Goal: Task Accomplishment & Management: Complete application form

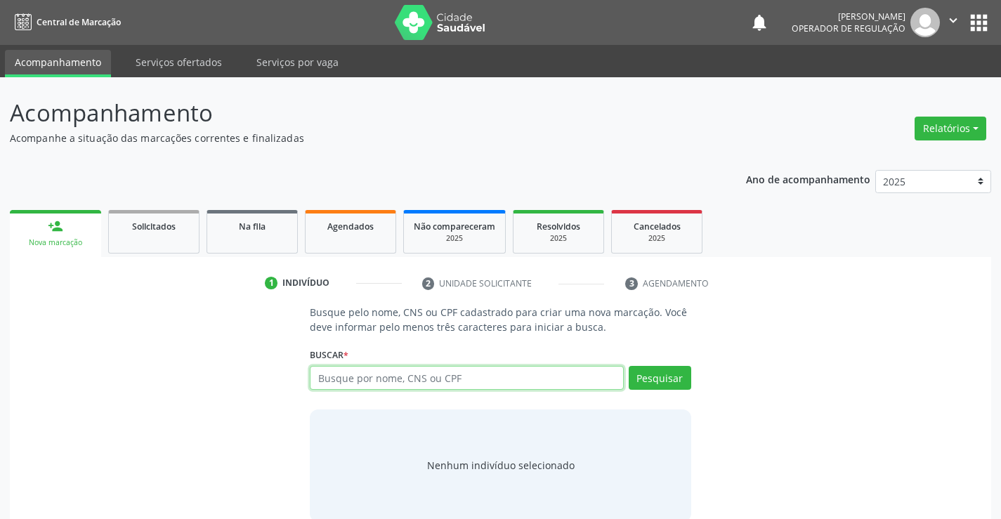
click at [423, 383] on input "text" at bounding box center [466, 378] width 313 height 24
type input "706109819832430"
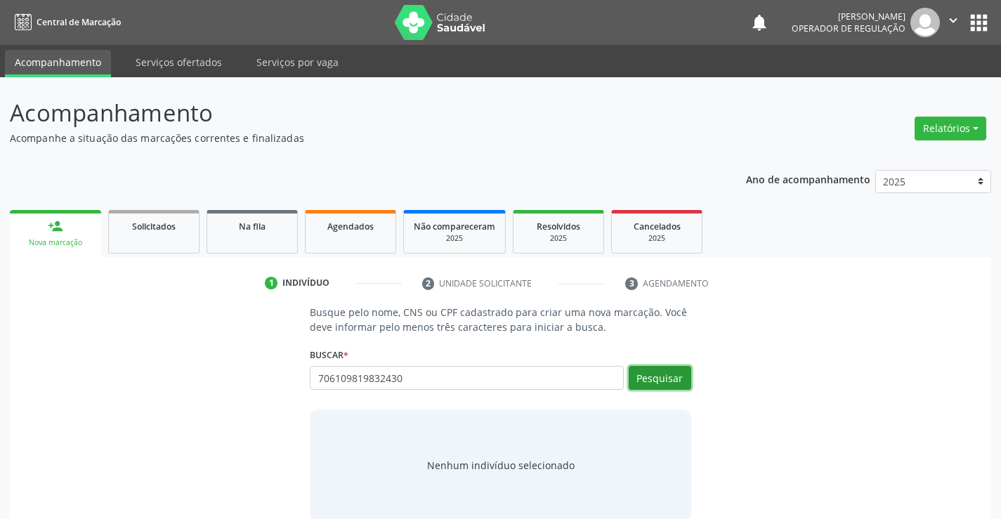
click at [662, 372] on button "Pesquisar" at bounding box center [660, 378] width 63 height 24
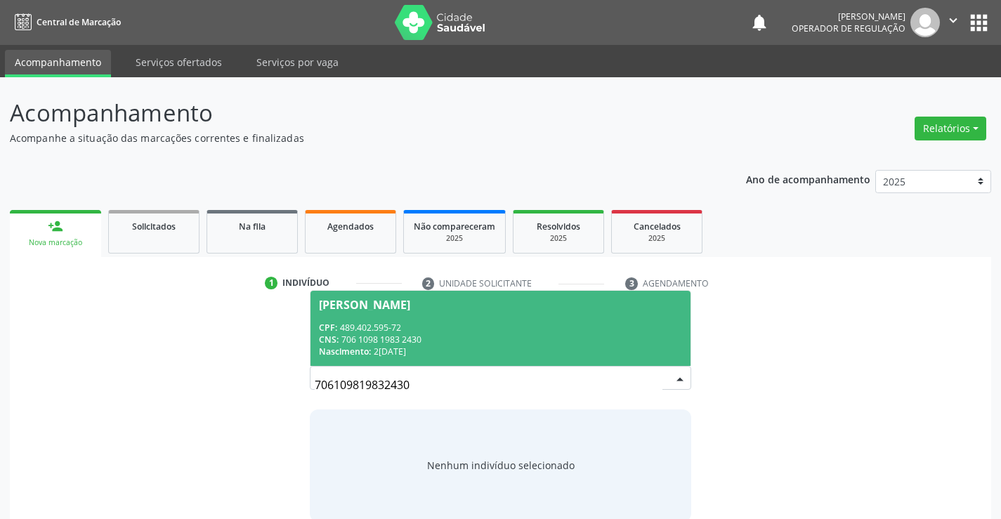
click at [410, 320] on span "Eunice Maria da Silva CPF: 489.402.595-72 CNS: 706 1098 1983 2430 Nascimento: 2…" at bounding box center [500, 328] width 379 height 75
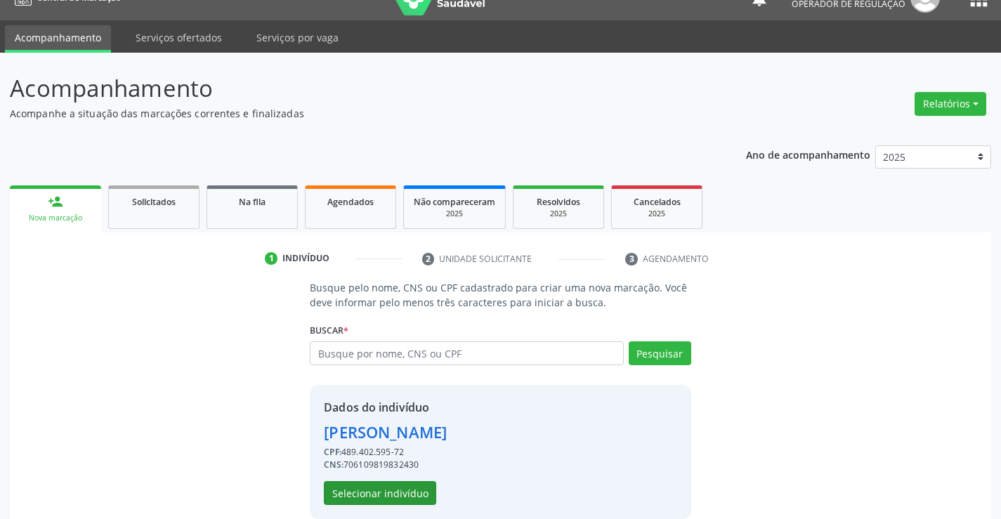
scroll to position [44, 0]
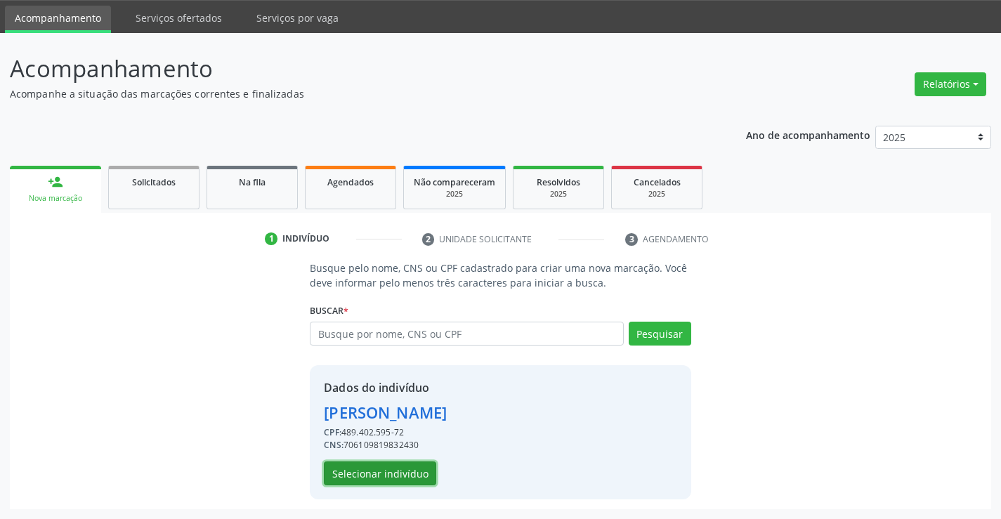
click at [385, 467] on button "Selecionar indivíduo" at bounding box center [380, 474] width 112 height 24
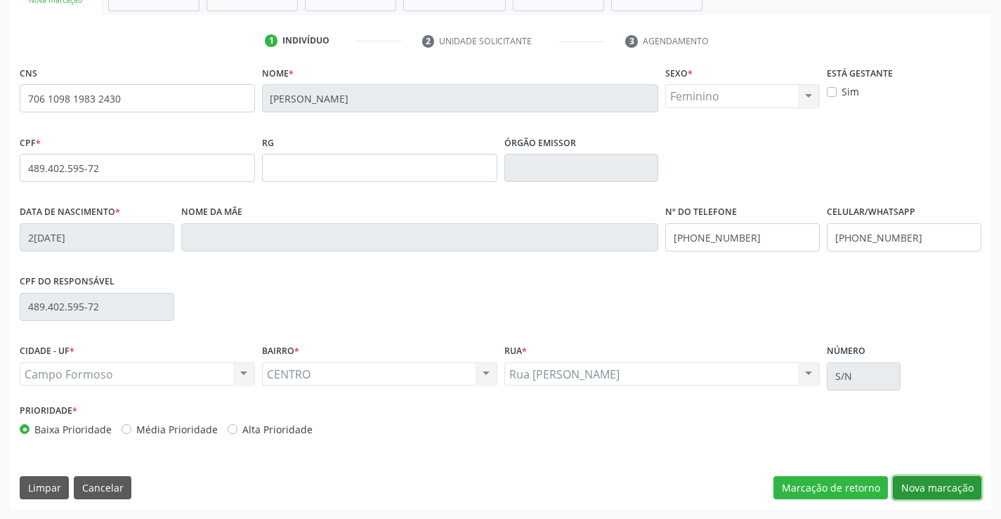
drag, startPoint x: 930, startPoint y: 478, endPoint x: 660, endPoint y: 405, distance: 280.2
click at [930, 478] on button "Nova marcação" at bounding box center [937, 488] width 89 height 24
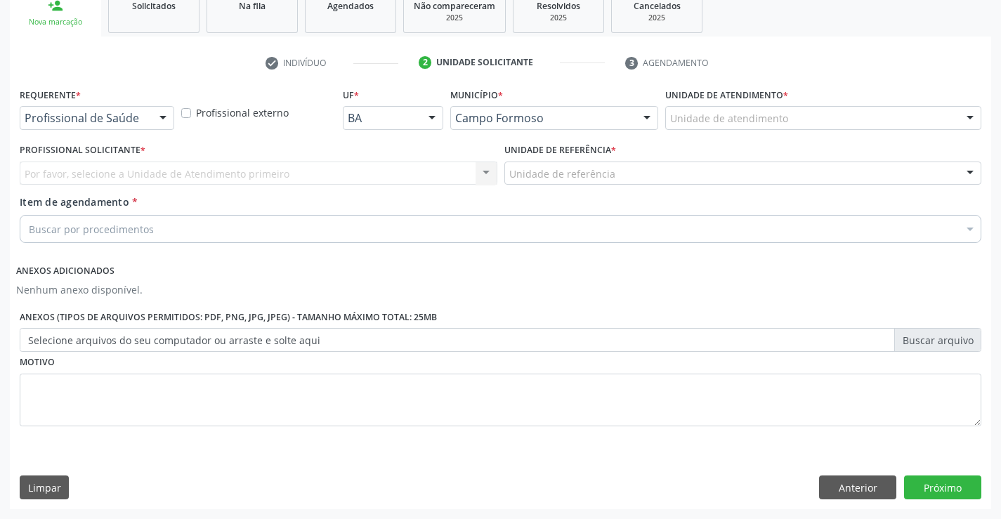
scroll to position [221, 0]
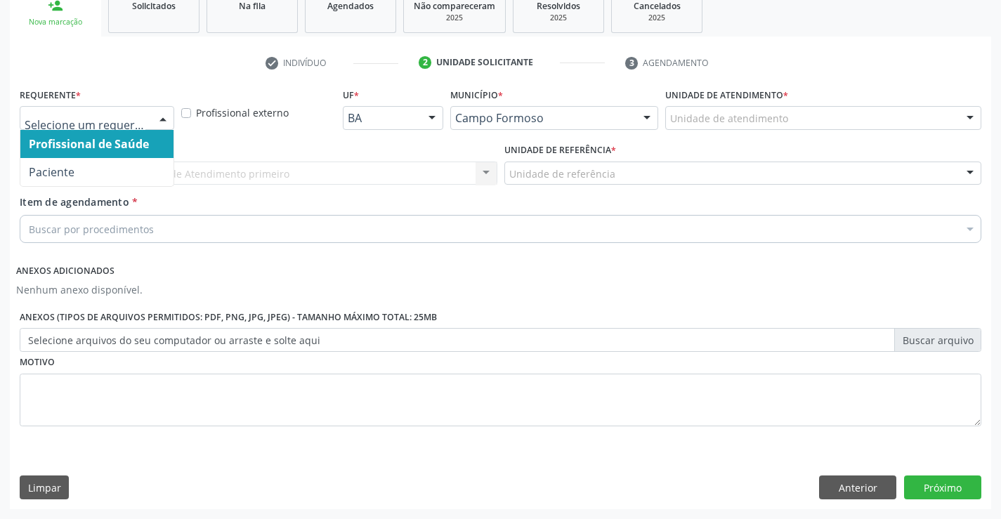
click at [154, 115] on div at bounding box center [162, 119] width 21 height 24
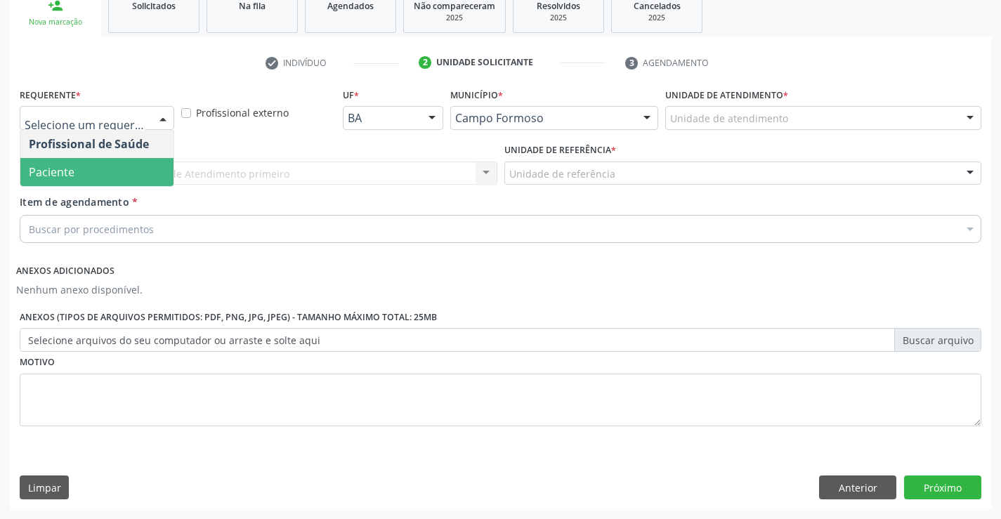
click at [95, 172] on span "Paciente" at bounding box center [96, 172] width 153 height 28
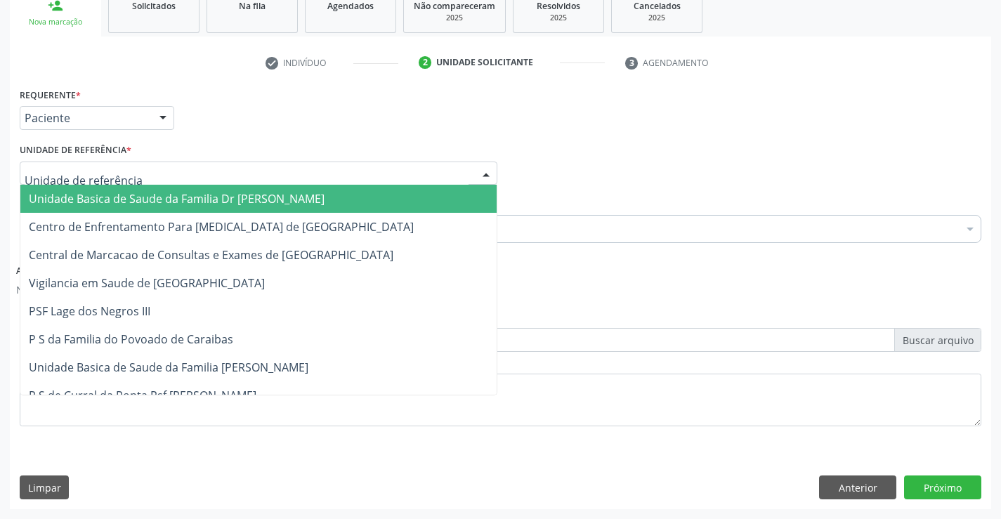
click at [223, 165] on div at bounding box center [259, 174] width 478 height 24
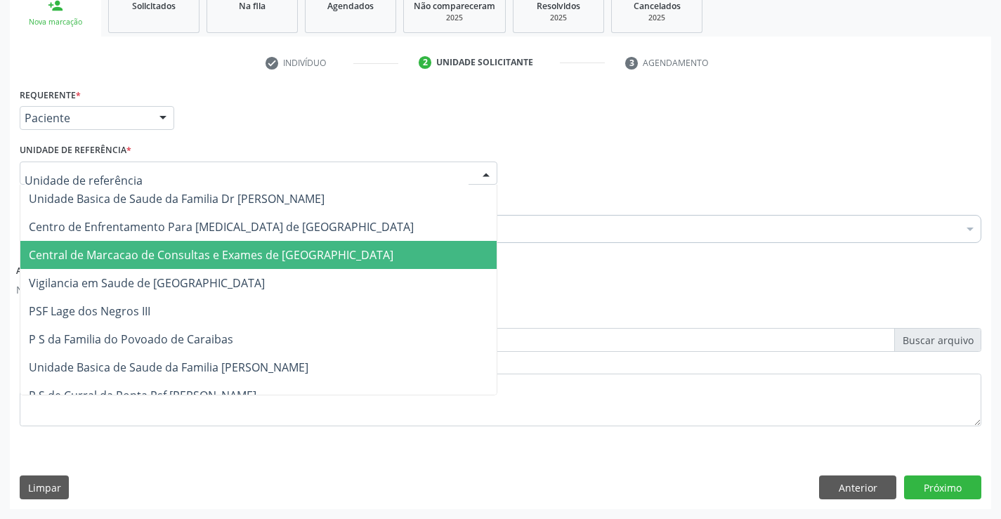
click at [232, 242] on span "Central de Marcacao de Consultas e Exames de [GEOGRAPHIC_DATA]" at bounding box center [258, 255] width 476 height 28
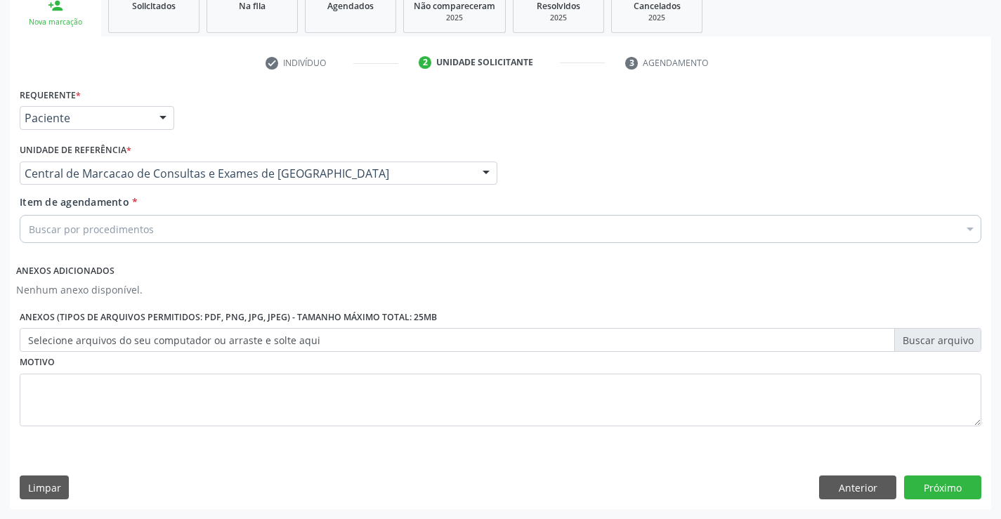
click at [239, 226] on div "Buscar por procedimentos" at bounding box center [501, 229] width 962 height 28
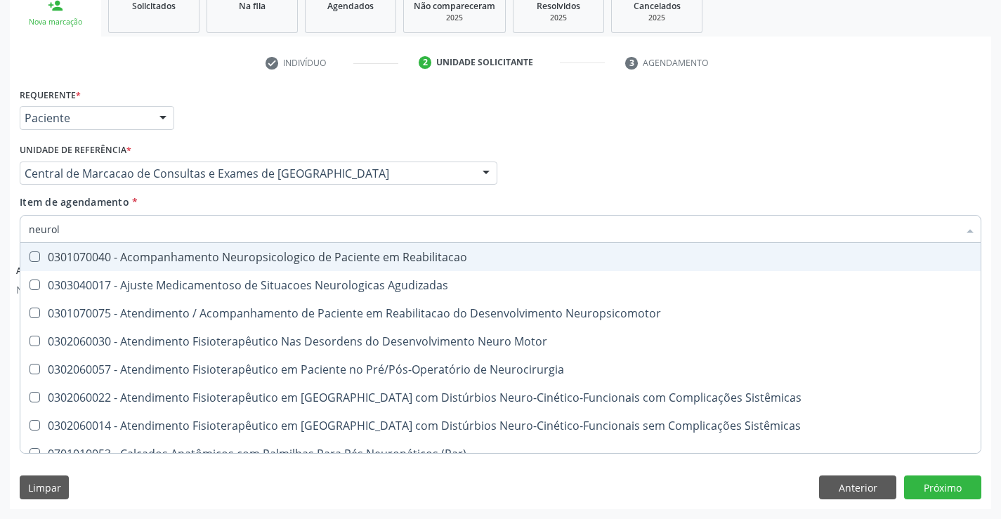
type input "neurolo"
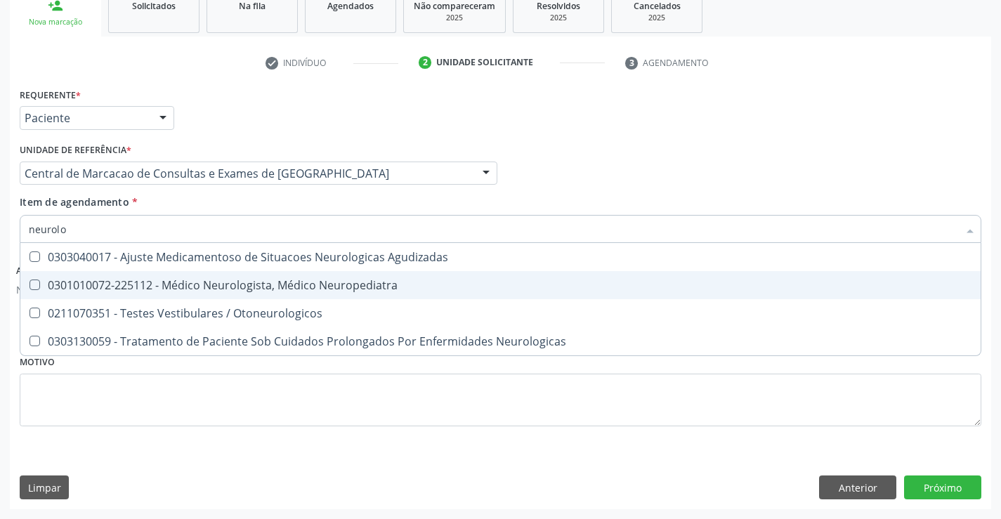
drag, startPoint x: 242, startPoint y: 283, endPoint x: 258, endPoint y: 278, distance: 16.9
click at [243, 283] on div "0301010072-225112 - Médico Neurologista, Médico Neuropediatra" at bounding box center [501, 285] width 944 height 11
checkbox Neuropediatra "true"
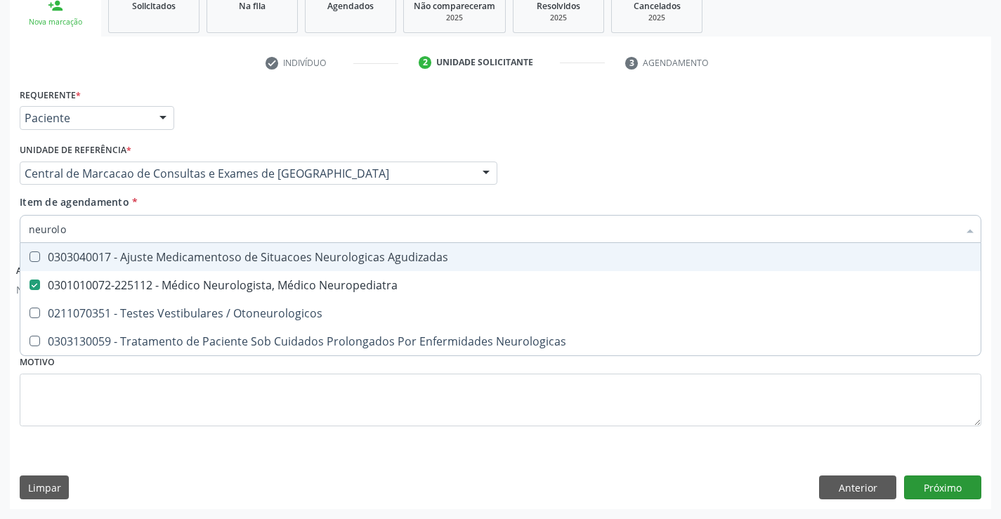
drag, startPoint x: 612, startPoint y: 184, endPoint x: 936, endPoint y: 493, distance: 447.3
click at [613, 184] on div "Profissional Solicitante Por favor, selecione a Unidade de Atendimento primeiro…" at bounding box center [500, 167] width 969 height 55
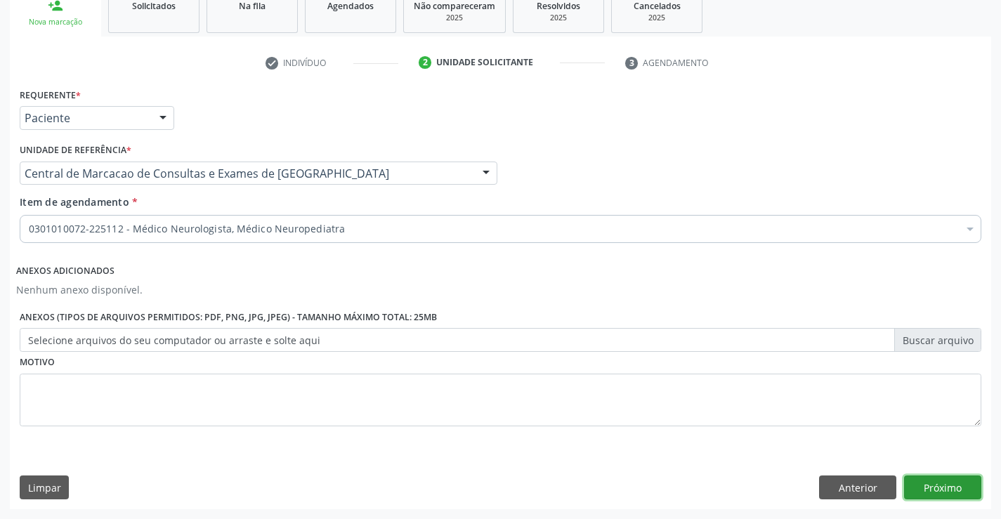
click at [950, 483] on button "Próximo" at bounding box center [942, 488] width 77 height 24
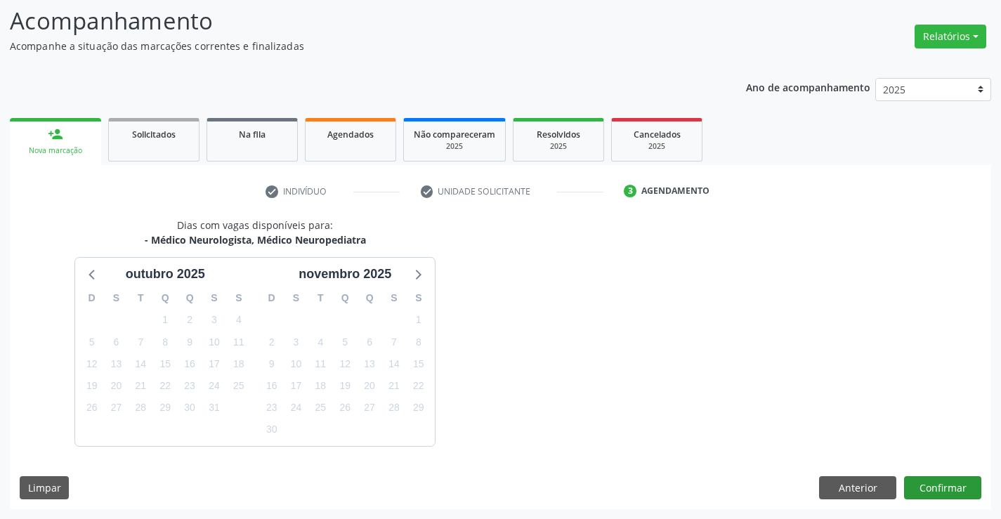
scroll to position [133, 0]
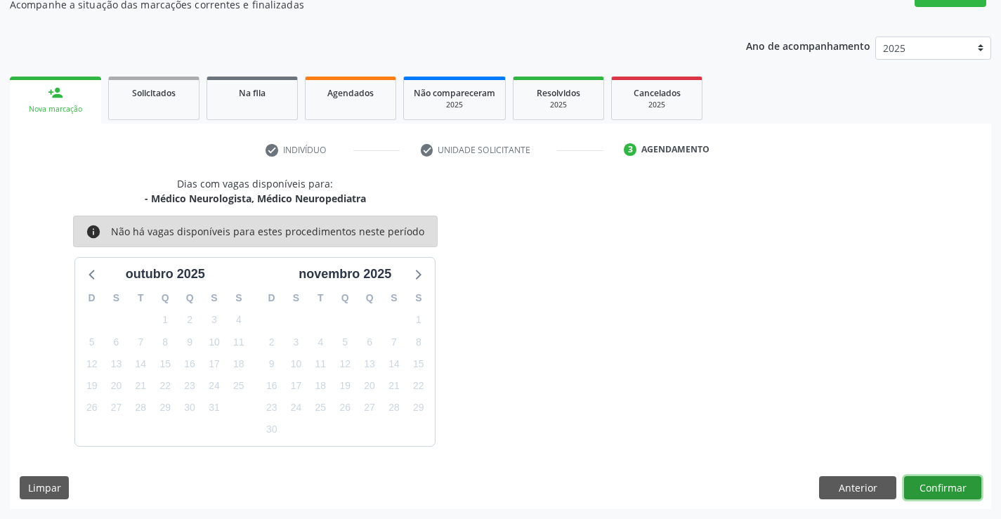
click at [943, 483] on button "Confirmar" at bounding box center [942, 488] width 77 height 24
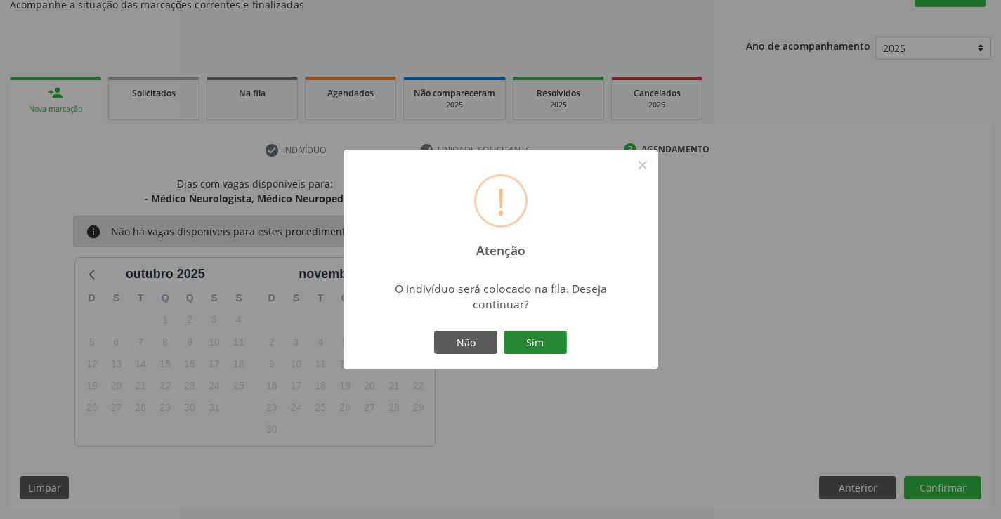
click at [552, 339] on button "Sim" at bounding box center [535, 343] width 63 height 24
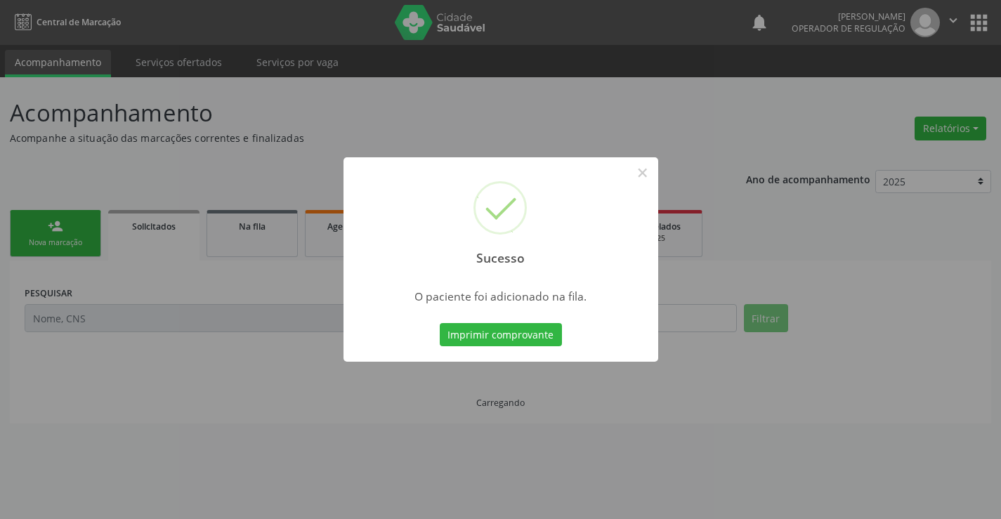
scroll to position [0, 0]
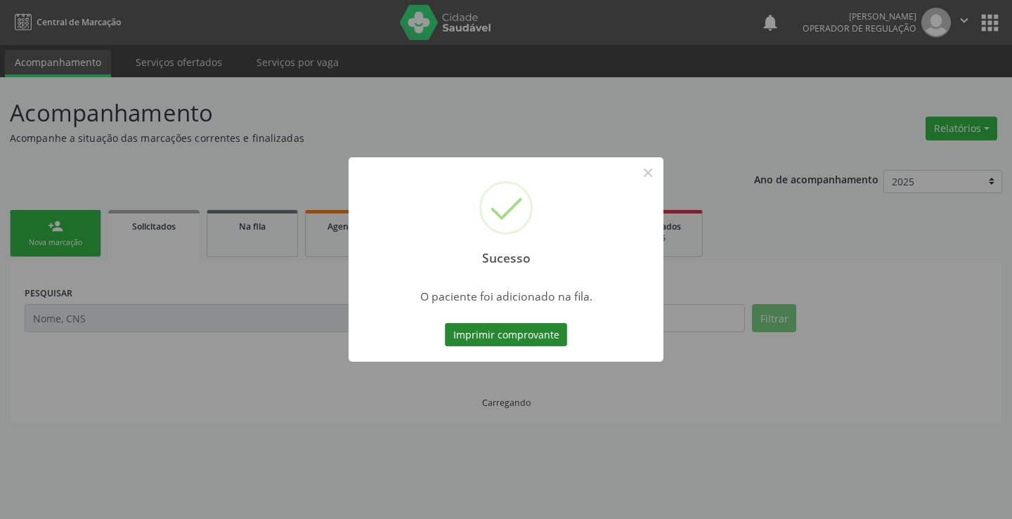
click at [495, 332] on button "Imprimir comprovante" at bounding box center [506, 335] width 122 height 24
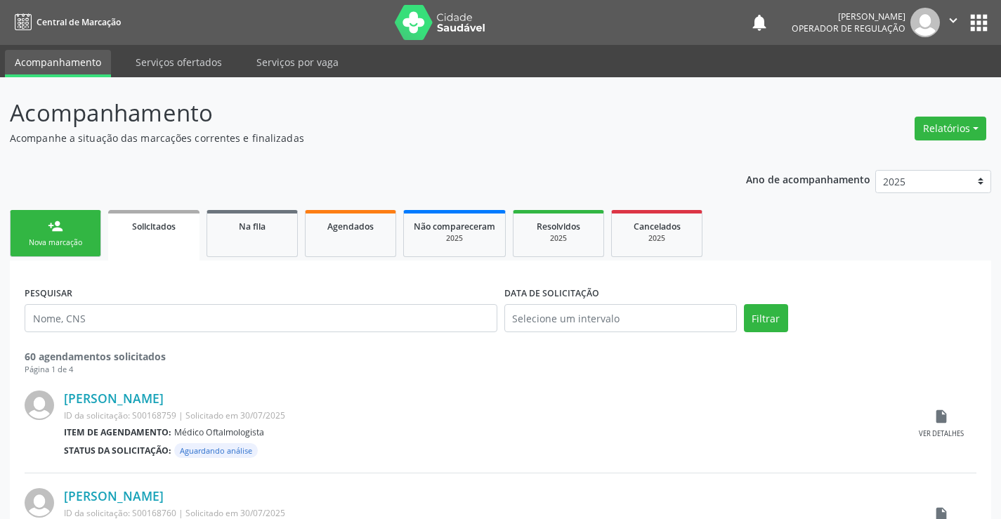
click at [83, 231] on link "person_add Nova marcação" at bounding box center [55, 233] width 91 height 47
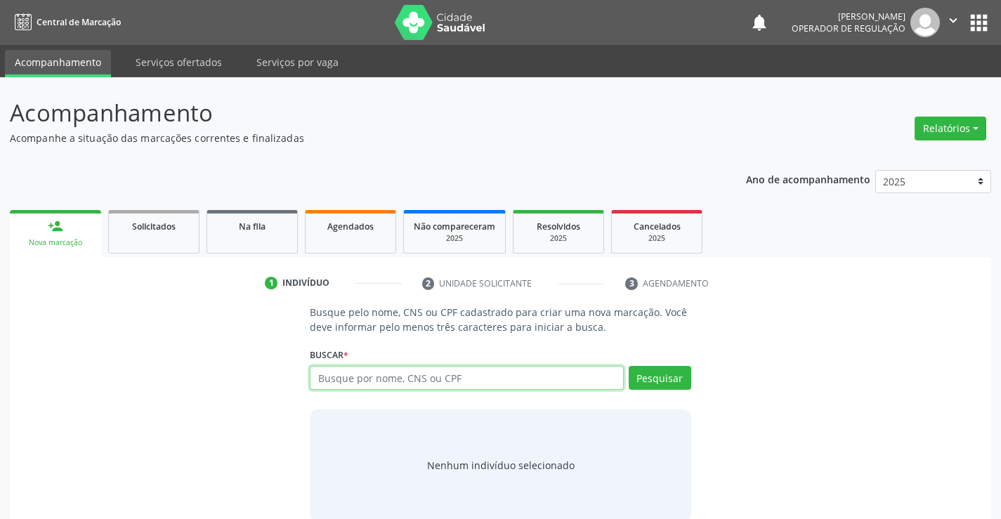
click at [382, 386] on input "text" at bounding box center [466, 378] width 313 height 24
type input "706004836684149"
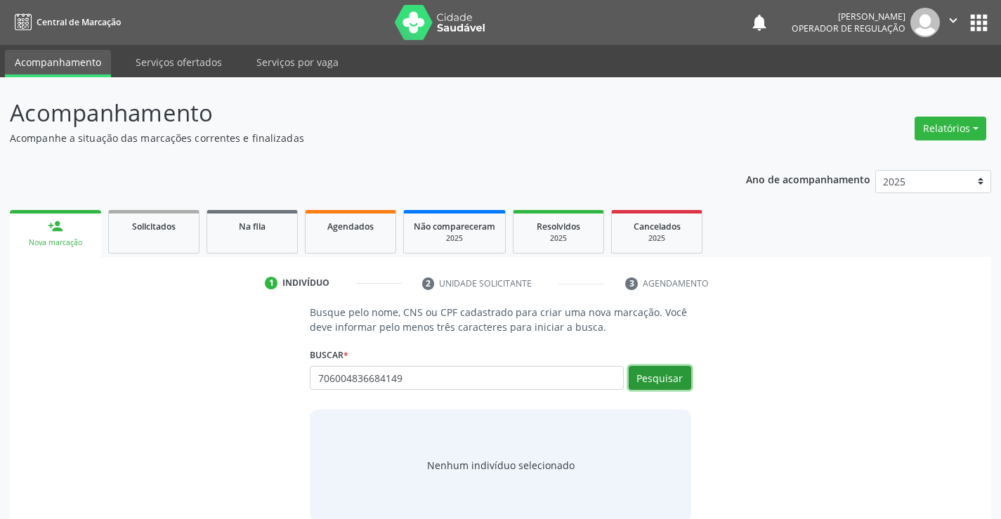
click at [660, 381] on button "Pesquisar" at bounding box center [660, 378] width 63 height 24
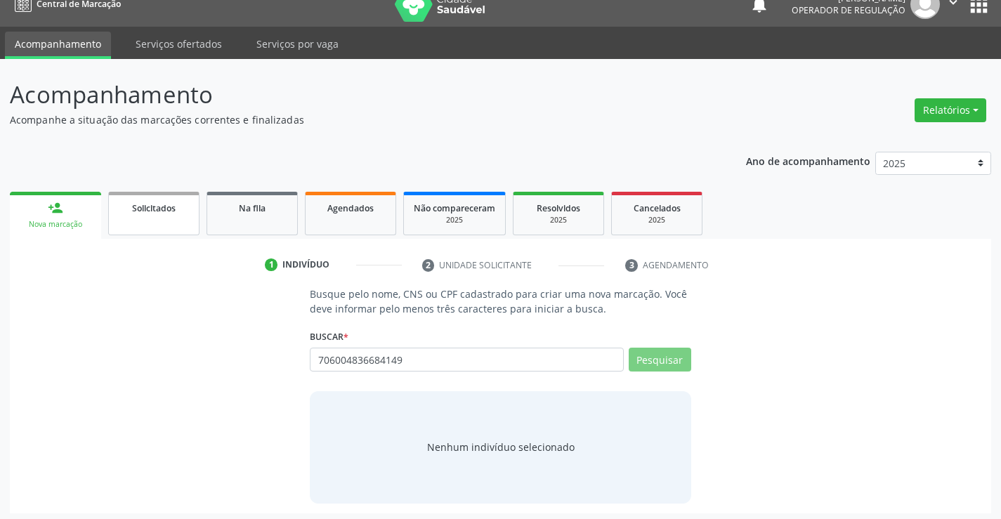
scroll to position [22, 0]
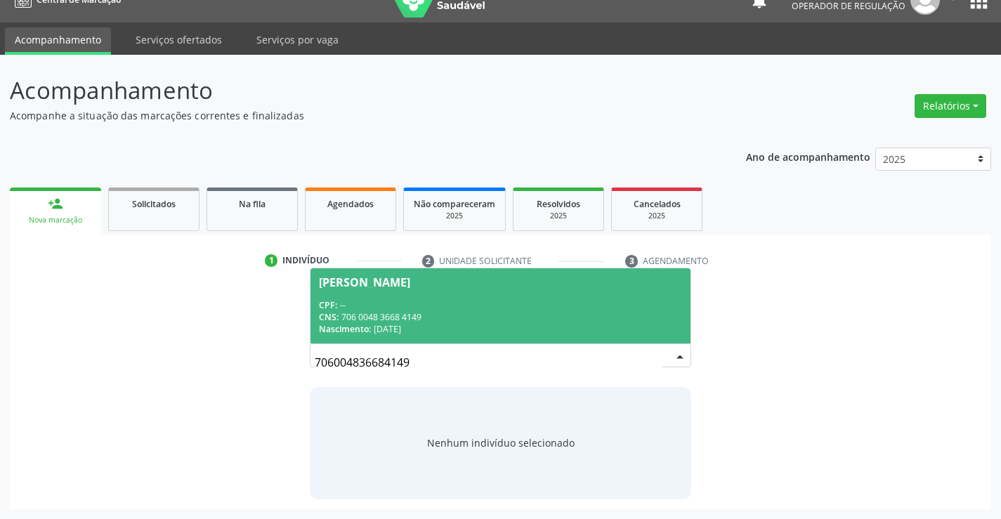
click at [423, 290] on span "Ivanildes da Silva Araujo CPF: -- CNS: 706 0048 3668 4149 Nascimento: 28/10/1974" at bounding box center [500, 305] width 379 height 75
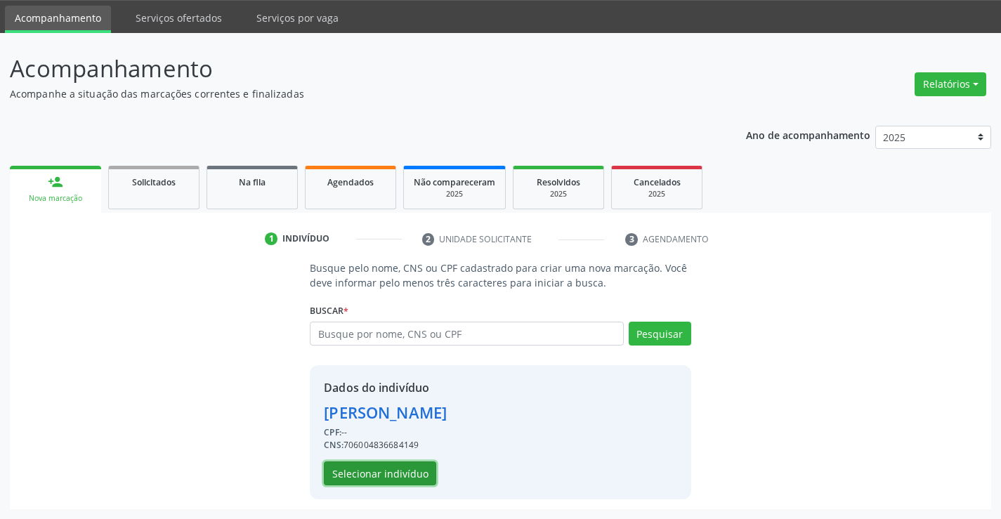
click at [385, 476] on button "Selecionar indivíduo" at bounding box center [380, 474] width 112 height 24
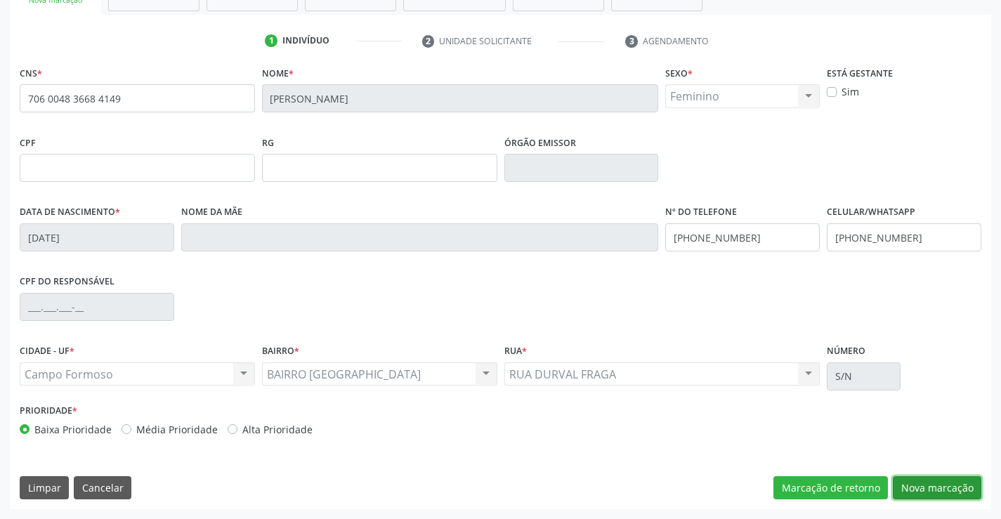
click at [926, 482] on button "Nova marcação" at bounding box center [937, 488] width 89 height 24
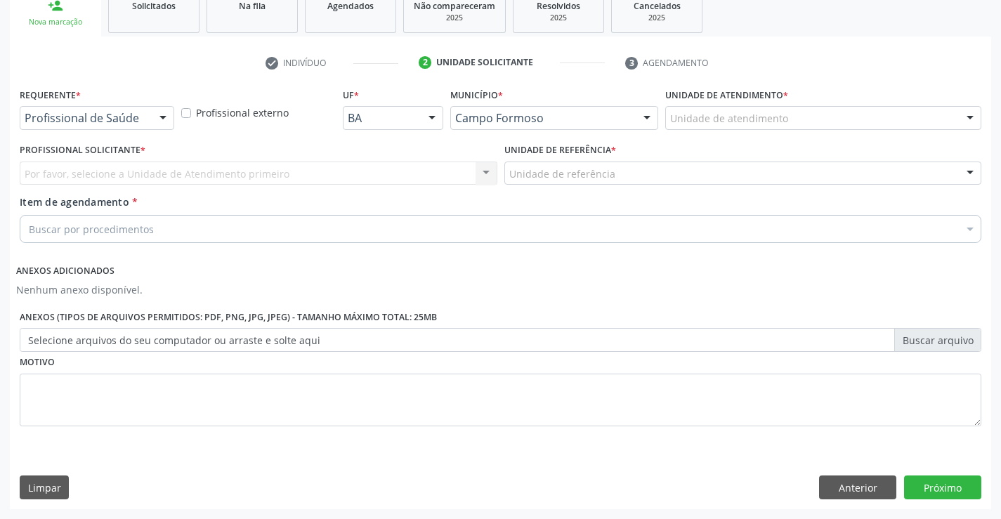
scroll to position [221, 0]
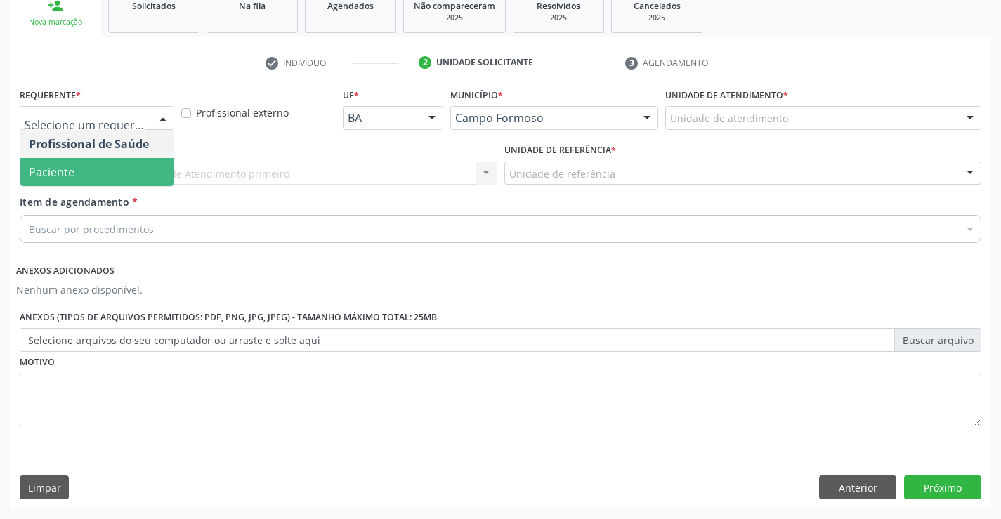
drag, startPoint x: 119, startPoint y: 177, endPoint x: 181, endPoint y: 181, distance: 62.0
click at [122, 176] on span "Paciente" at bounding box center [96, 172] width 153 height 28
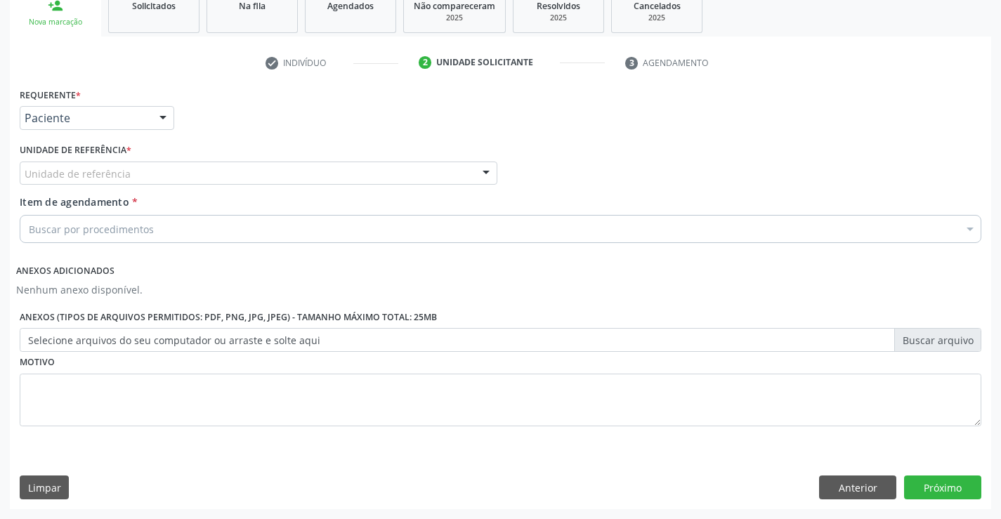
click at [203, 178] on div "Unidade de referência" at bounding box center [259, 174] width 478 height 24
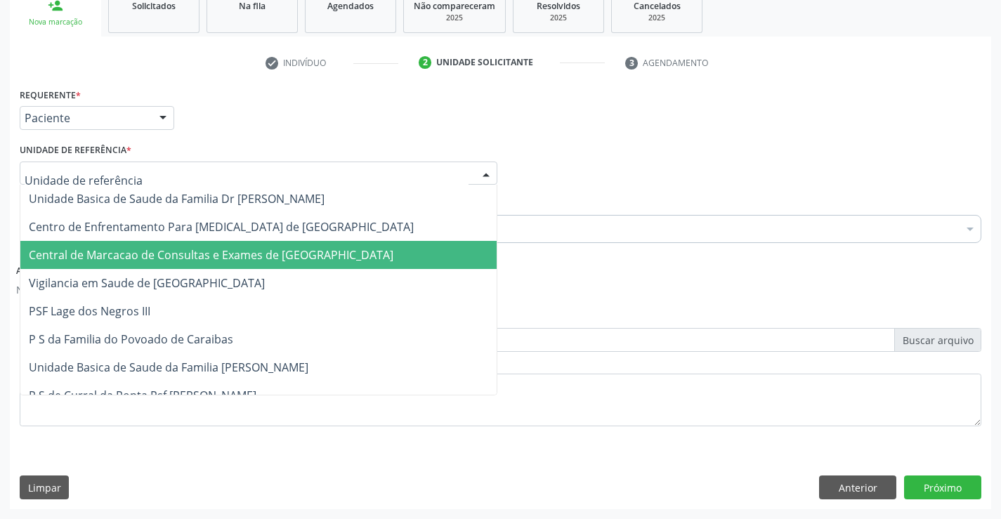
click at [218, 264] on span "Central de Marcacao de Consultas e Exames de [GEOGRAPHIC_DATA]" at bounding box center [258, 255] width 476 height 28
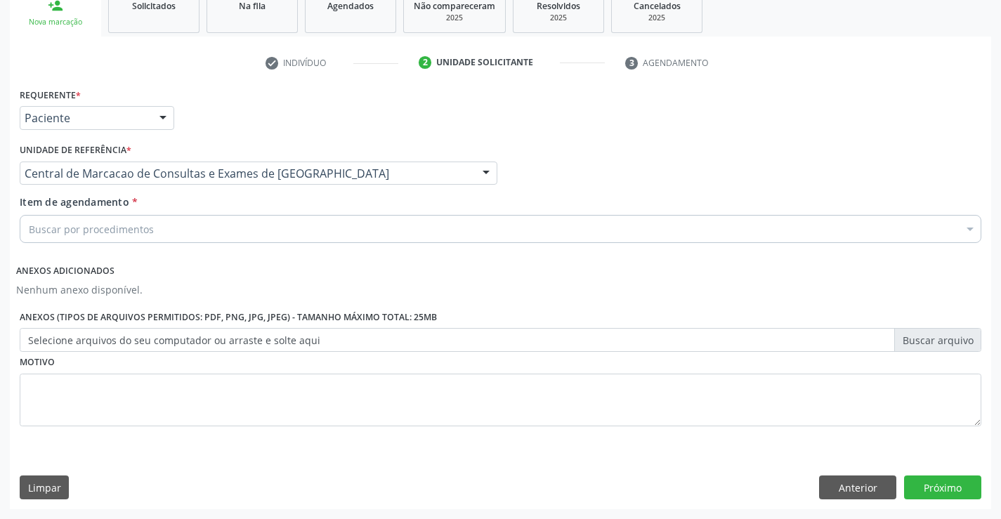
click at [239, 242] on div "Buscar por procedimentos" at bounding box center [501, 229] width 962 height 28
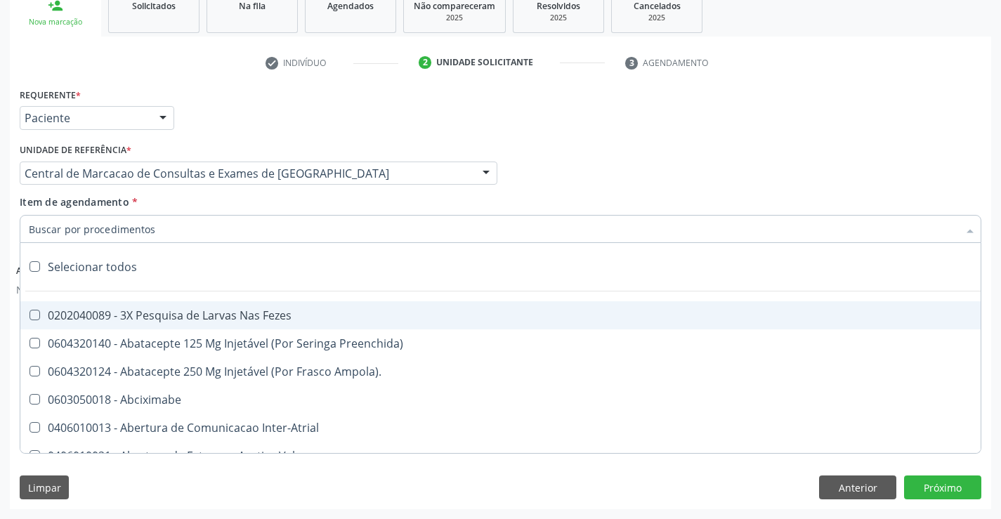
click at [240, 233] on input "Item de agendamento *" at bounding box center [494, 229] width 930 height 28
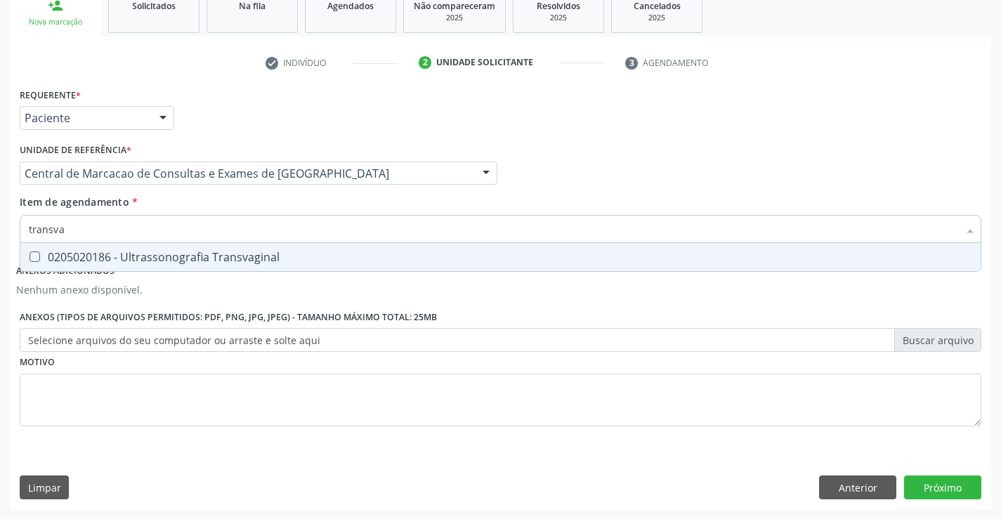
type input "transvag"
click at [238, 259] on div "0205020186 - Ultrassonografia Transvaginal" at bounding box center [501, 257] width 944 height 11
checkbox Transvaginal "true"
click at [927, 489] on button "Próximo" at bounding box center [942, 488] width 77 height 24
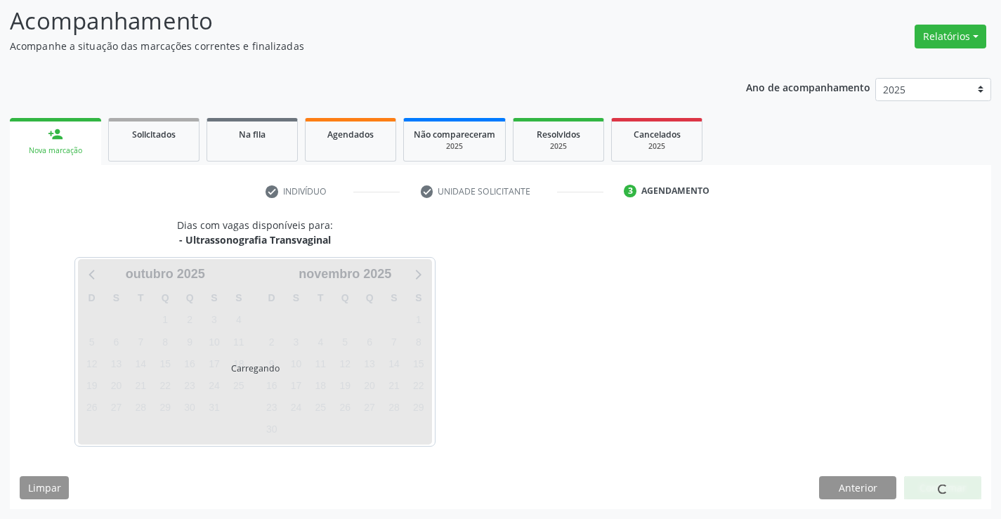
scroll to position [92, 0]
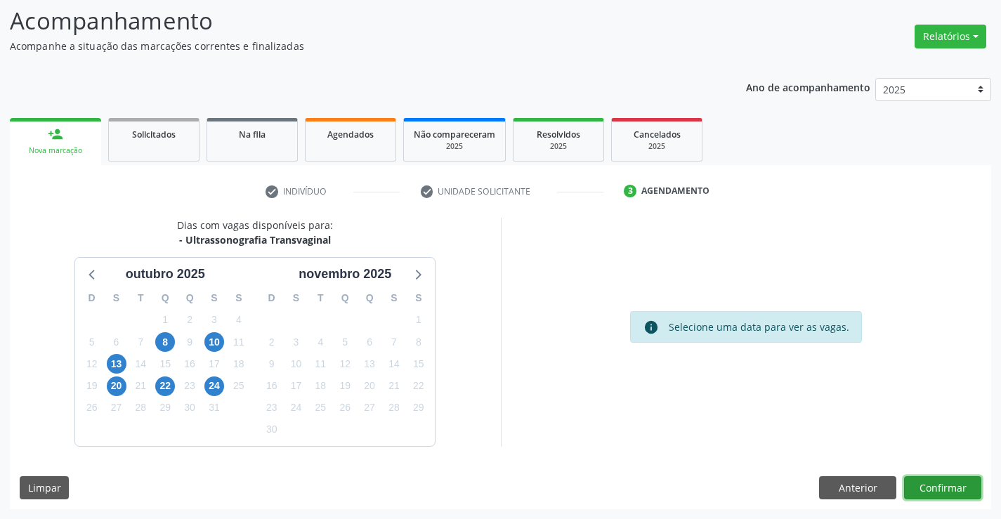
click at [940, 488] on button "Confirmar" at bounding box center [942, 488] width 77 height 24
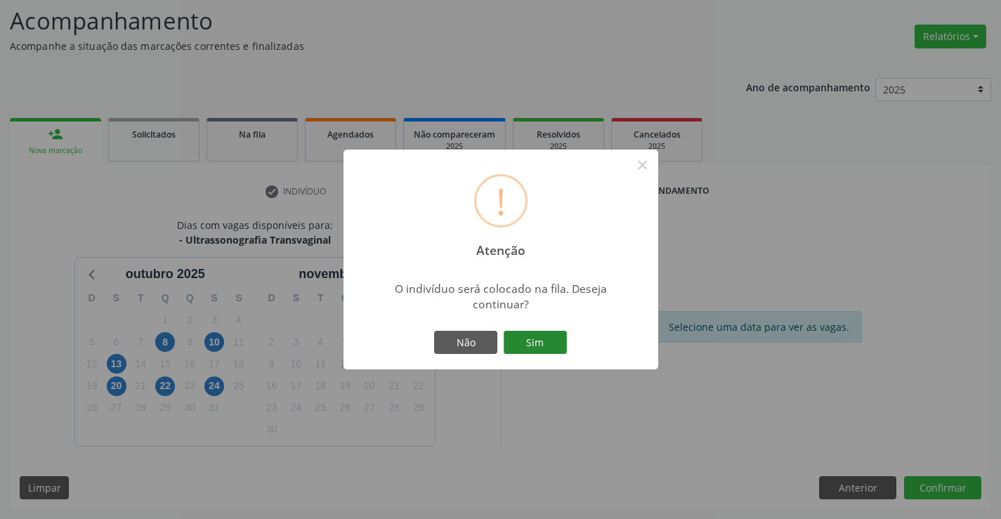
click at [532, 344] on button "Sim" at bounding box center [535, 343] width 63 height 24
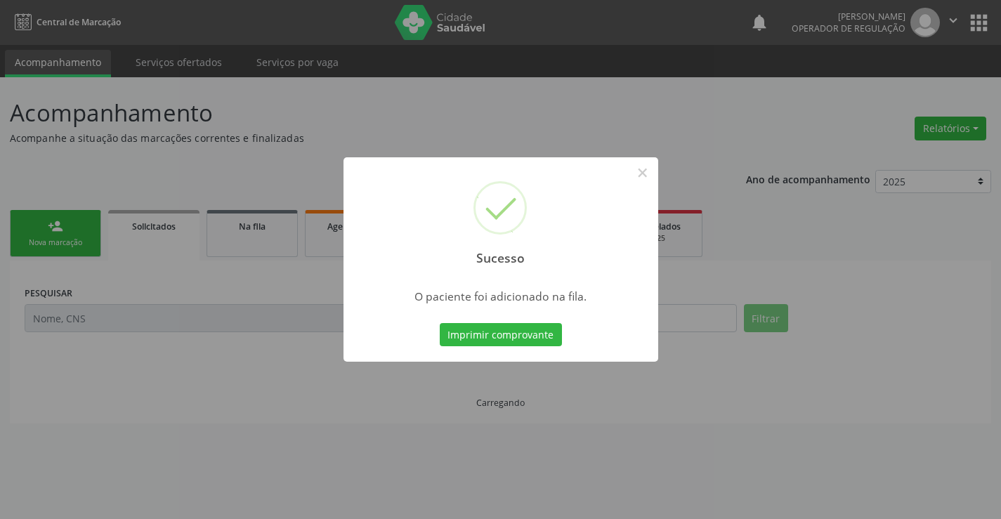
scroll to position [0, 0]
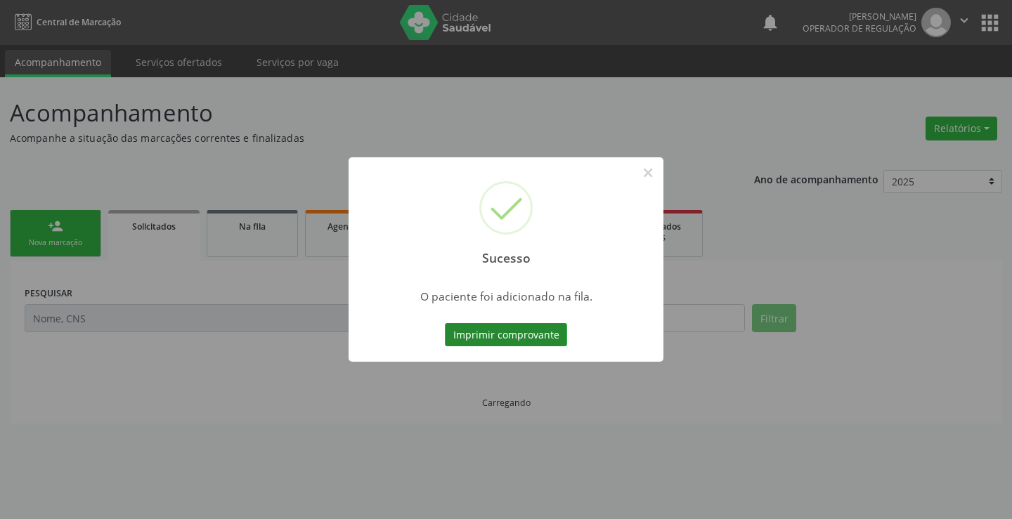
click at [507, 333] on button "Imprimir comprovante" at bounding box center [506, 335] width 122 height 24
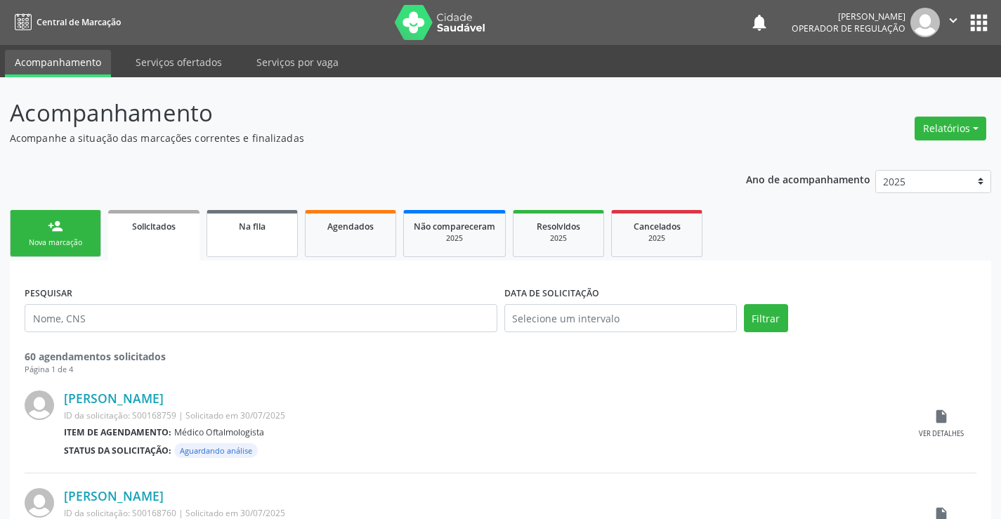
click at [258, 227] on span "Na fila" at bounding box center [252, 227] width 27 height 12
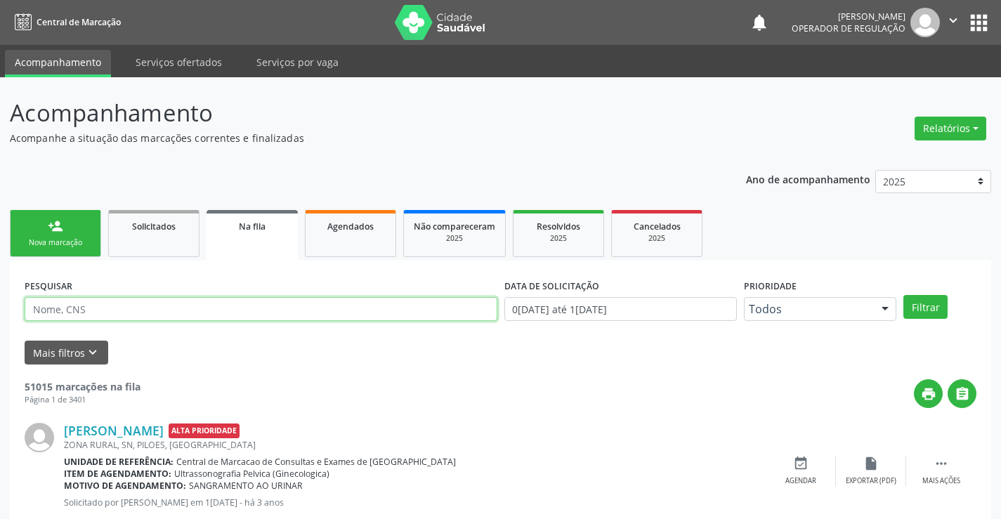
click at [390, 311] on input "text" at bounding box center [261, 309] width 473 height 24
type input "702102721605593"
click at [918, 307] on button "Filtrar" at bounding box center [926, 307] width 44 height 24
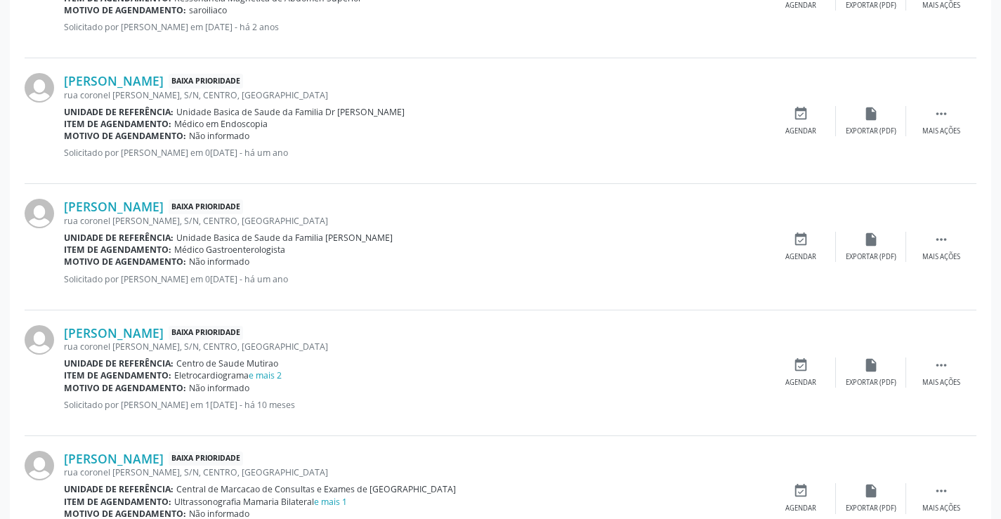
scroll to position [1826, 0]
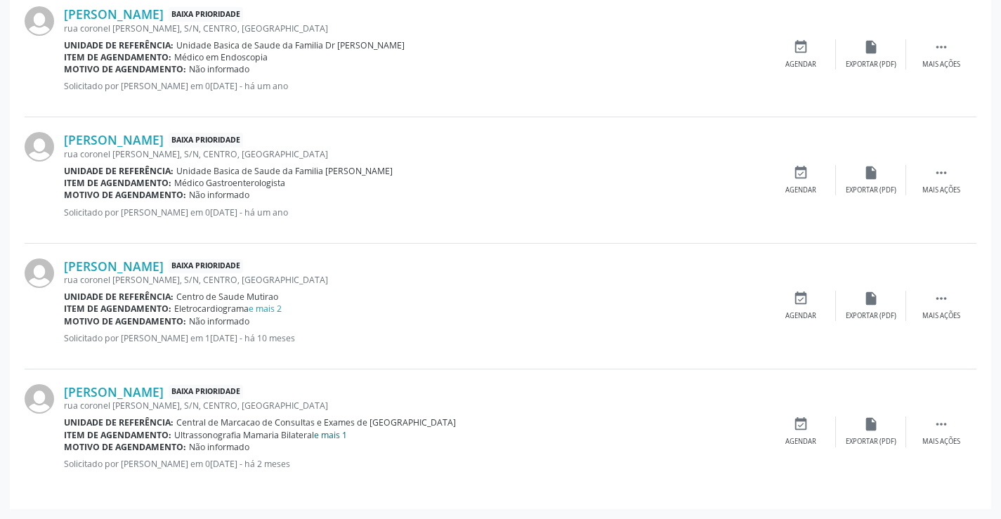
click at [347, 433] on link "e mais 1" at bounding box center [330, 435] width 33 height 12
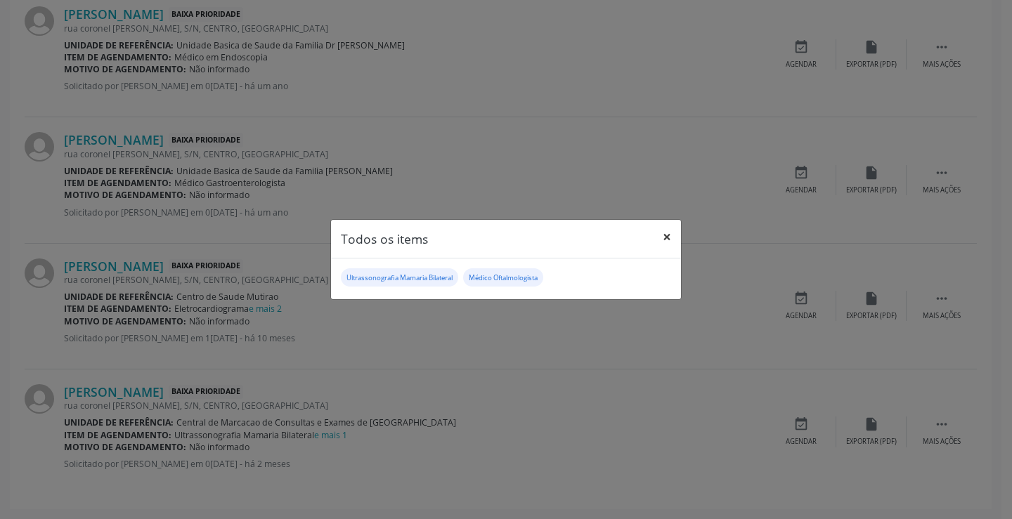
click at [666, 235] on button "×" at bounding box center [667, 237] width 28 height 34
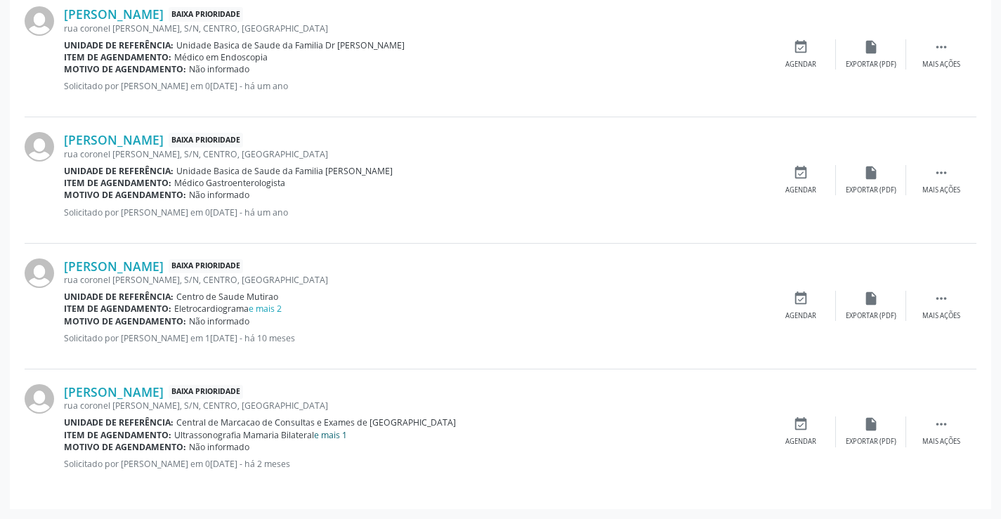
click at [340, 431] on link "e mais 1" at bounding box center [330, 435] width 33 height 12
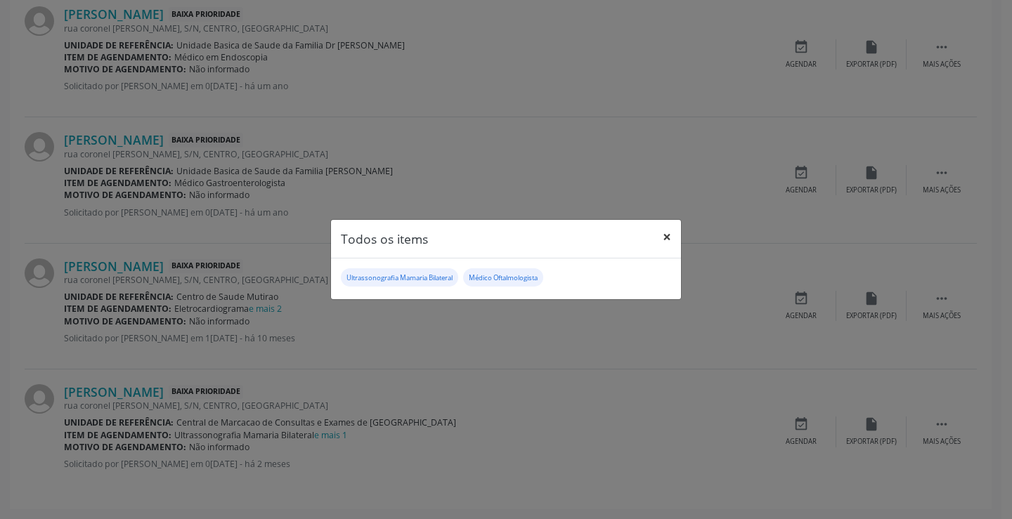
click at [670, 240] on button "×" at bounding box center [667, 237] width 28 height 34
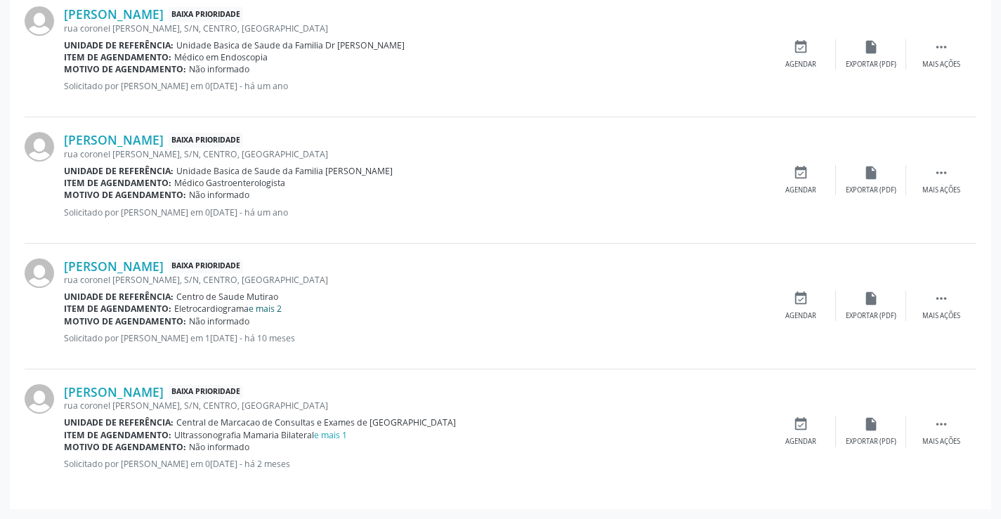
click at [263, 304] on link "e mais 2" at bounding box center [265, 309] width 33 height 12
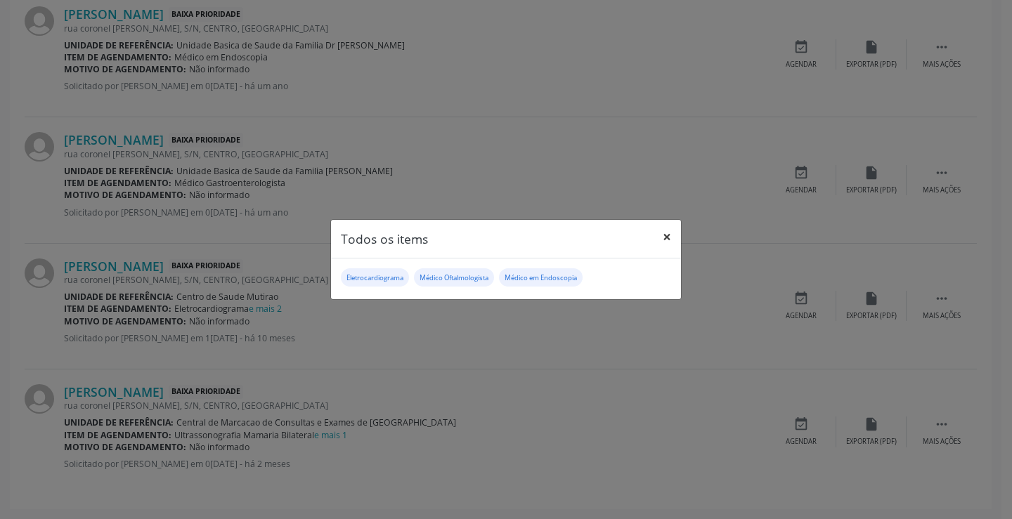
click at [669, 236] on button "×" at bounding box center [667, 237] width 28 height 34
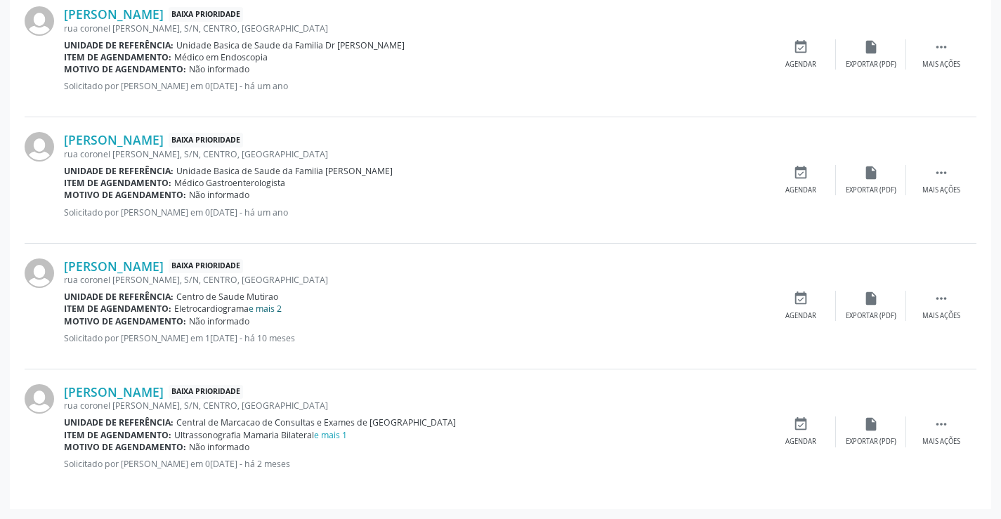
click at [265, 310] on link "e mais 2" at bounding box center [265, 309] width 33 height 12
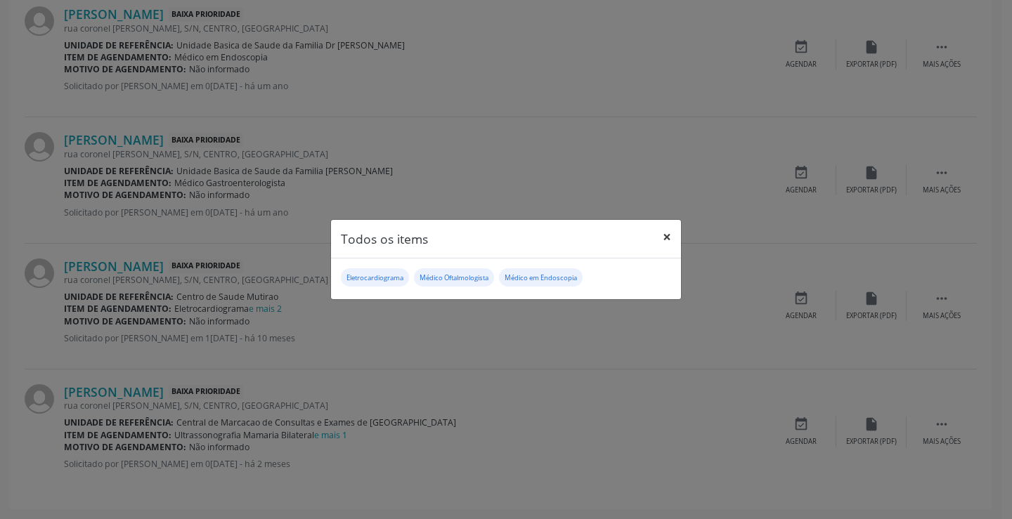
click at [666, 239] on button "×" at bounding box center [667, 237] width 28 height 34
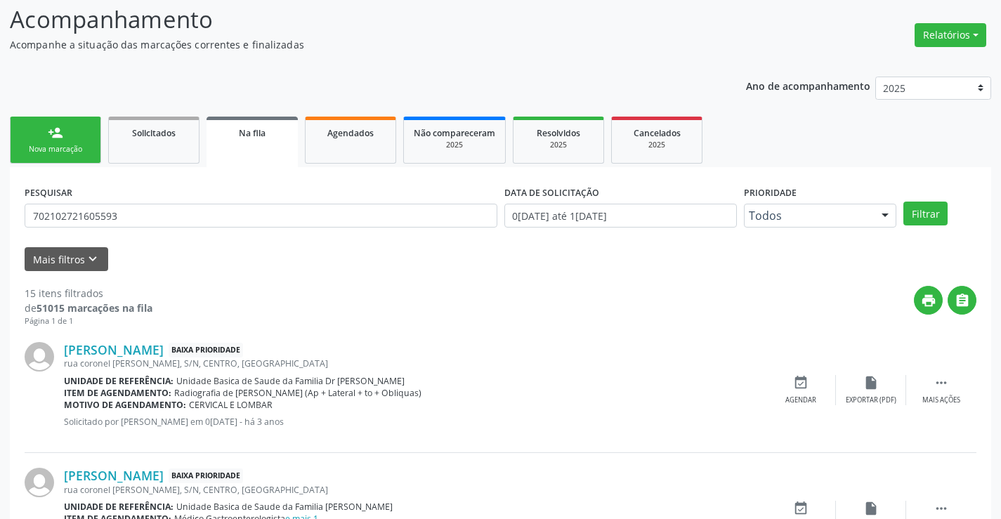
scroll to position [0, 0]
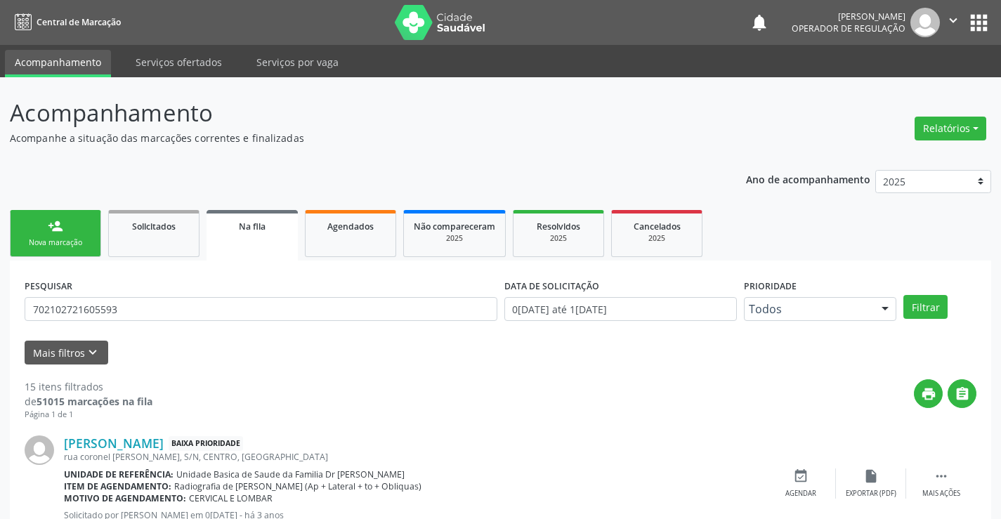
click at [82, 242] on div "Nova marcação" at bounding box center [55, 242] width 70 height 11
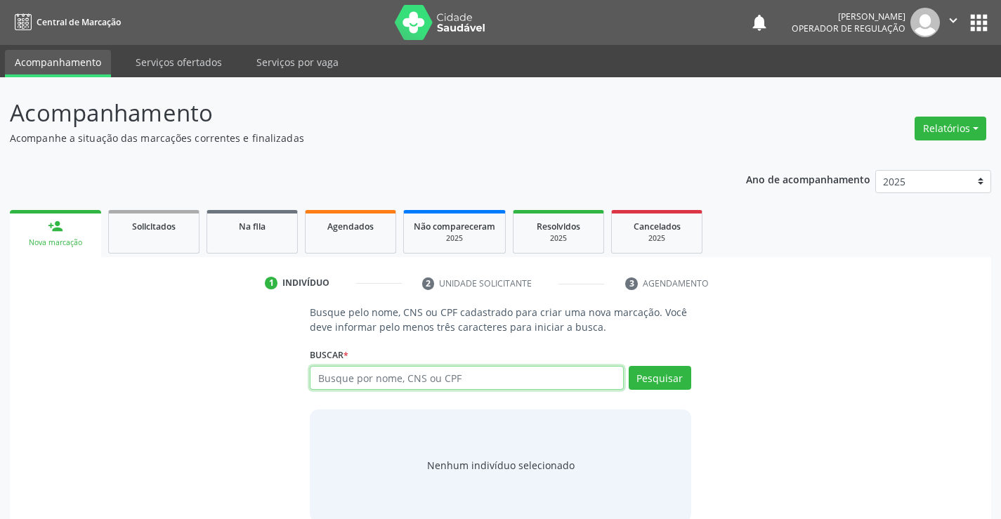
click at [438, 375] on input "text" at bounding box center [466, 378] width 313 height 24
type input "701402642930830"
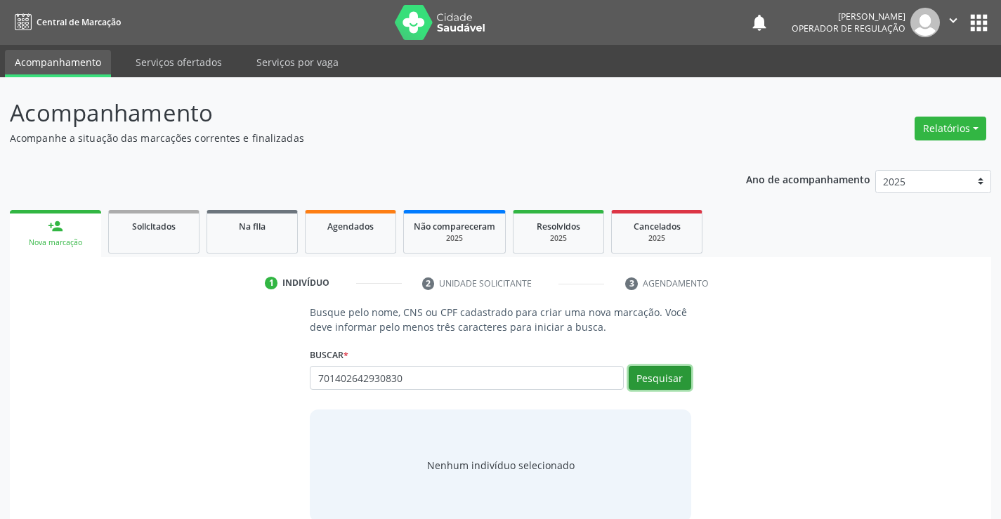
click at [667, 377] on button "Pesquisar" at bounding box center [660, 378] width 63 height 24
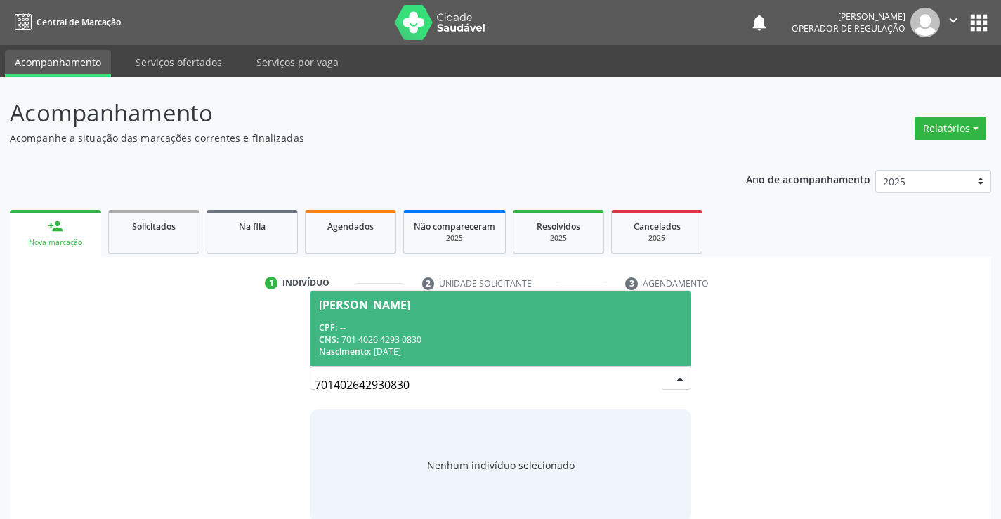
click at [410, 310] on div "Mailza dos Santos Maia" at bounding box center [364, 304] width 91 height 11
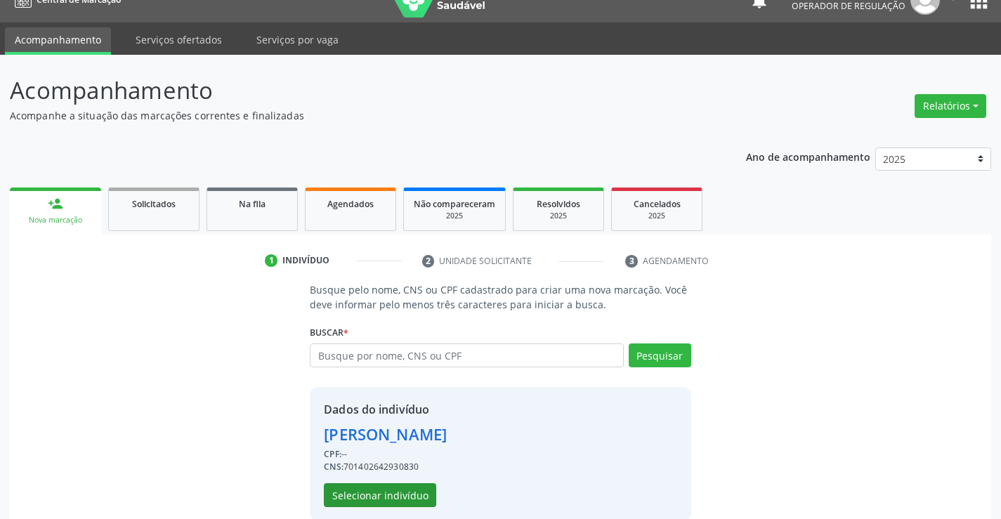
scroll to position [44, 0]
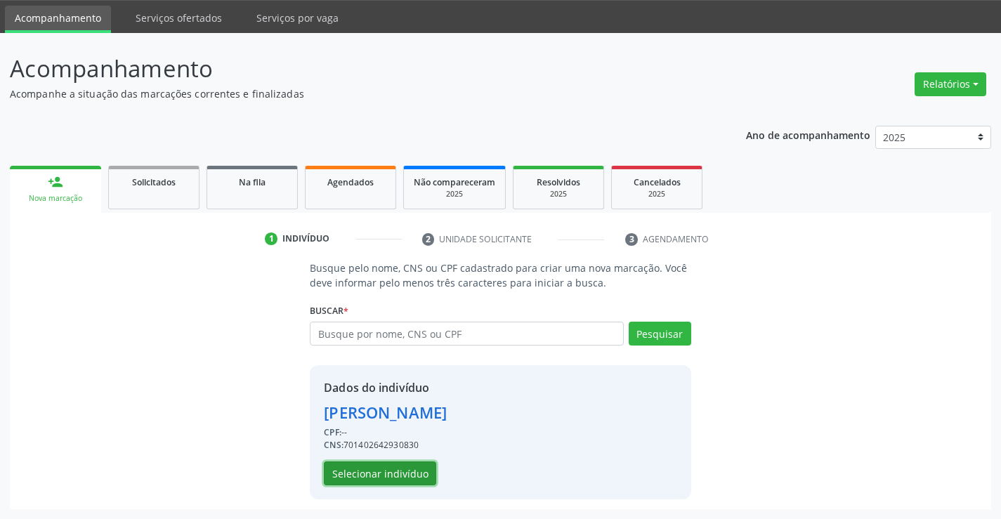
click at [406, 471] on button "Selecionar indivíduo" at bounding box center [380, 474] width 112 height 24
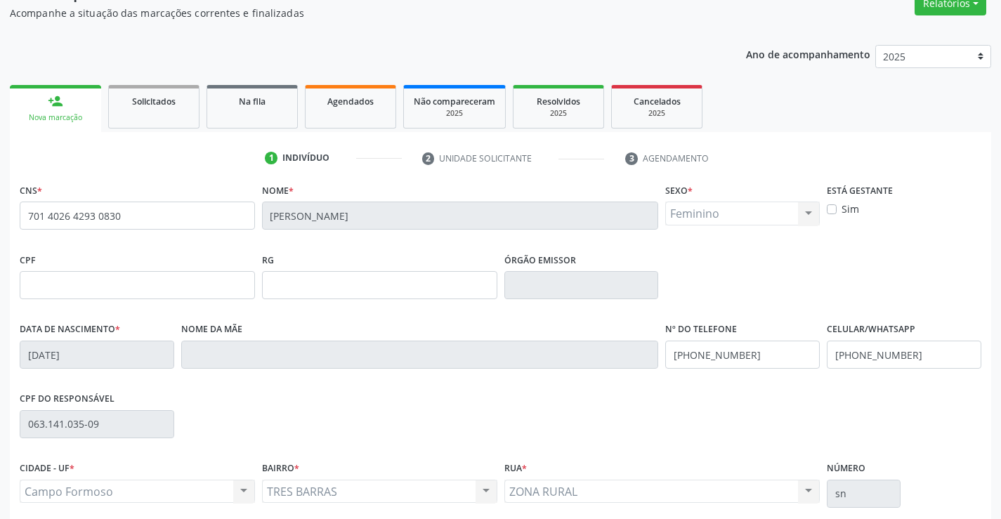
scroll to position [242, 0]
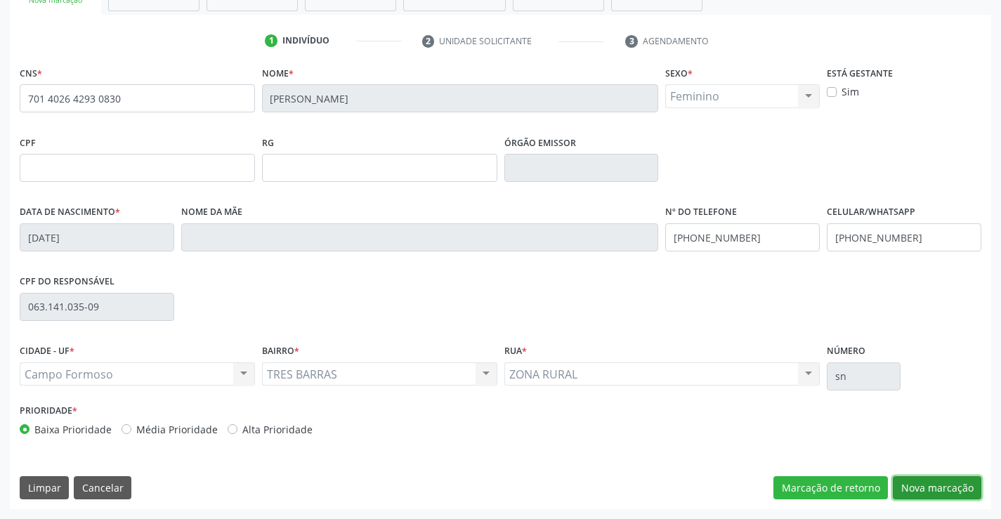
click at [953, 492] on button "Nova marcação" at bounding box center [937, 488] width 89 height 24
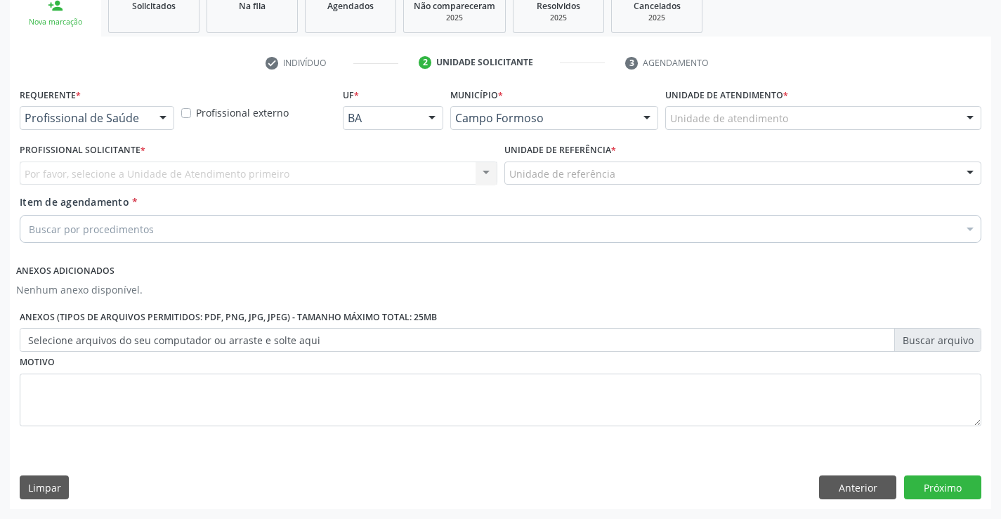
scroll to position [221, 0]
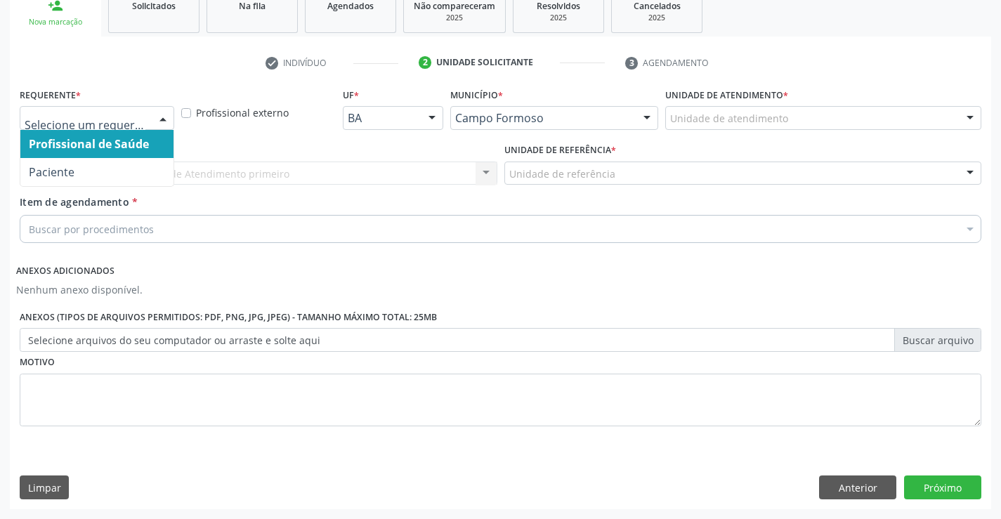
drag, startPoint x: 166, startPoint y: 115, endPoint x: 124, endPoint y: 172, distance: 70.8
click at [164, 115] on div at bounding box center [162, 119] width 21 height 24
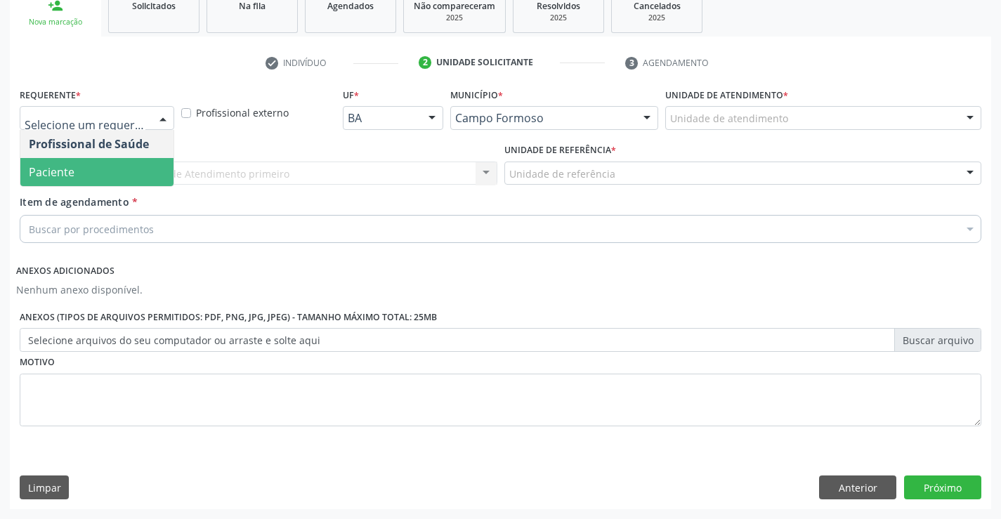
drag, startPoint x: 124, startPoint y: 172, endPoint x: 213, endPoint y: 181, distance: 89.6
click at [124, 172] on span "Paciente" at bounding box center [96, 172] width 153 height 28
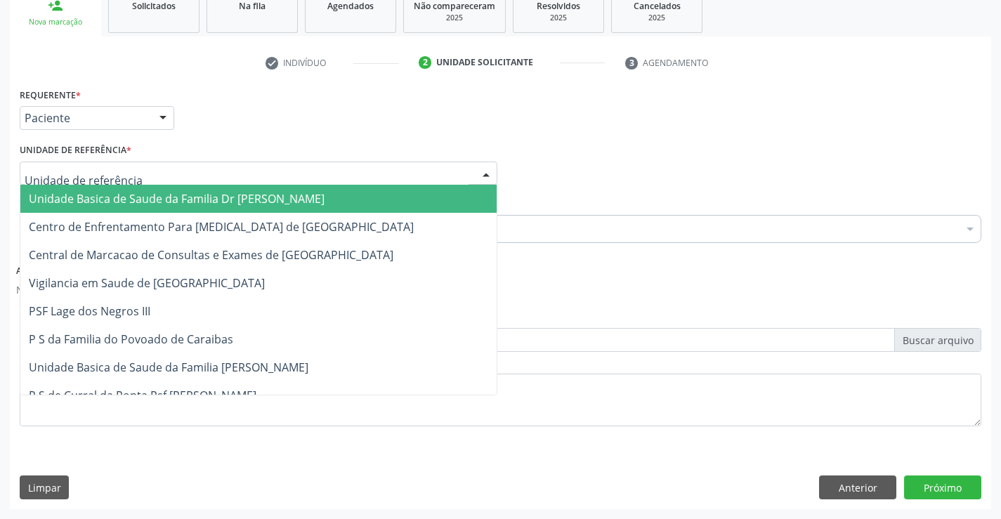
click at [213, 181] on div at bounding box center [259, 174] width 478 height 24
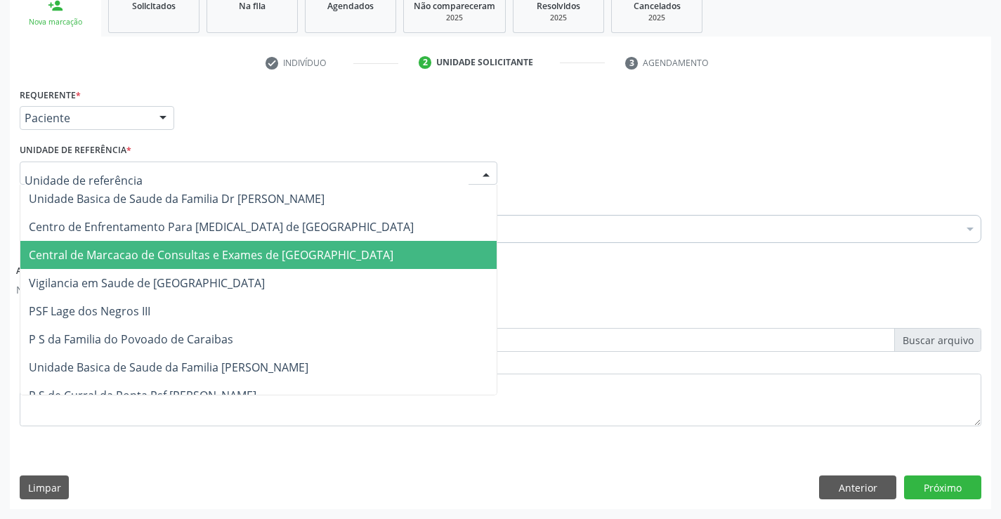
drag, startPoint x: 233, startPoint y: 249, endPoint x: 271, endPoint y: 240, distance: 39.0
click at [234, 249] on span "Central de Marcacao de Consultas e Exames de [GEOGRAPHIC_DATA]" at bounding box center [211, 254] width 365 height 15
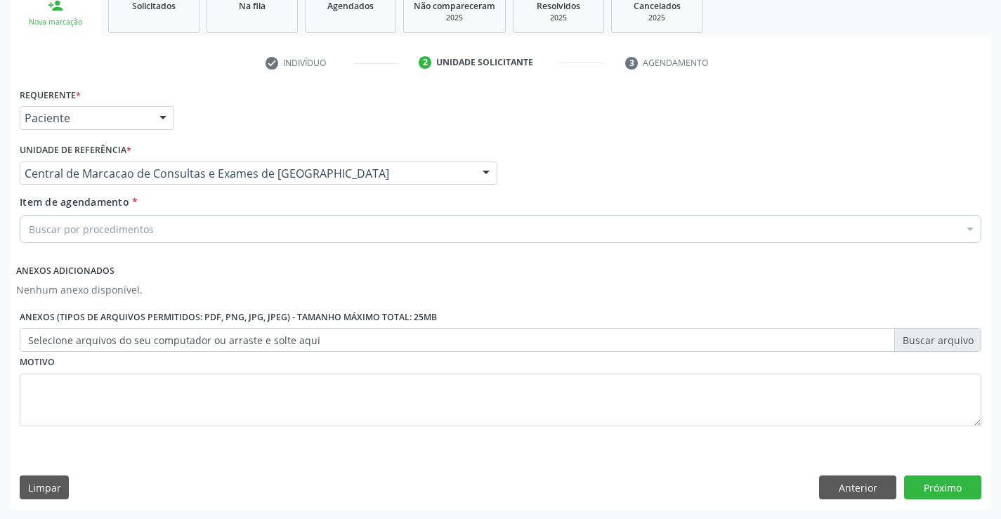
click at [285, 235] on div "Buscar por procedimentos" at bounding box center [501, 229] width 962 height 28
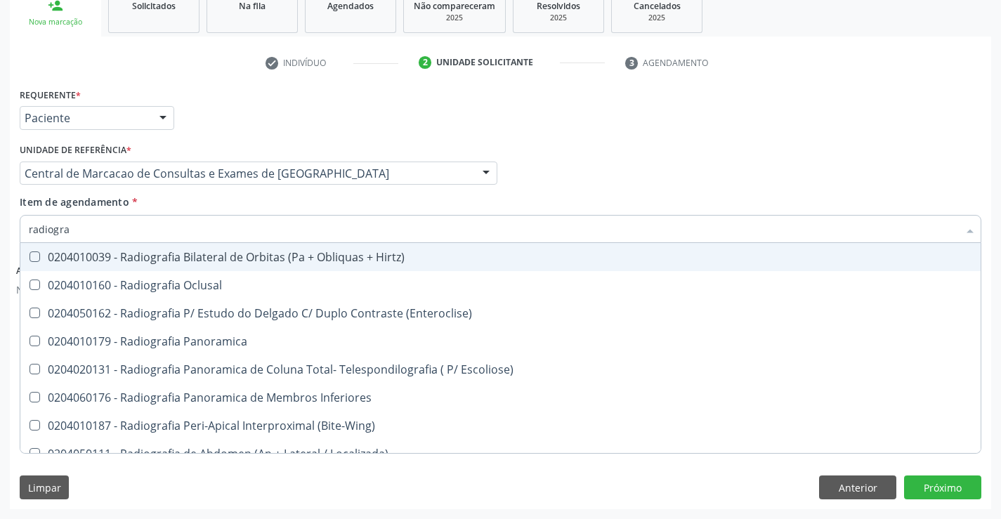
type input "radiograf"
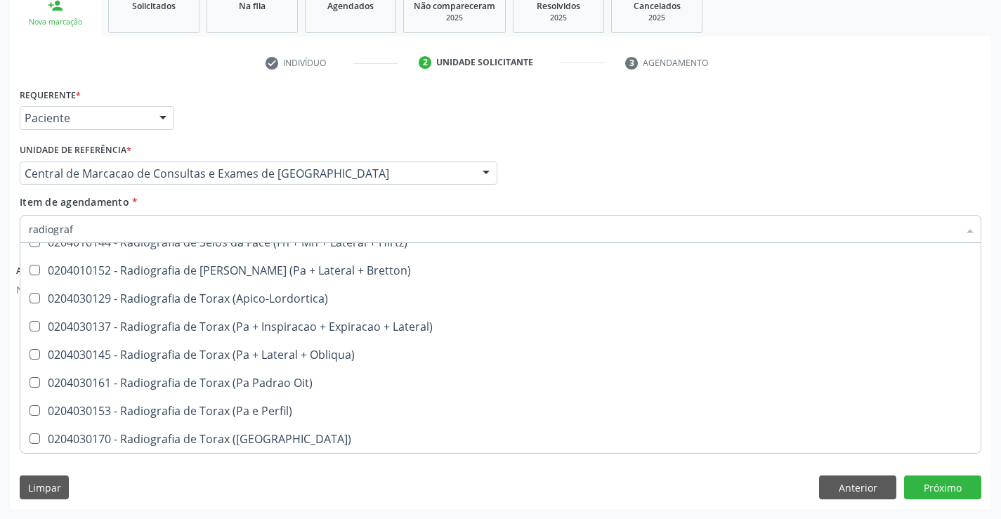
scroll to position [1785, 0]
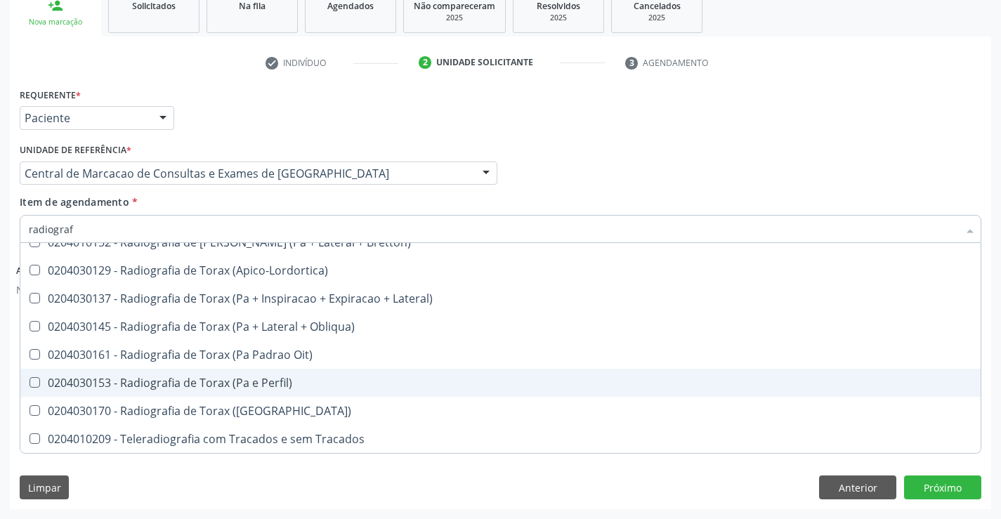
click at [256, 389] on div "0204030153 - Radiografia de Torax (Pa e Perfil)" at bounding box center [501, 382] width 944 height 11
checkbox Perfil\) "true"
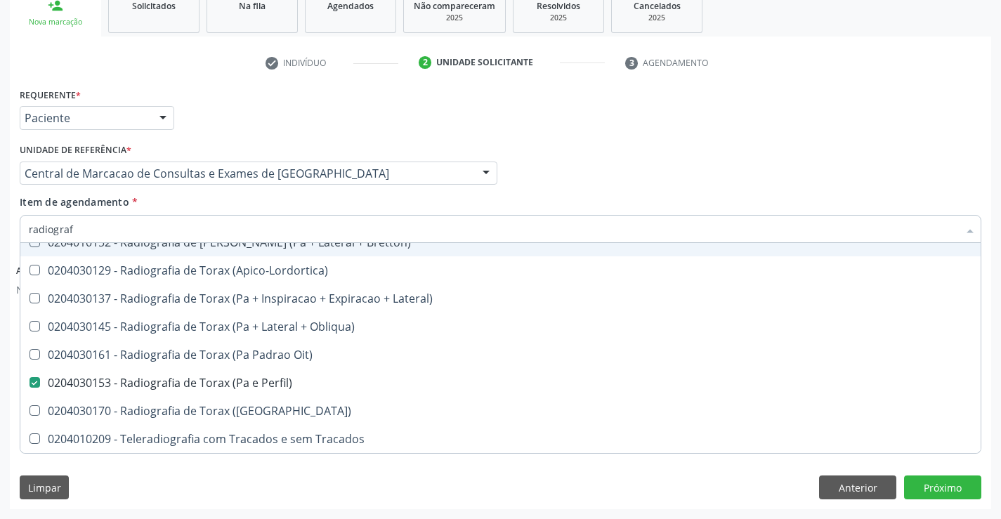
click at [298, 230] on input "radiograf" at bounding box center [494, 229] width 930 height 28
type input "m"
checkbox Perfil\) "false"
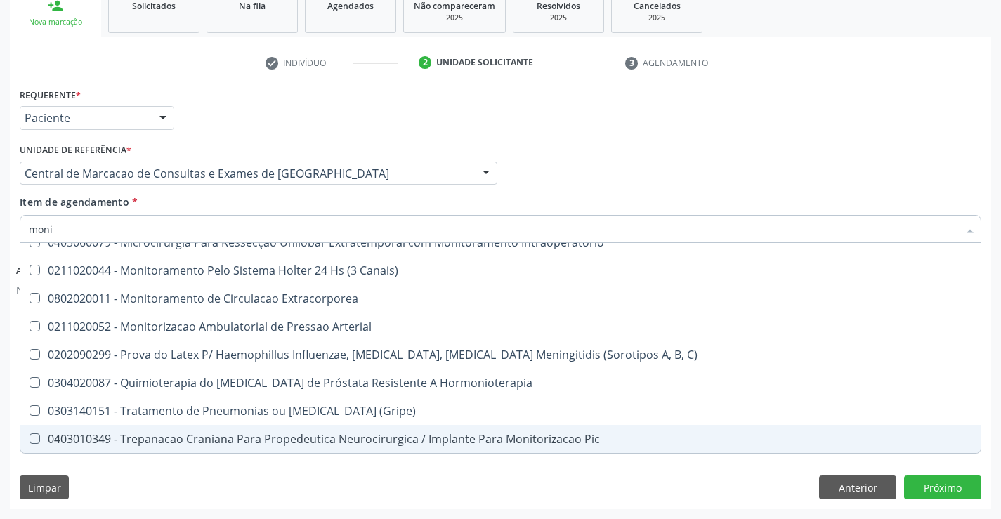
type input "monit"
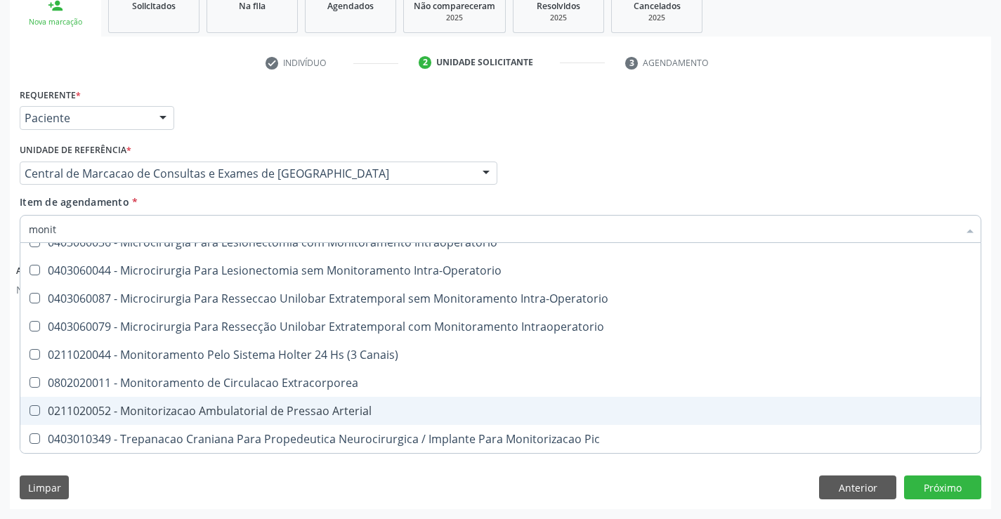
click at [233, 415] on div "0211020052 - Monitorizacao Ambulatorial de Pressao Arterial" at bounding box center [501, 410] width 944 height 11
checkbox Arterial "true"
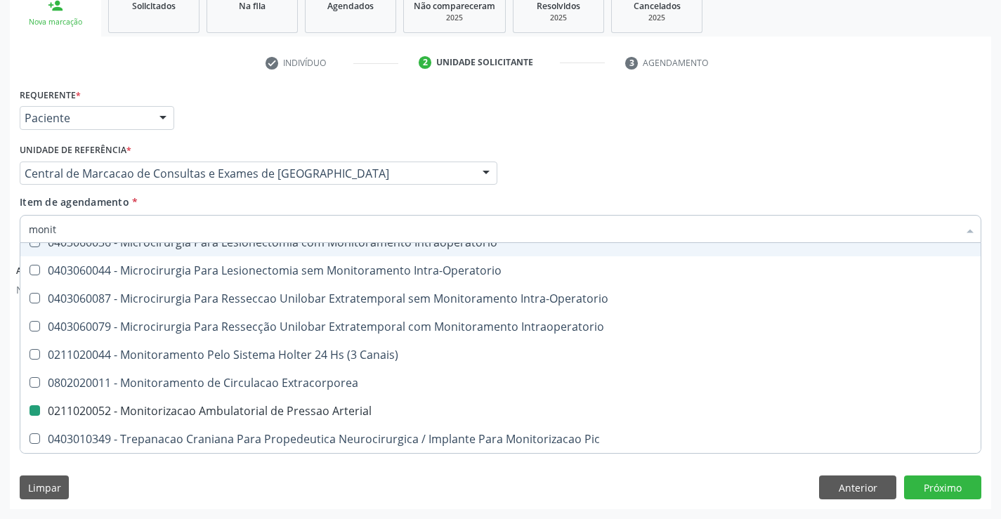
click at [638, 185] on div "Profissional Solicitante Por favor, selecione a Unidade de Atendimento primeiro…" at bounding box center [500, 167] width 969 height 55
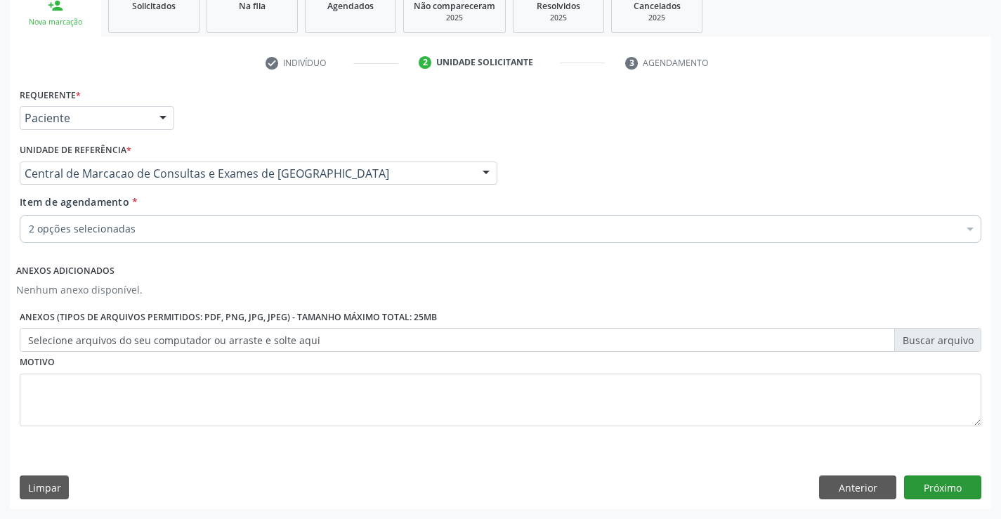
scroll to position [0, 0]
click at [953, 487] on button "Próximo" at bounding box center [942, 488] width 77 height 24
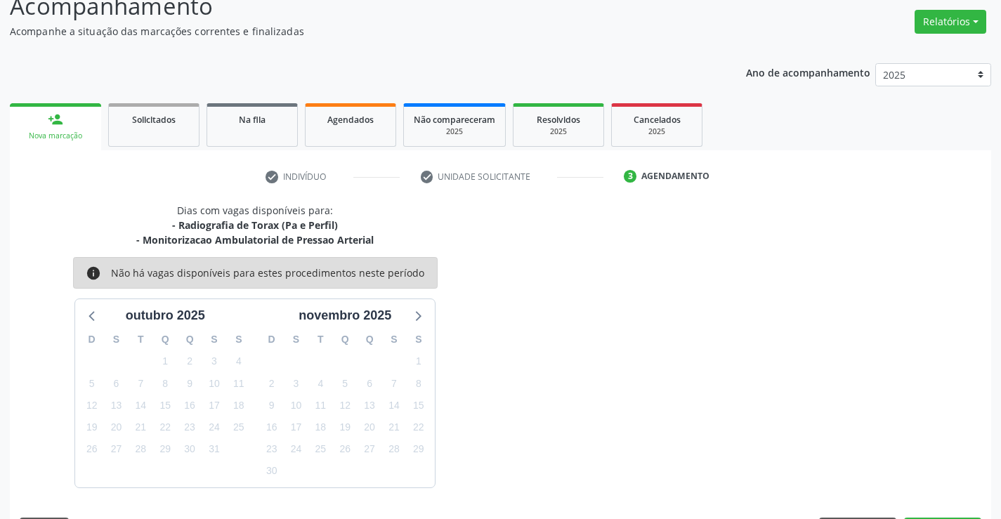
scroll to position [148, 0]
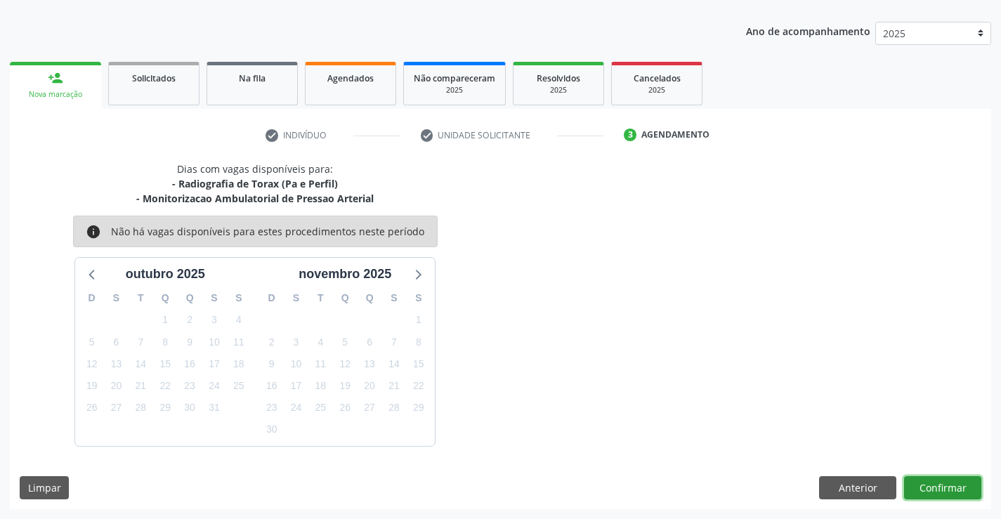
click at [932, 482] on button "Confirmar" at bounding box center [942, 488] width 77 height 24
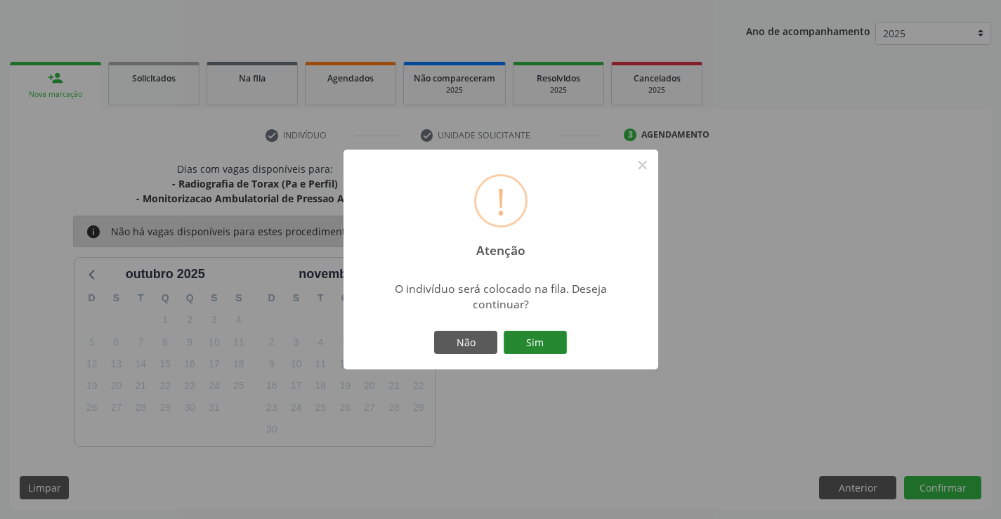
click at [517, 345] on button "Sim" at bounding box center [535, 343] width 63 height 24
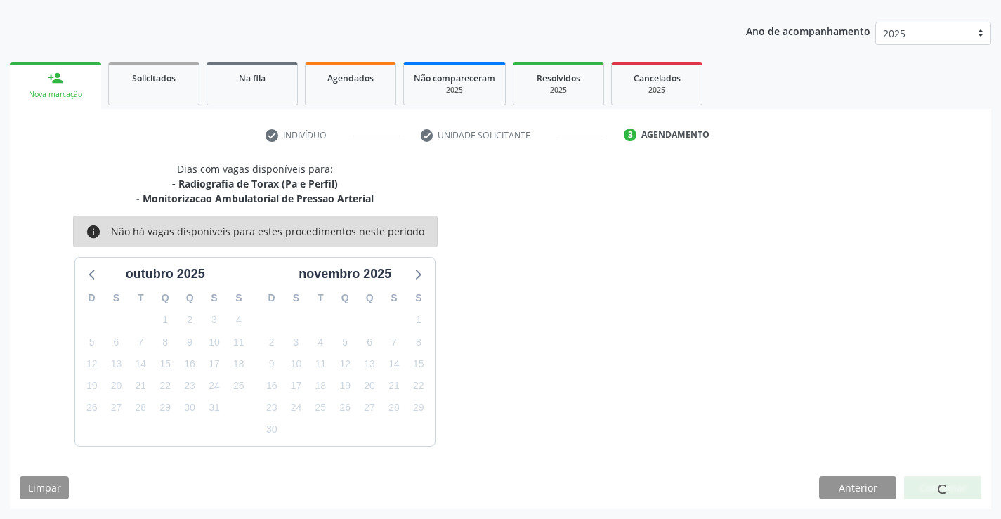
scroll to position [0, 0]
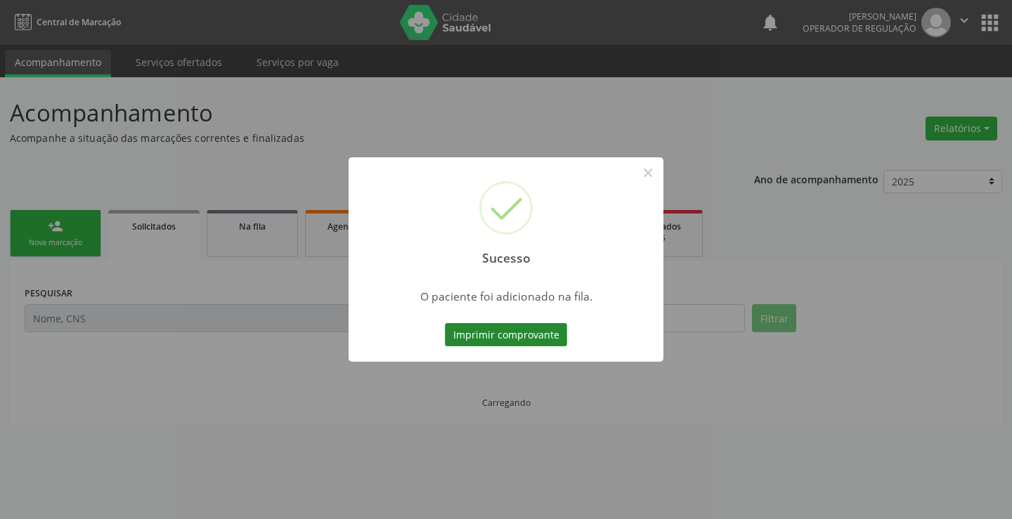
click at [474, 333] on button "Imprimir comprovante" at bounding box center [506, 335] width 122 height 24
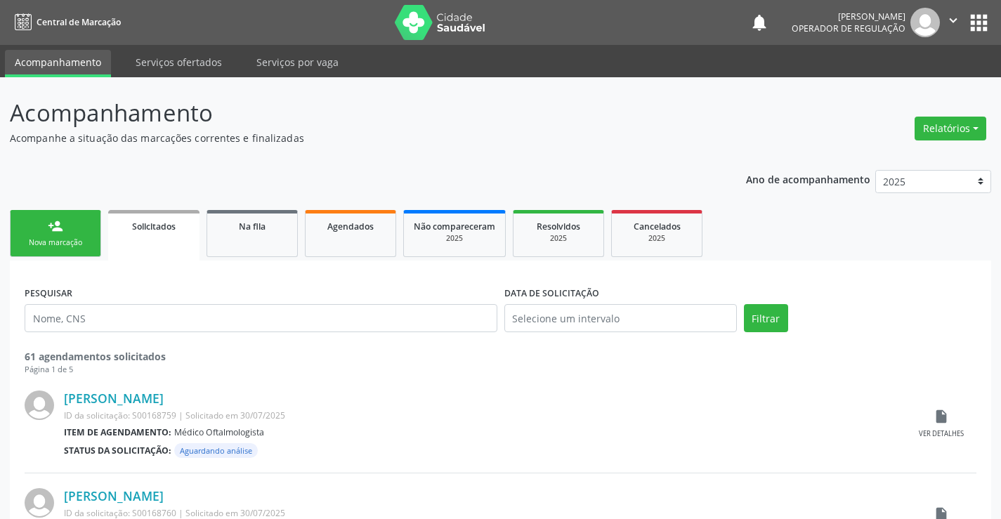
click at [30, 242] on div "Nova marcação" at bounding box center [55, 242] width 70 height 11
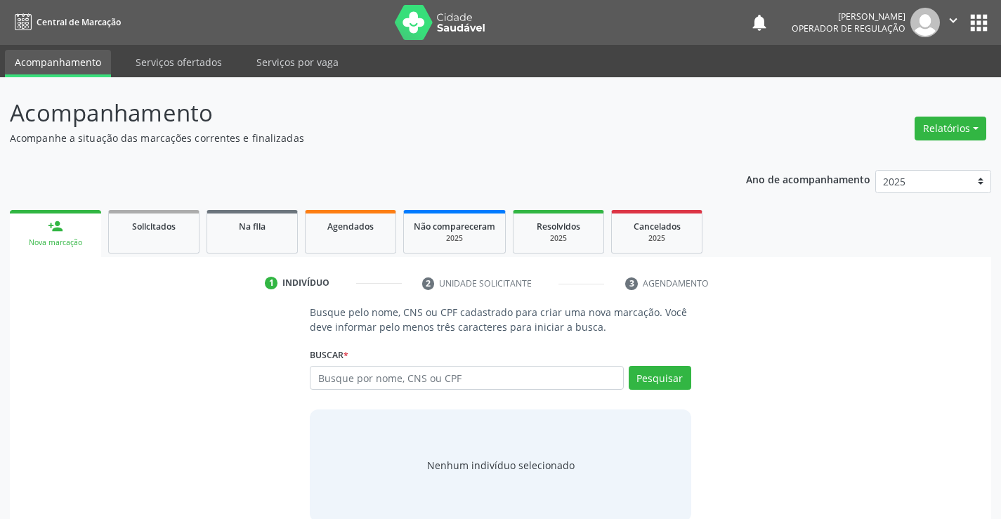
click at [520, 391] on div "Busque por nome, CNS ou CPF Nenhum resultado encontrado para: " " Digite nome, …" at bounding box center [500, 383] width 381 height 34
click at [523, 379] on input "text" at bounding box center [466, 378] width 313 height 24
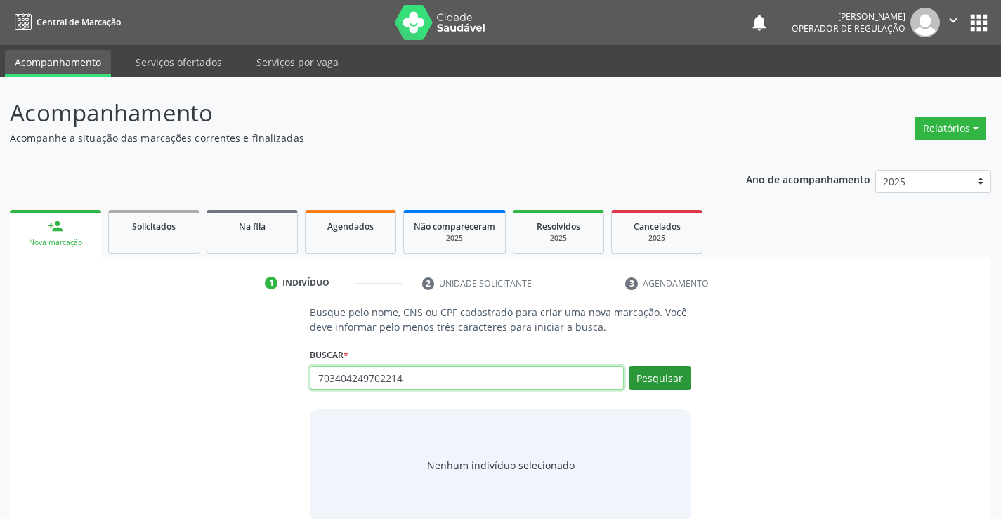
type input "703404249702214"
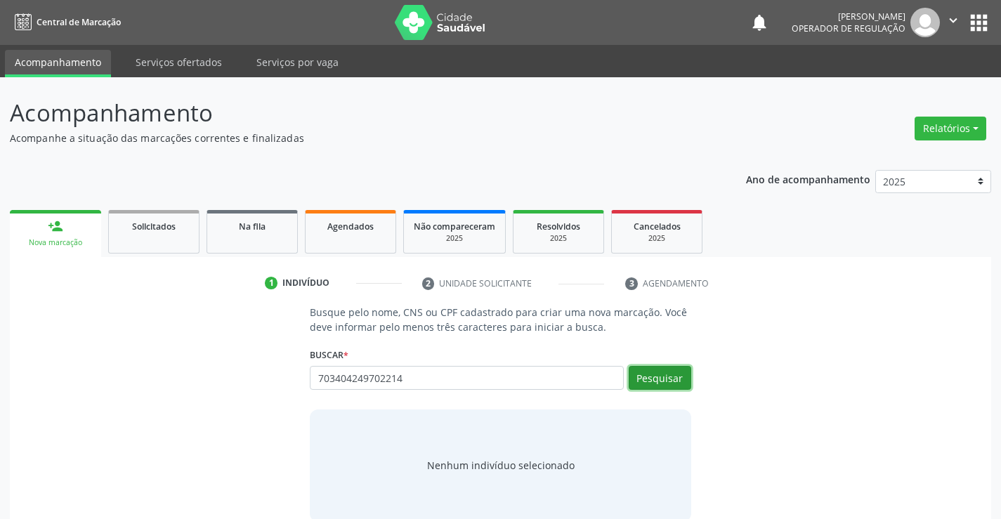
click at [659, 380] on button "Pesquisar" at bounding box center [660, 378] width 63 height 24
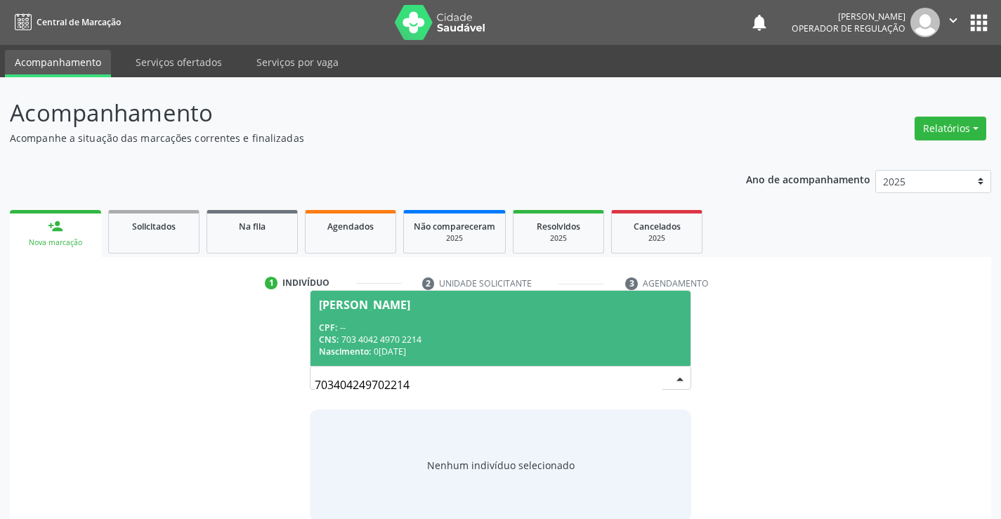
click at [436, 334] on div "CNS: 703 4042 4970 2214" at bounding box center [500, 340] width 363 height 12
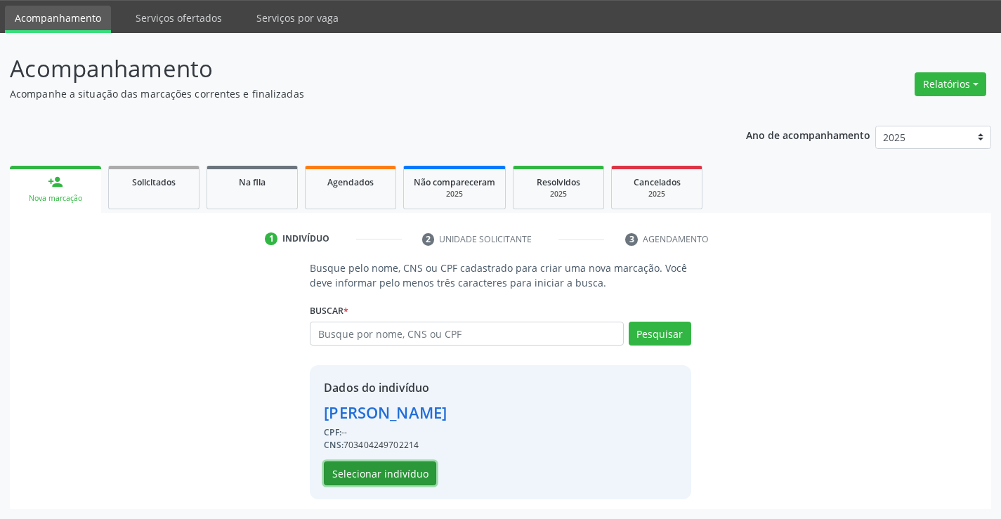
click at [379, 472] on button "Selecionar indivíduo" at bounding box center [380, 474] width 112 height 24
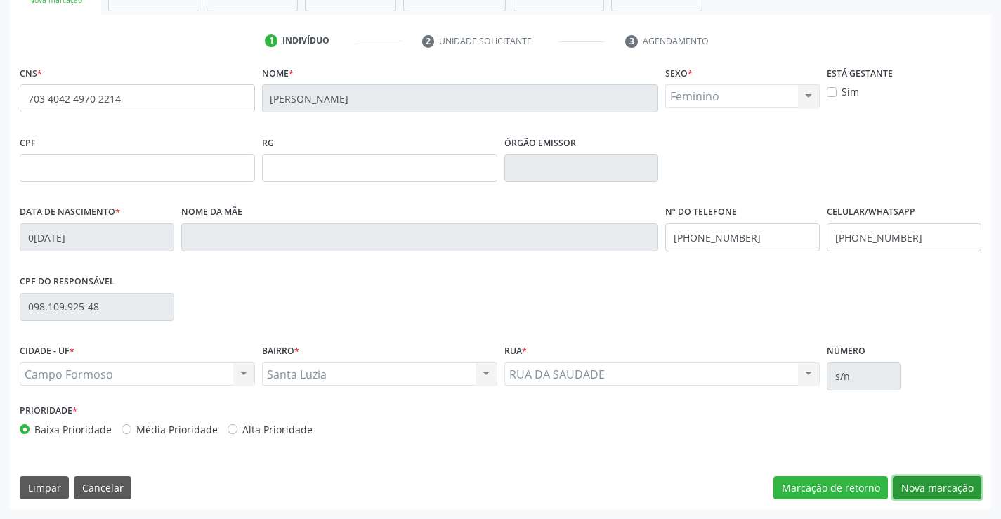
click at [937, 495] on button "Nova marcação" at bounding box center [937, 488] width 89 height 24
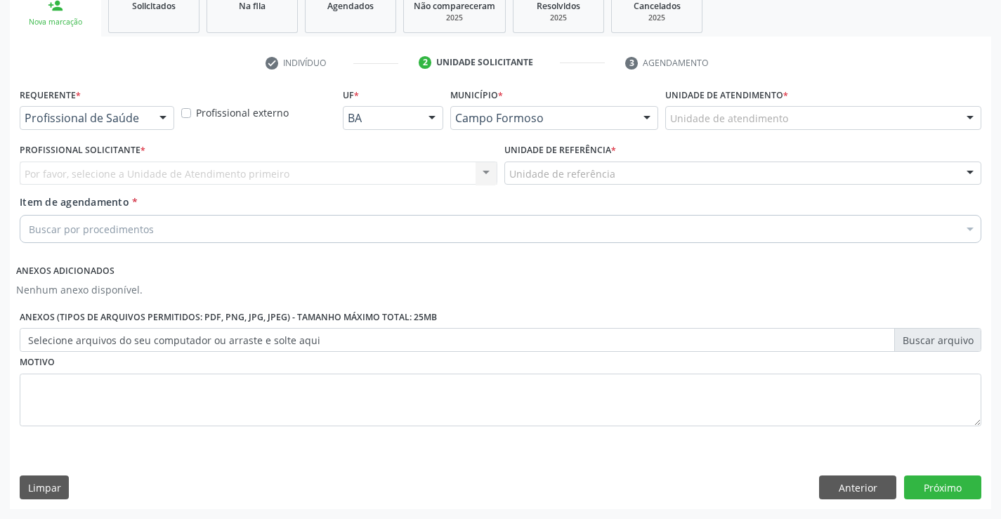
scroll to position [221, 0]
click at [165, 125] on div at bounding box center [162, 119] width 21 height 24
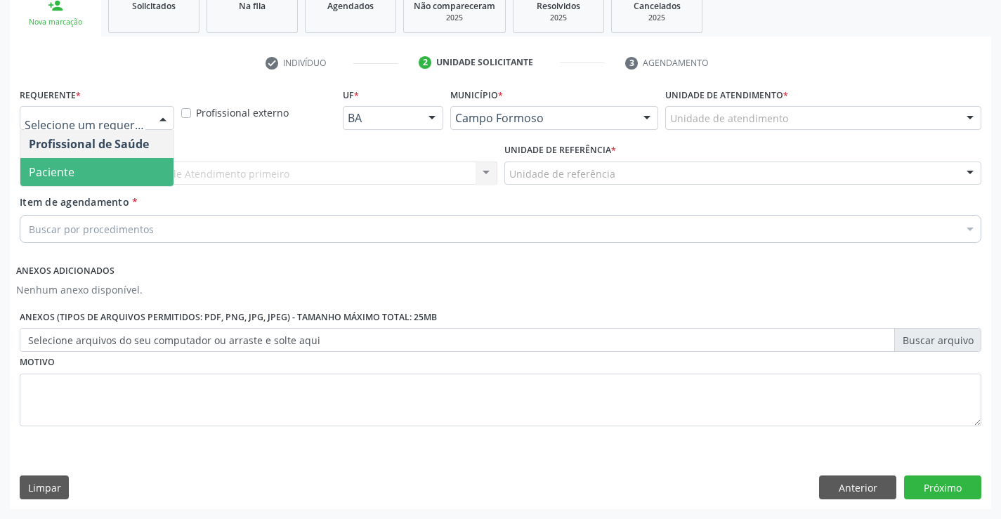
drag, startPoint x: 156, startPoint y: 169, endPoint x: 207, endPoint y: 168, distance: 50.6
click at [158, 169] on span "Paciente" at bounding box center [96, 172] width 153 height 28
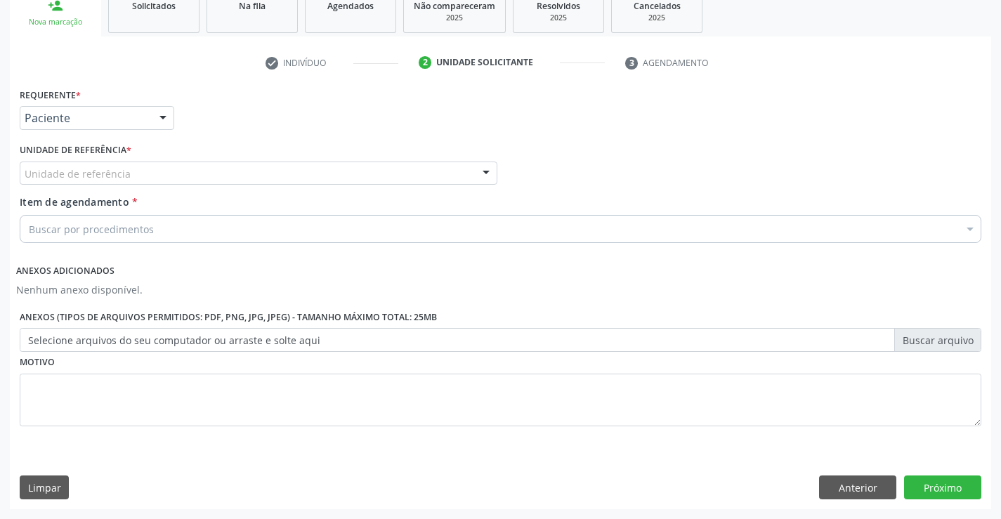
click at [212, 168] on div "Unidade de referência" at bounding box center [259, 174] width 478 height 24
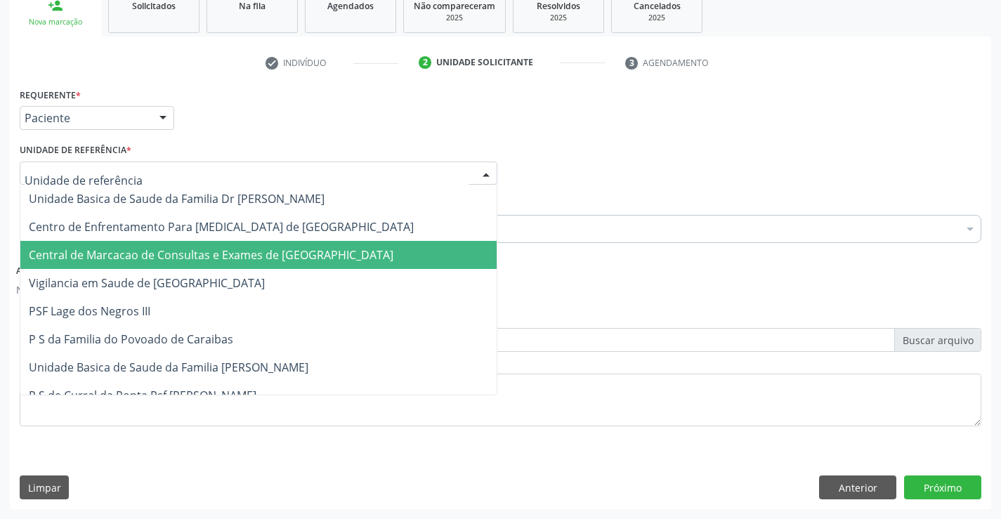
click at [240, 247] on span "Central de Marcacao de Consultas e Exames de [GEOGRAPHIC_DATA]" at bounding box center [258, 255] width 476 height 28
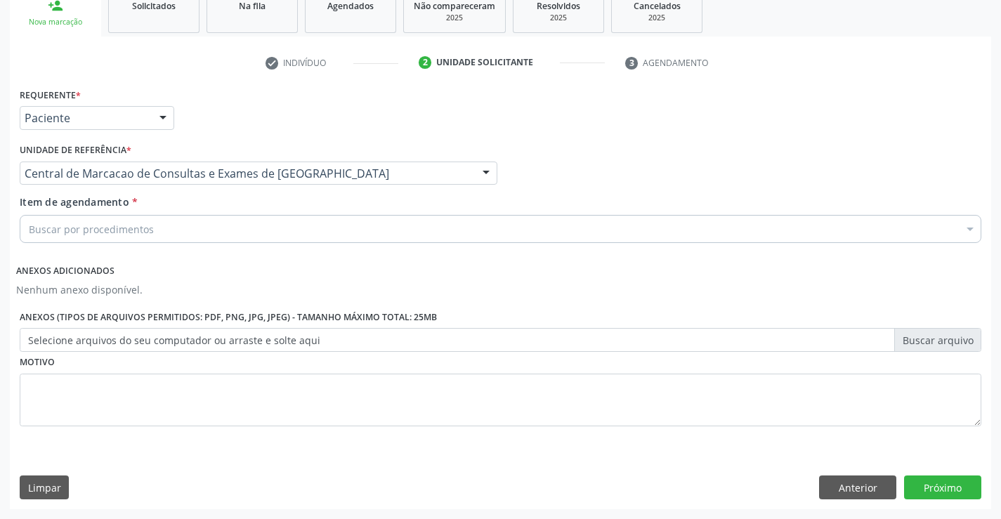
click at [261, 226] on div "Buscar por procedimentos" at bounding box center [501, 229] width 962 height 28
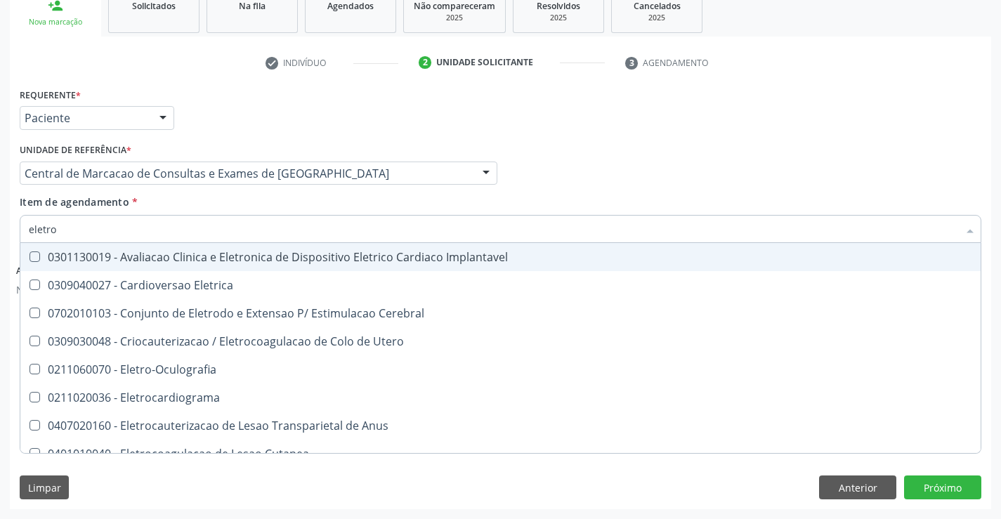
type input "eletroc"
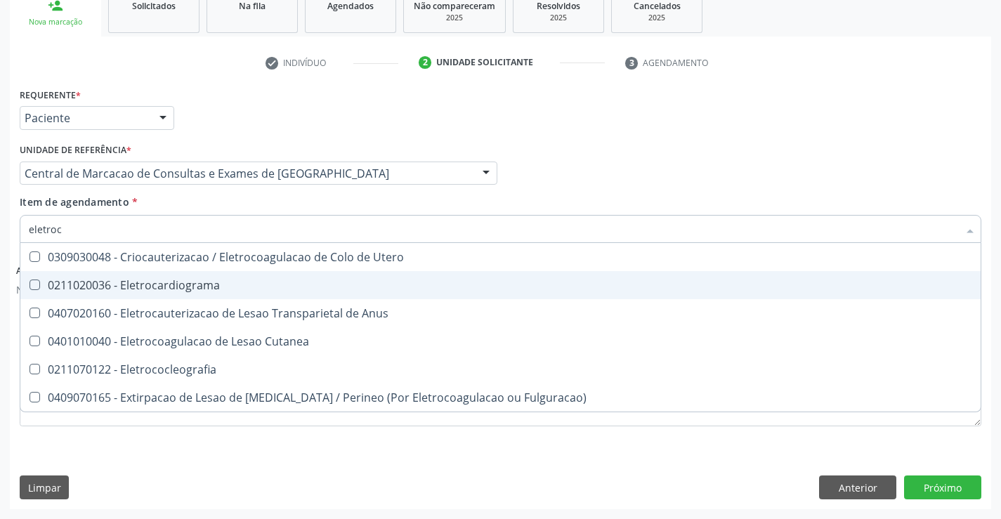
click at [235, 289] on div "0211020036 - Eletrocardiograma" at bounding box center [501, 285] width 944 height 11
checkbox Eletrocardiograma "true"
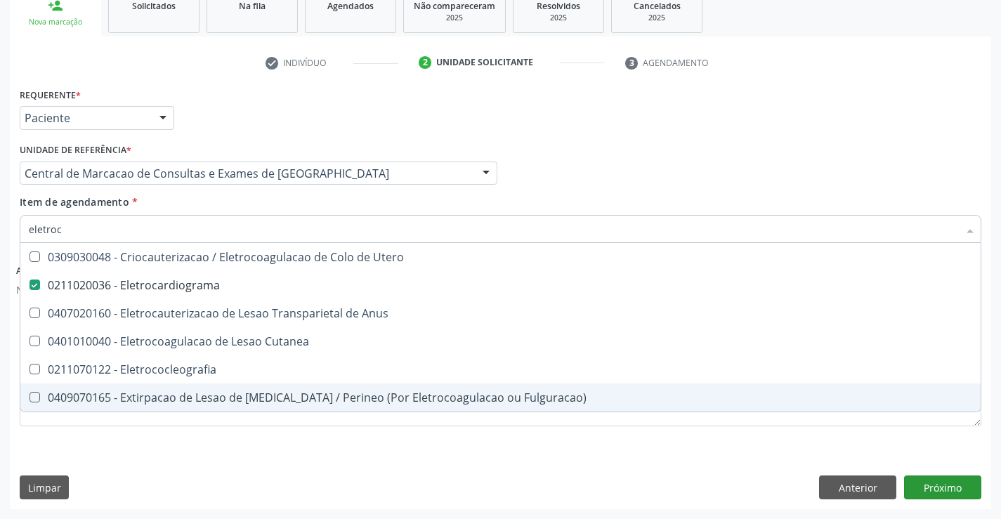
click at [953, 500] on div "Requerente * Paciente Profissional de Saúde Paciente Nenhum resultado encontrad…" at bounding box center [501, 296] width 982 height 424
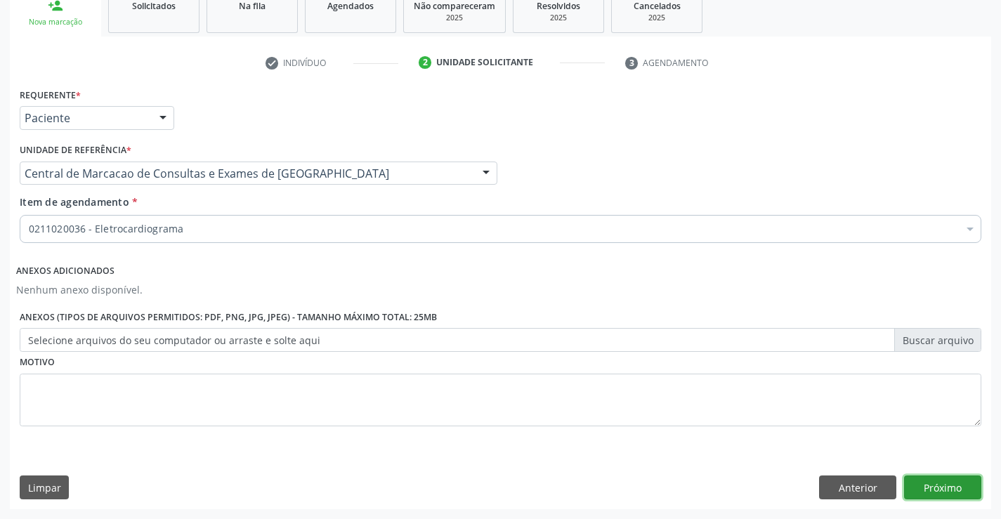
click at [956, 493] on button "Próximo" at bounding box center [942, 488] width 77 height 24
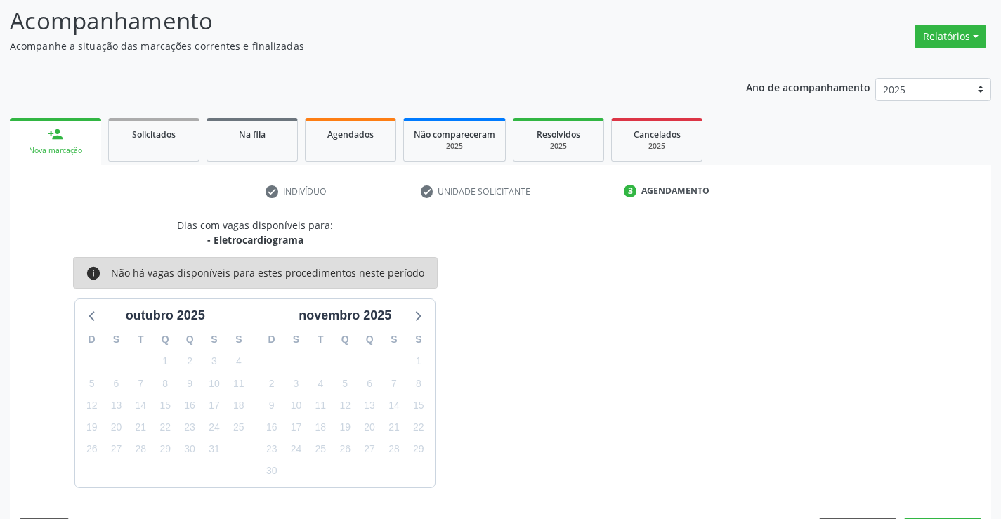
scroll to position [133, 0]
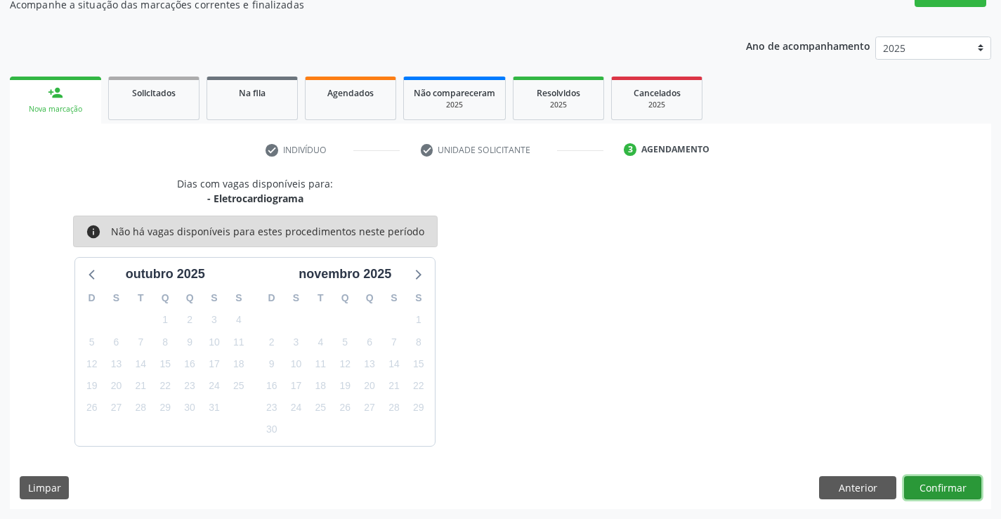
click at [945, 488] on button "Confirmar" at bounding box center [942, 488] width 77 height 24
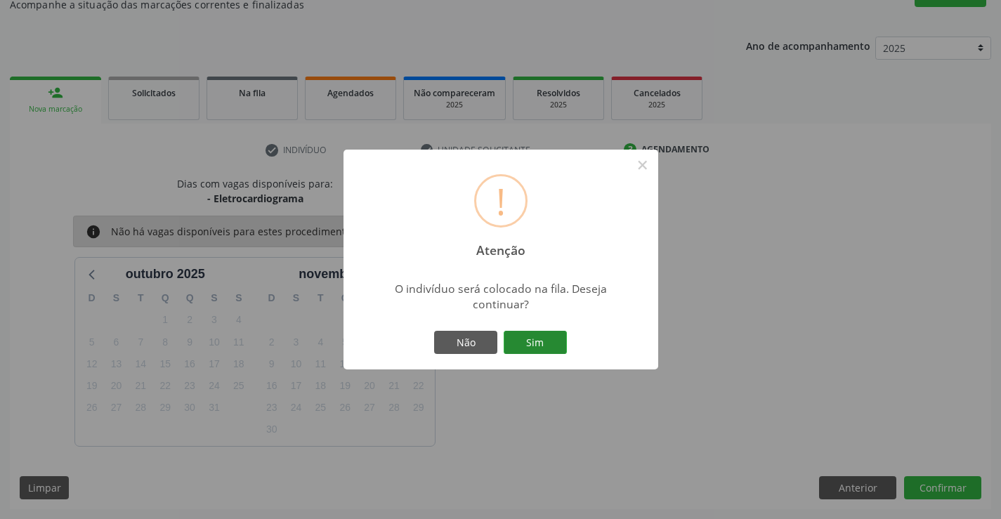
click at [554, 344] on button "Sim" at bounding box center [535, 343] width 63 height 24
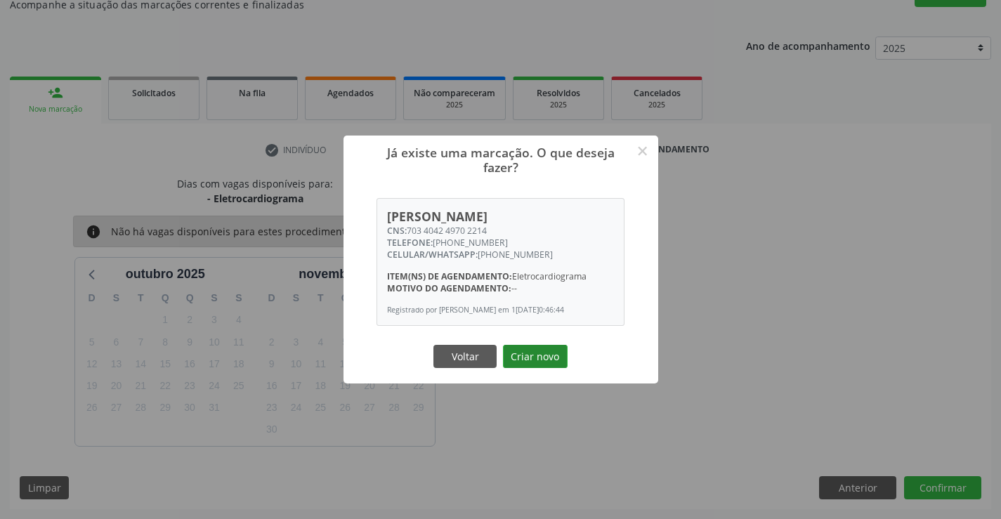
click at [541, 346] on button "Criar novo" at bounding box center [535, 357] width 65 height 24
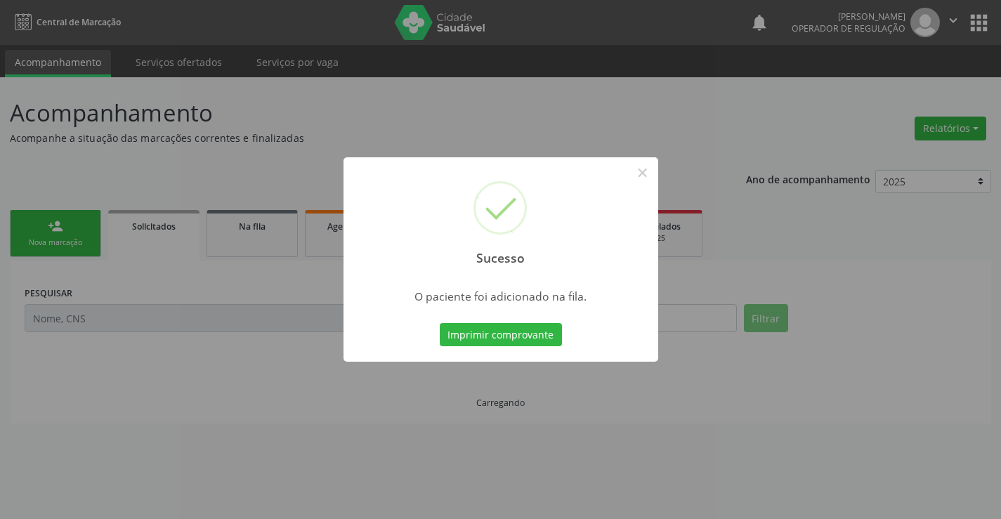
scroll to position [0, 0]
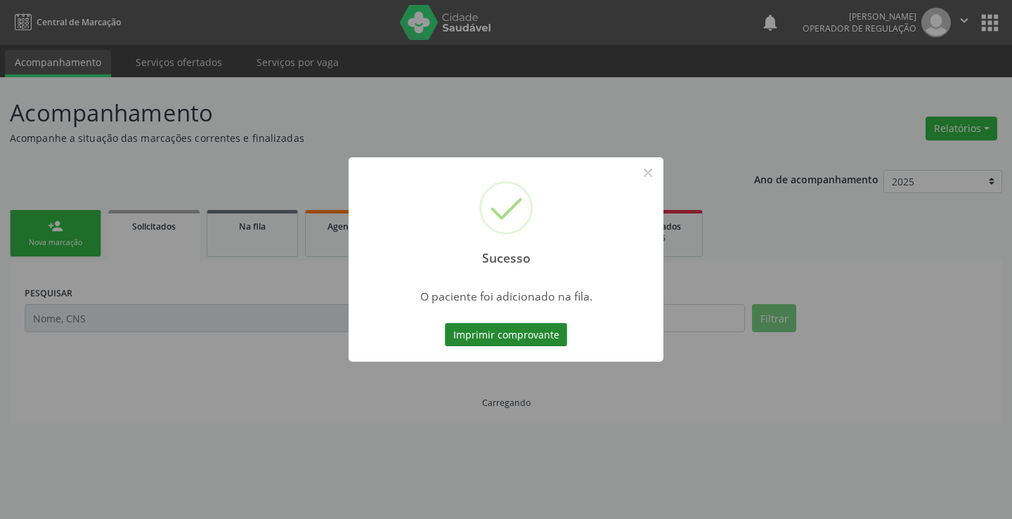
click at [515, 334] on button "Imprimir comprovante" at bounding box center [506, 335] width 122 height 24
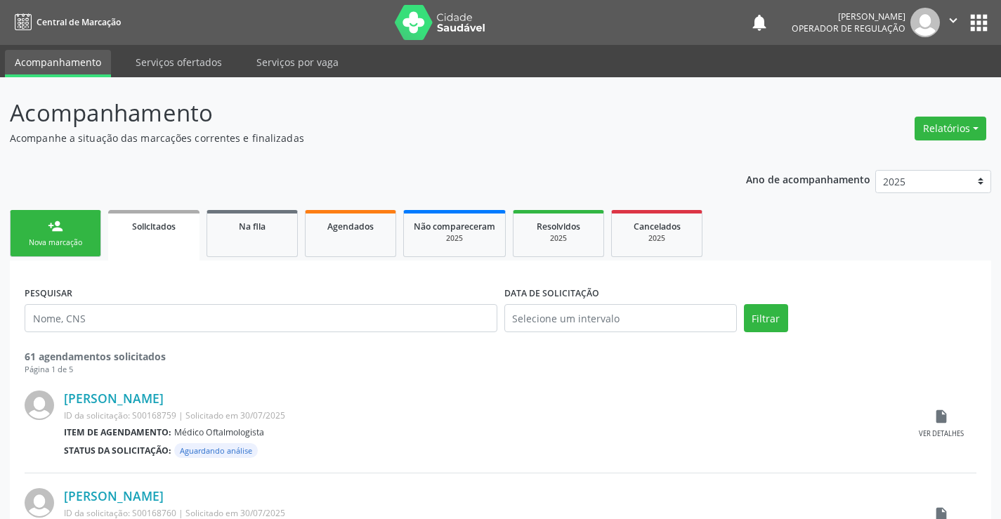
click at [47, 228] on link "person_add Nova marcação" at bounding box center [55, 233] width 91 height 47
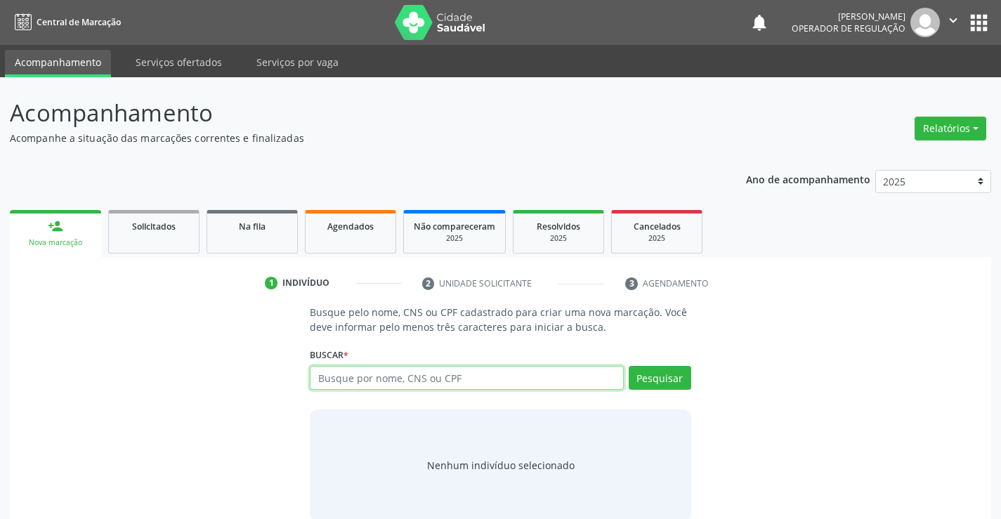
click at [559, 386] on input "text" at bounding box center [466, 378] width 313 height 24
type input "700501708237259"
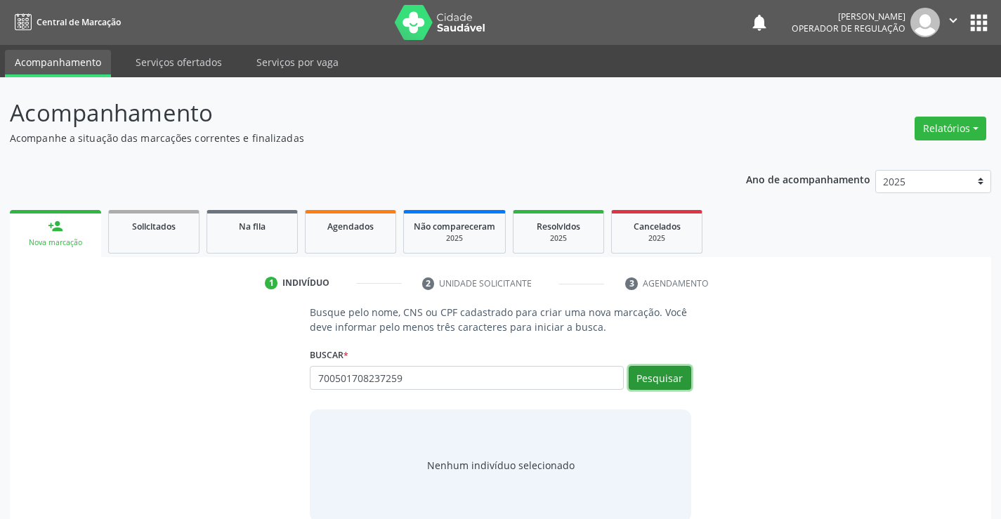
click at [656, 374] on button "Pesquisar" at bounding box center [660, 378] width 63 height 24
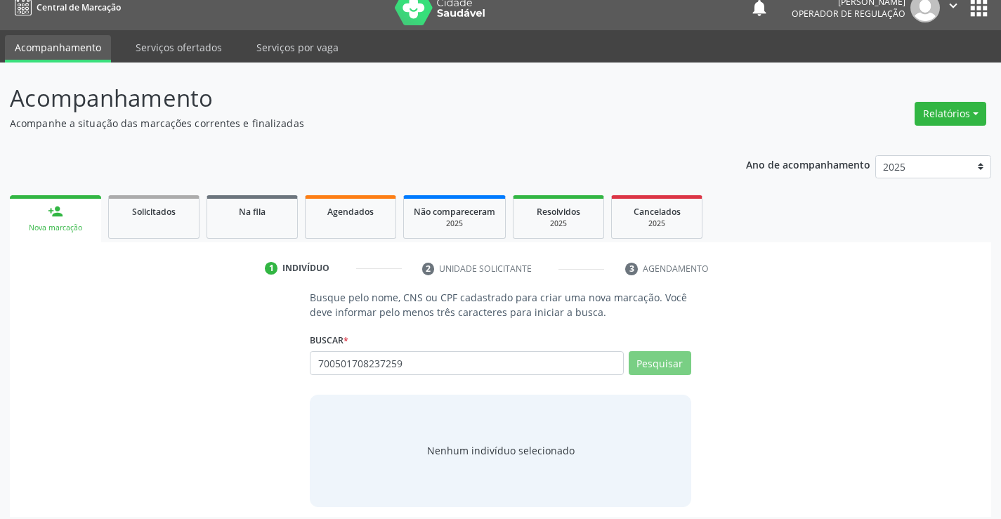
scroll to position [22, 0]
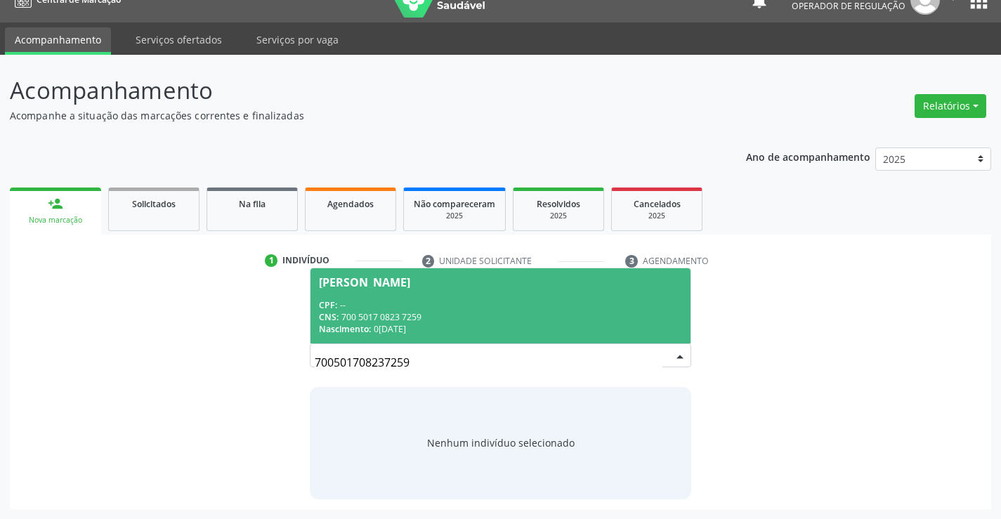
click at [502, 270] on span "João Gabriel Pinto da Silva CPF: -- CNS: 700 5017 0823 7259 Nascimento: 01/10/2…" at bounding box center [500, 305] width 379 height 75
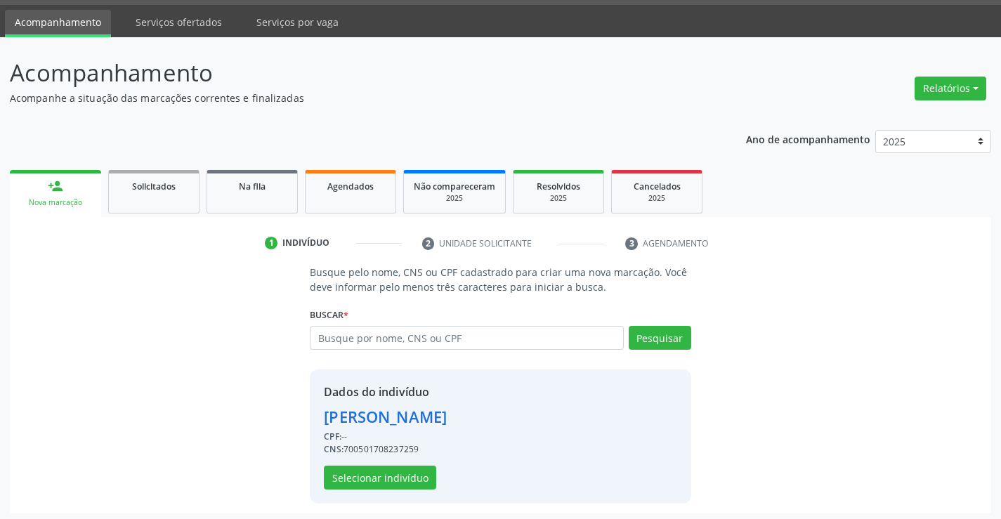
scroll to position [44, 0]
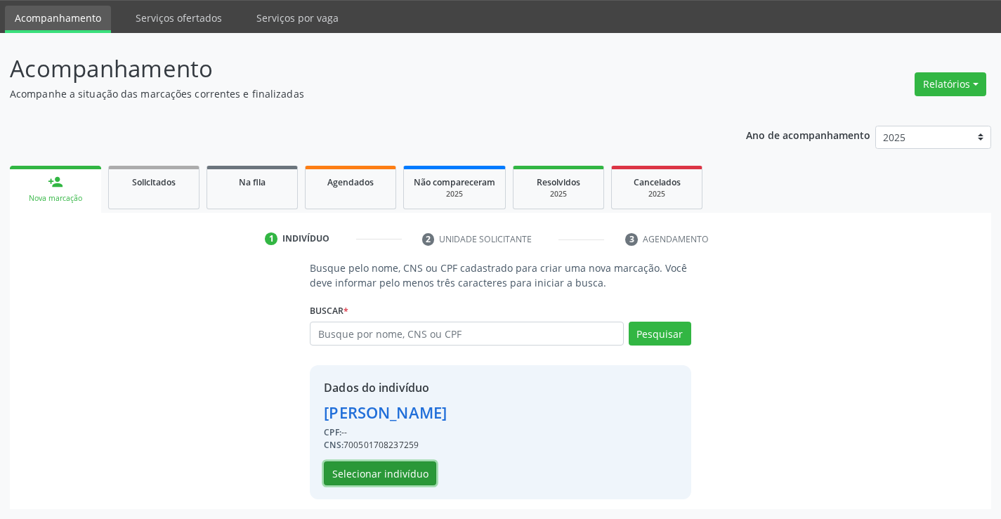
click at [393, 473] on button "Selecionar indivíduo" at bounding box center [380, 474] width 112 height 24
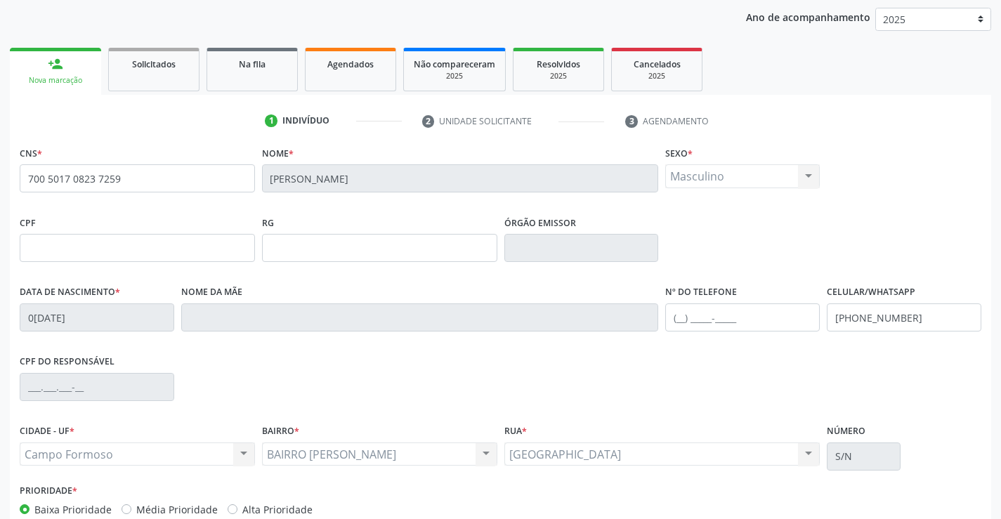
scroll to position [242, 0]
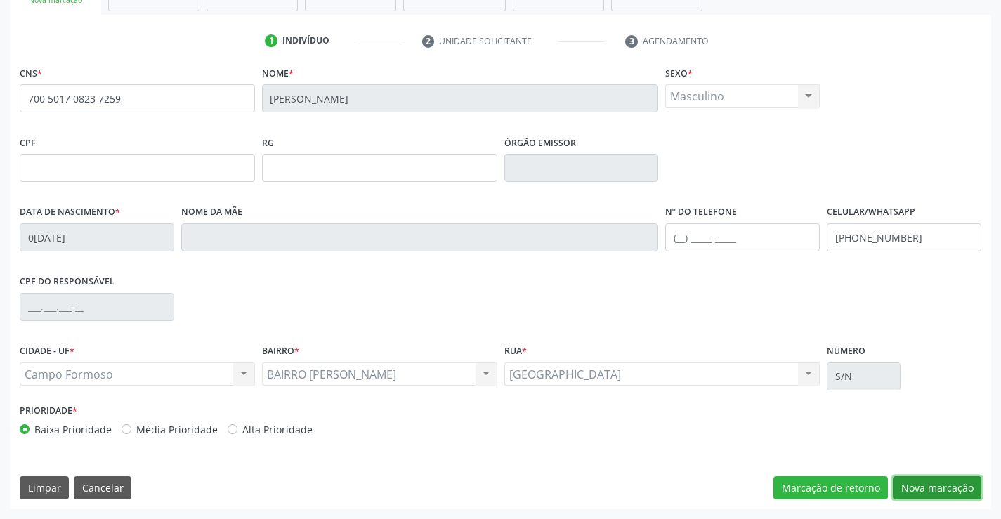
click at [958, 489] on button "Nova marcação" at bounding box center [937, 488] width 89 height 24
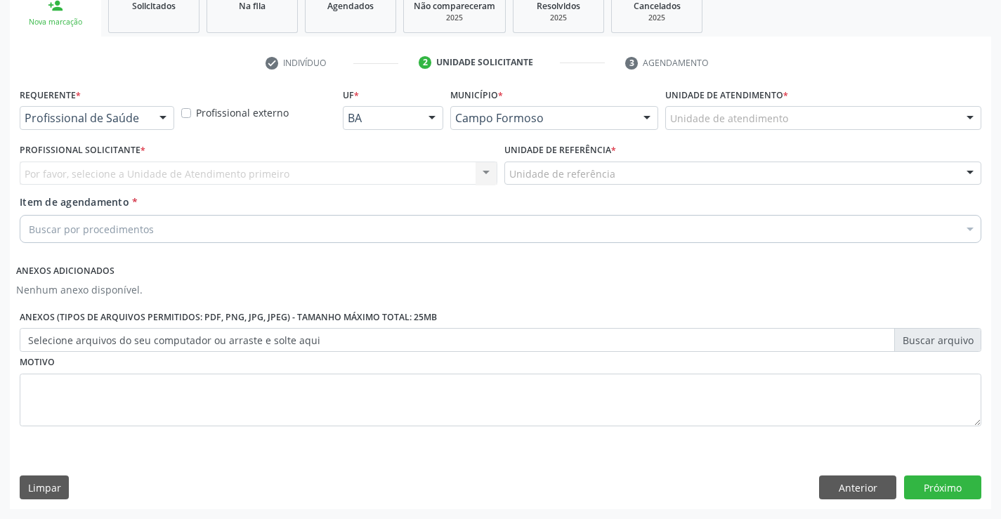
scroll to position [221, 0]
click at [151, 115] on div "Profissional de Saúde Profissional de Saúde Paciente Nenhum resultado encontrad…" at bounding box center [97, 118] width 155 height 24
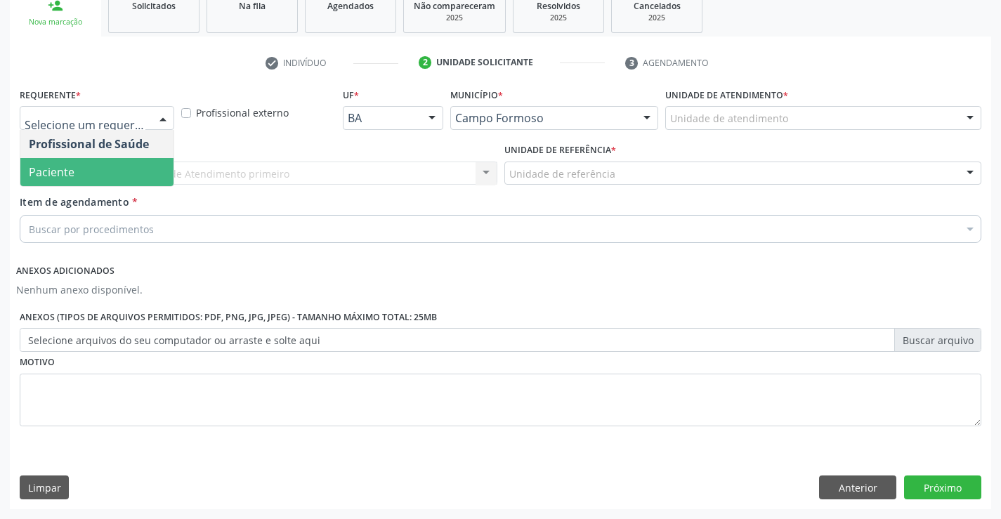
drag, startPoint x: 130, startPoint y: 174, endPoint x: 204, endPoint y: 164, distance: 75.2
click at [137, 174] on span "Paciente" at bounding box center [96, 172] width 153 height 28
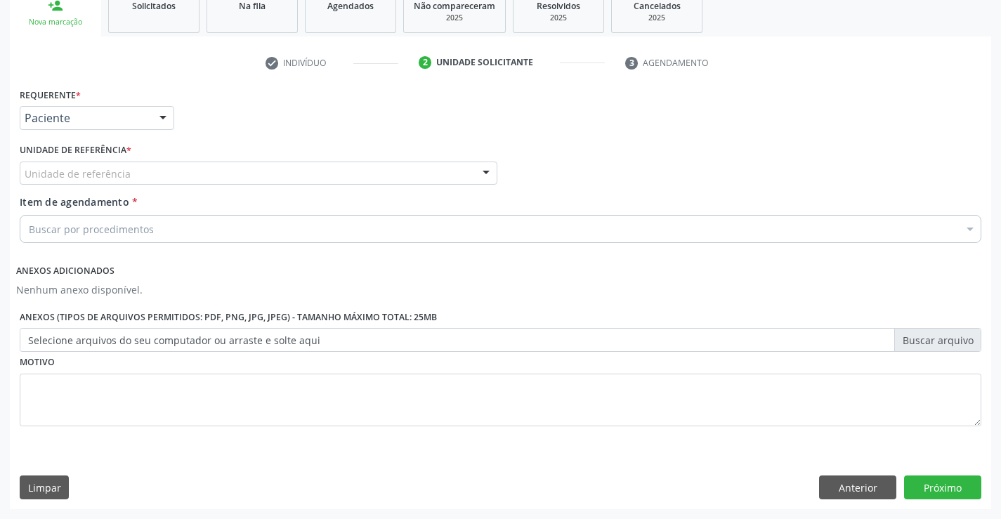
click at [204, 164] on div "Unidade de referência" at bounding box center [259, 174] width 478 height 24
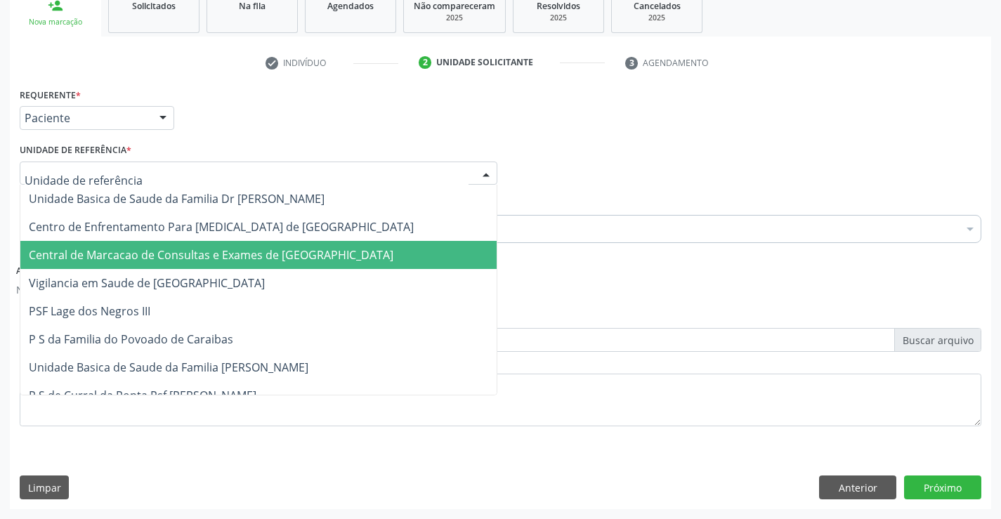
click at [225, 249] on span "Central de Marcacao de Consultas e Exames de [GEOGRAPHIC_DATA]" at bounding box center [211, 254] width 365 height 15
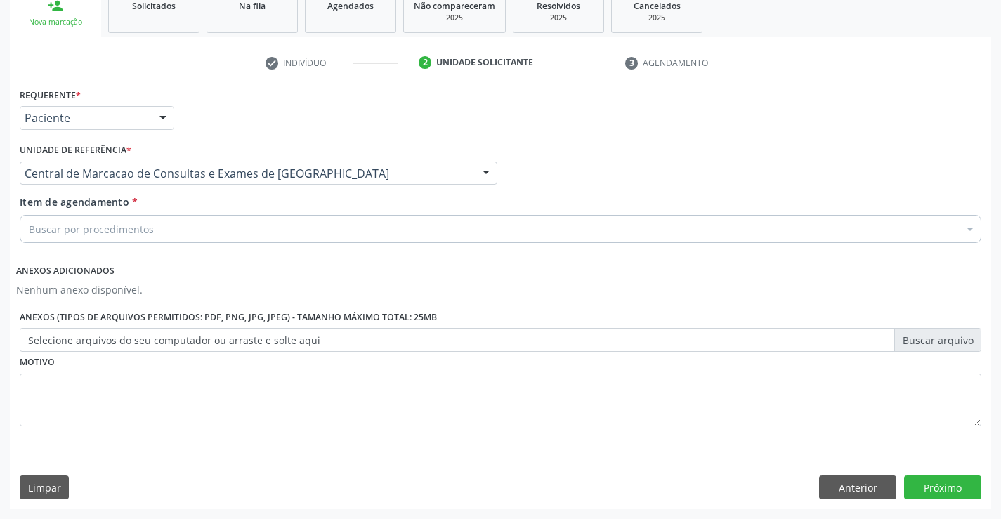
click at [248, 230] on div "Buscar por procedimentos" at bounding box center [501, 229] width 962 height 28
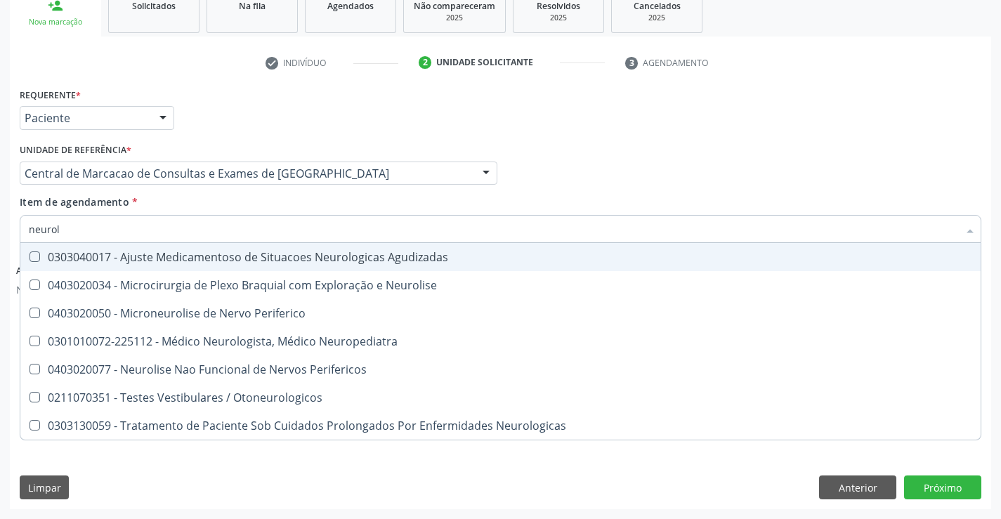
type input "neurolo"
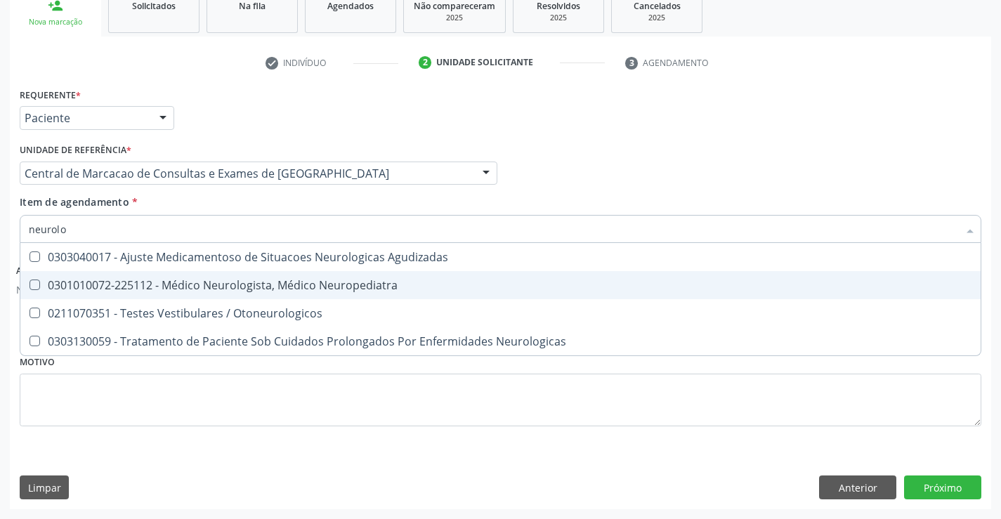
click at [240, 288] on div "0301010072-225112 - Médico Neurologista, Médico Neuropediatra" at bounding box center [501, 285] width 944 height 11
checkbox Neuropediatra "true"
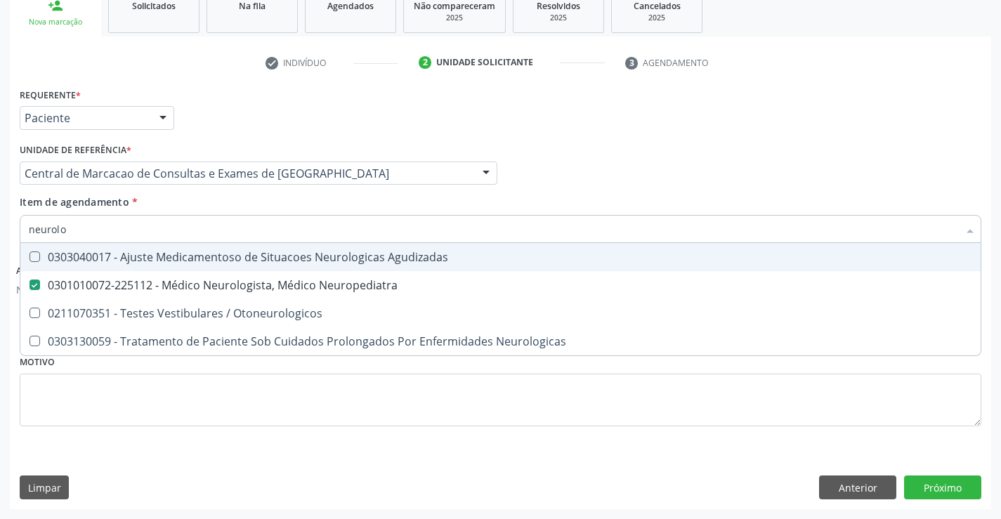
click at [693, 195] on div "Item de agendamento * neurolo Desfazer seleção 0303040017 - Ajuste Medicamentos…" at bounding box center [501, 217] width 962 height 44
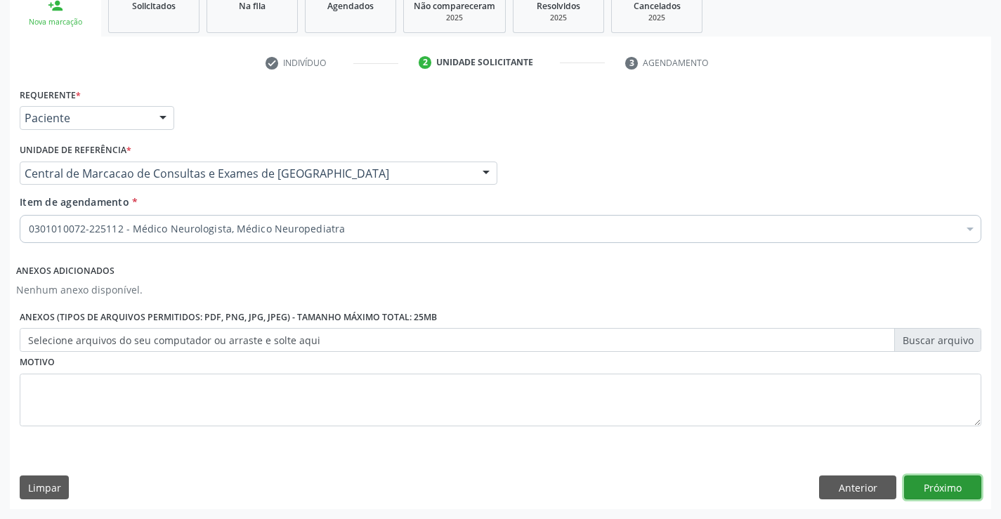
click at [923, 482] on button "Próximo" at bounding box center [942, 488] width 77 height 24
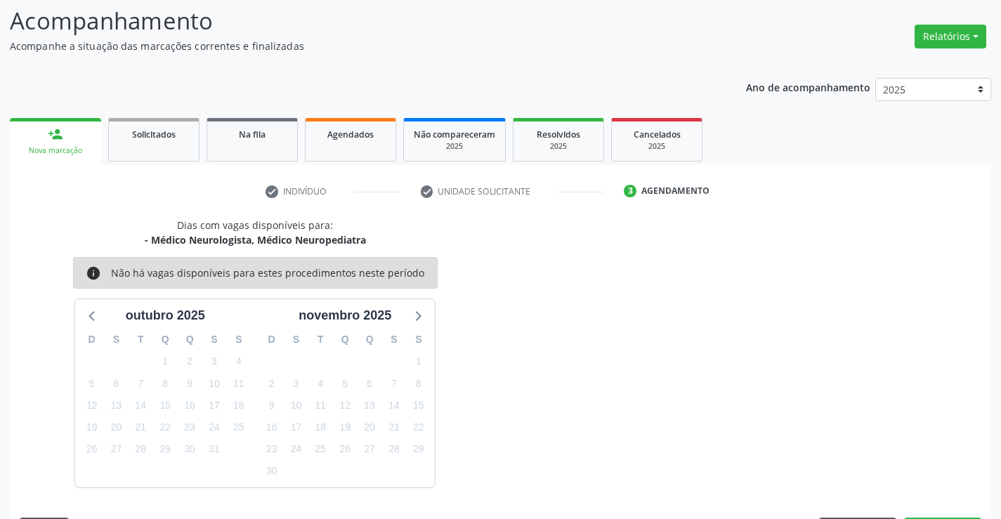
scroll to position [133, 0]
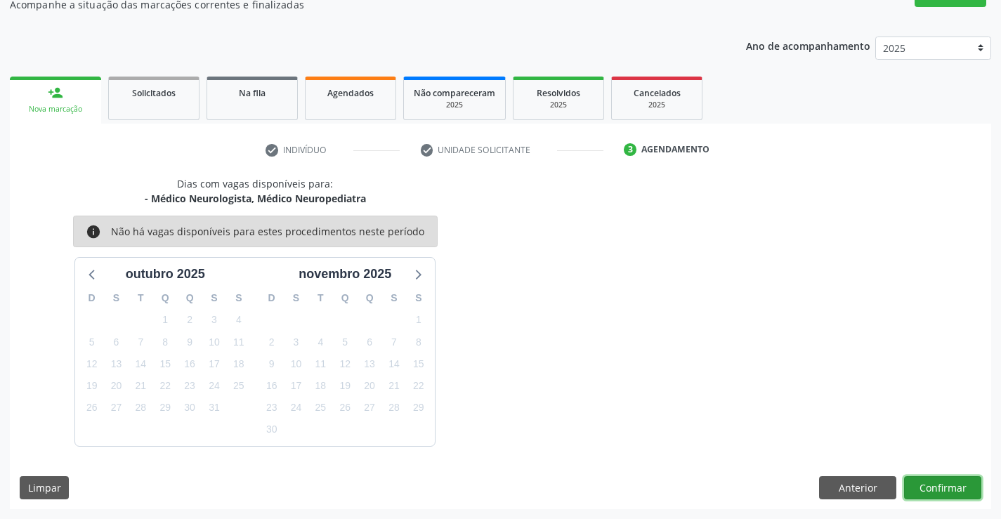
click at [975, 490] on button "Confirmar" at bounding box center [942, 488] width 77 height 24
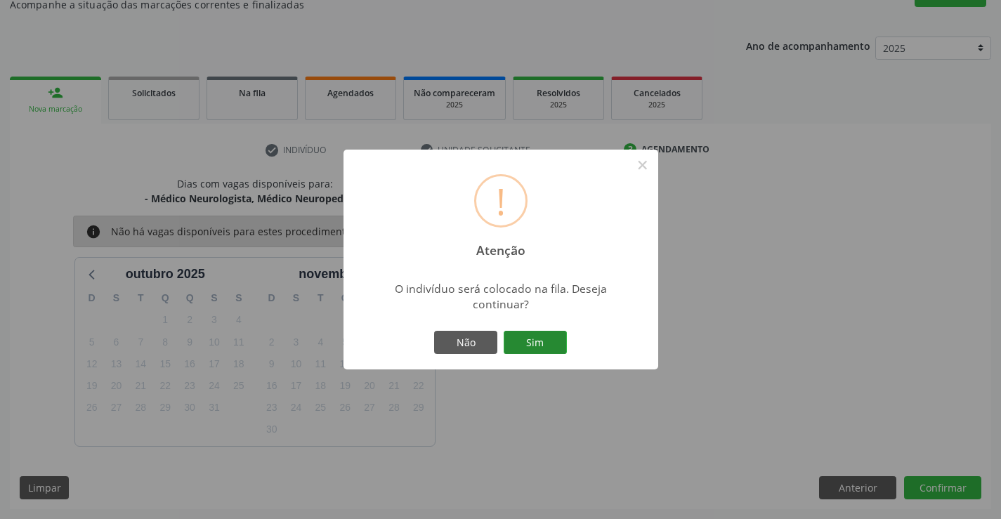
click at [548, 347] on button "Sim" at bounding box center [535, 343] width 63 height 24
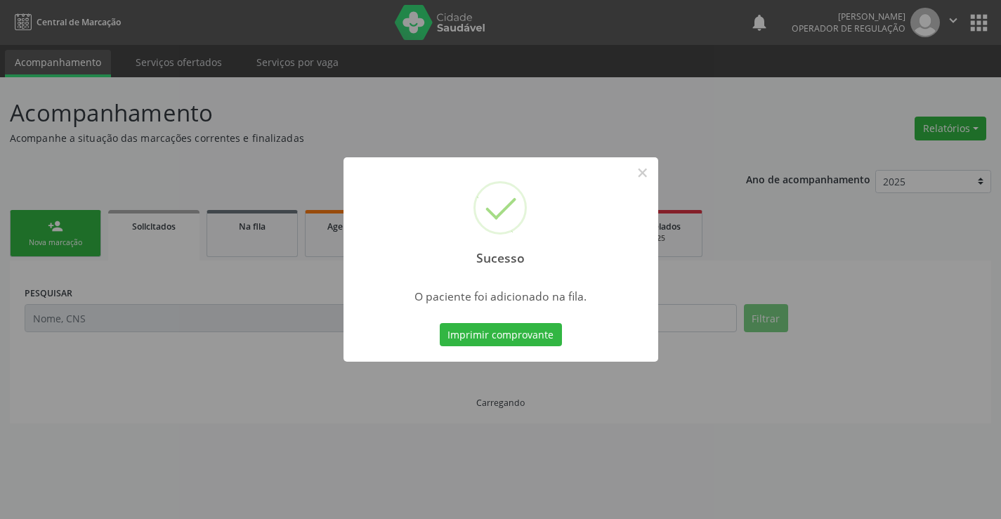
scroll to position [0, 0]
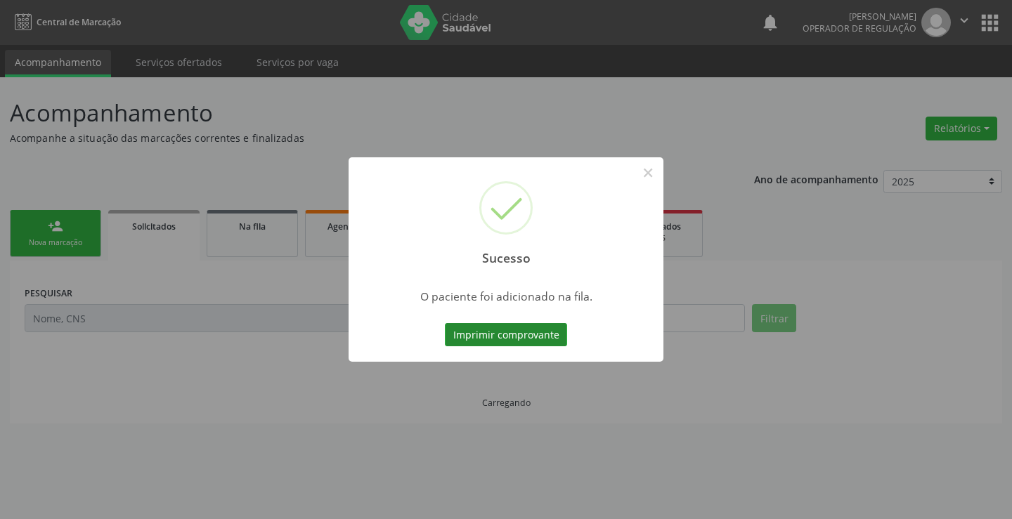
click at [556, 337] on button "Imprimir comprovante" at bounding box center [506, 335] width 122 height 24
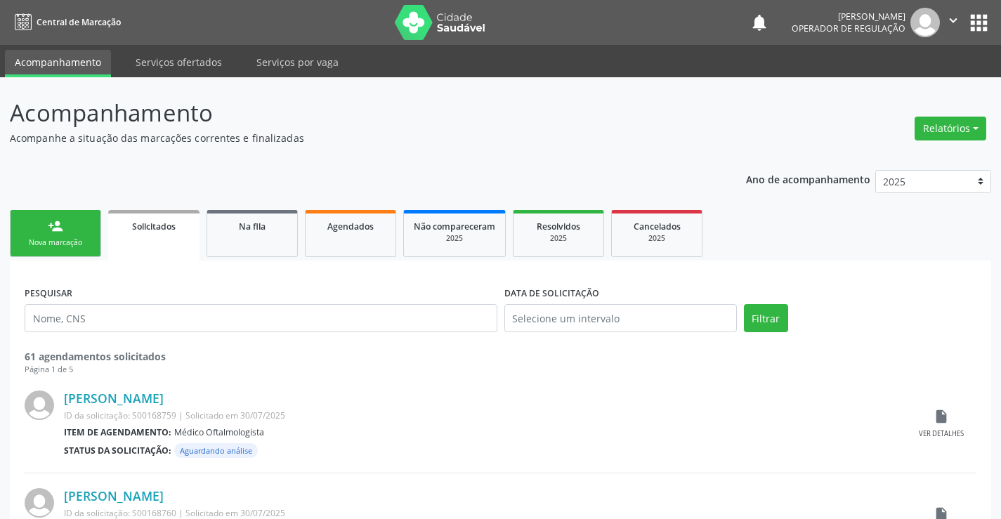
click at [78, 230] on link "person_add Nova marcação" at bounding box center [55, 233] width 91 height 47
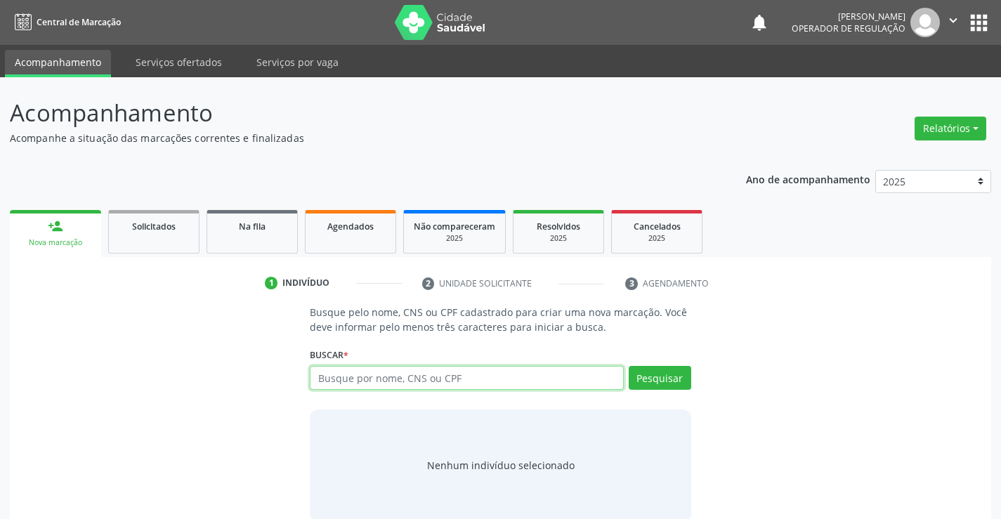
click at [387, 377] on input "text" at bounding box center [466, 378] width 313 height 24
type input "heitor alencar"
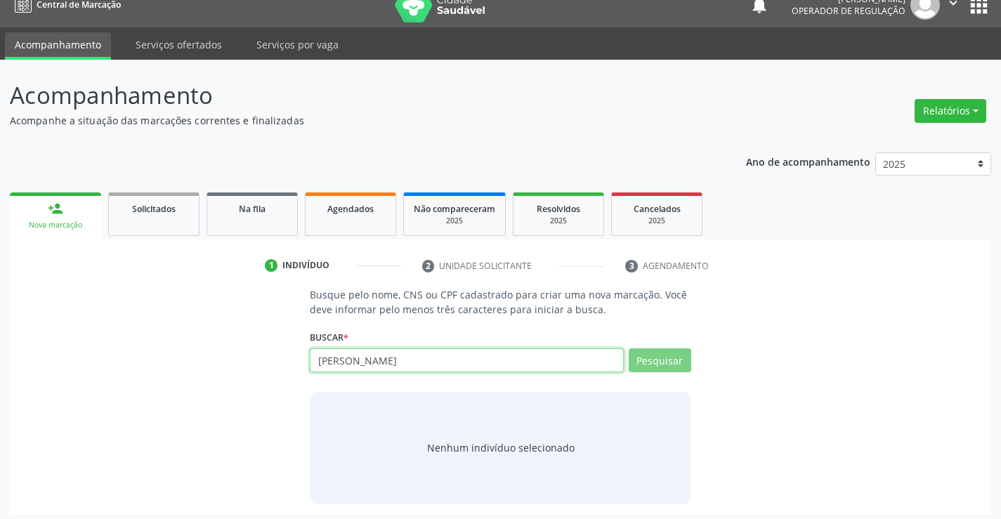
scroll to position [22, 0]
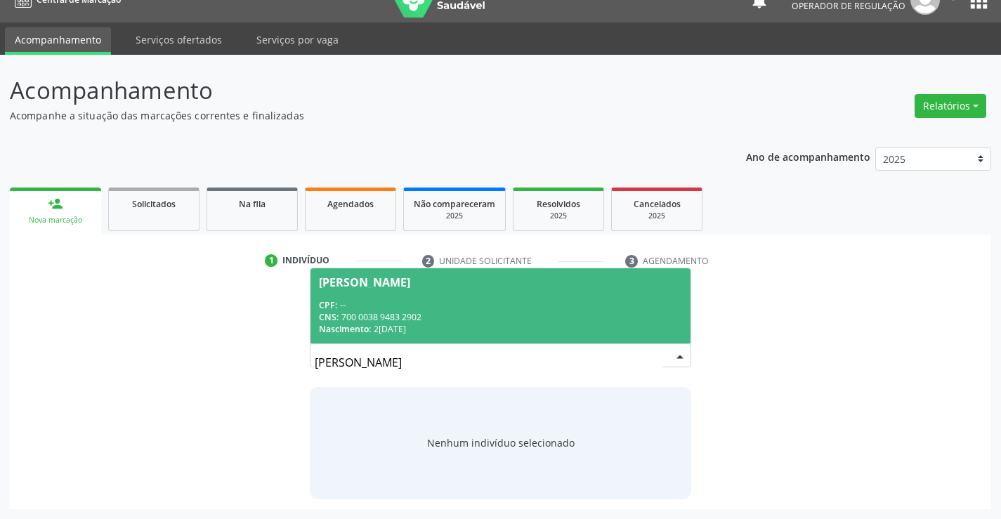
click at [405, 313] on div "CNS: 700 0038 9483 2902" at bounding box center [500, 317] width 363 height 12
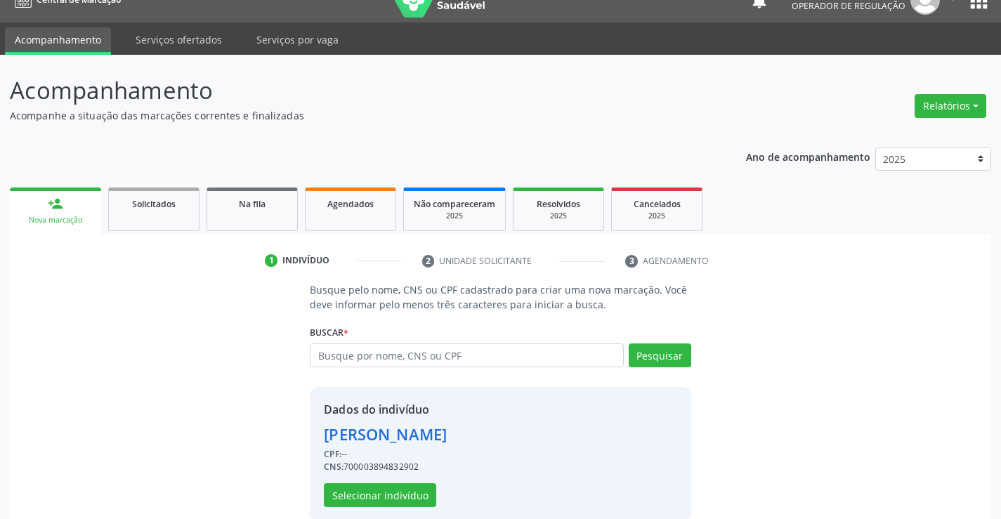
scroll to position [44, 0]
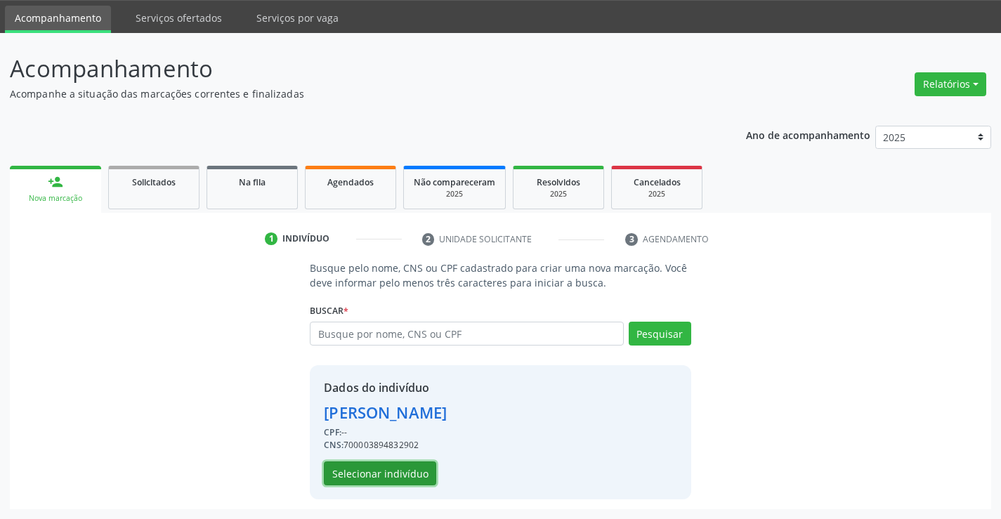
click at [404, 472] on button "Selecionar indivíduo" at bounding box center [380, 474] width 112 height 24
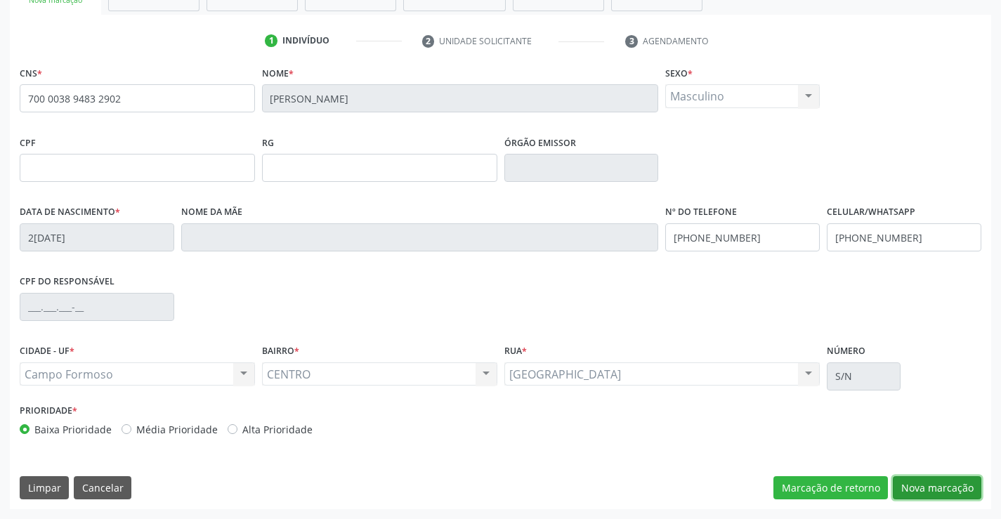
click at [938, 483] on button "Nova marcação" at bounding box center [937, 488] width 89 height 24
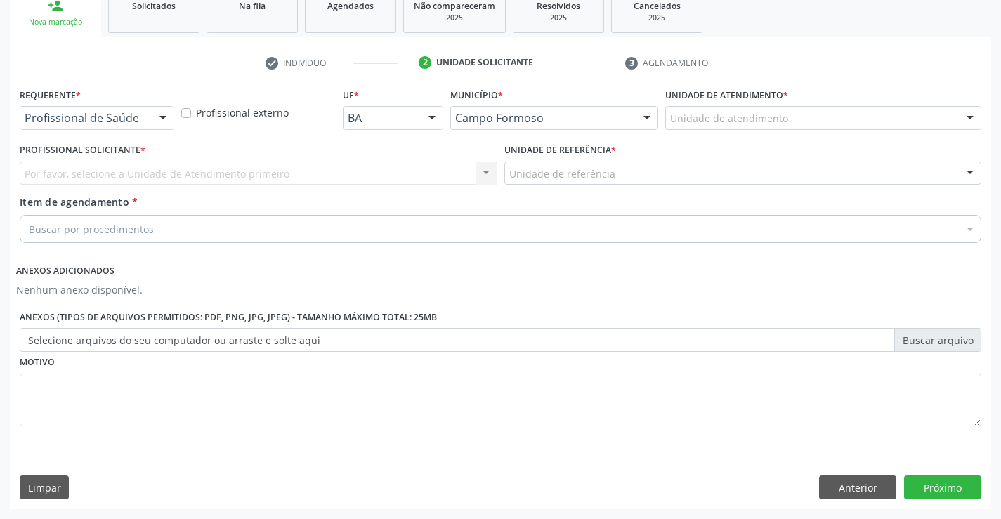
scroll to position [221, 0]
click at [162, 115] on div at bounding box center [162, 119] width 21 height 24
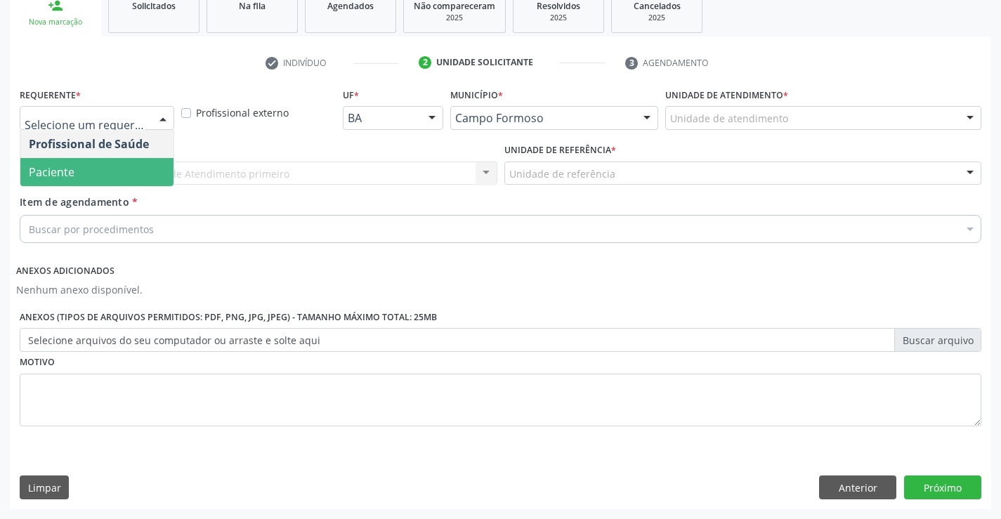
click at [97, 178] on span "Paciente" at bounding box center [96, 172] width 153 height 28
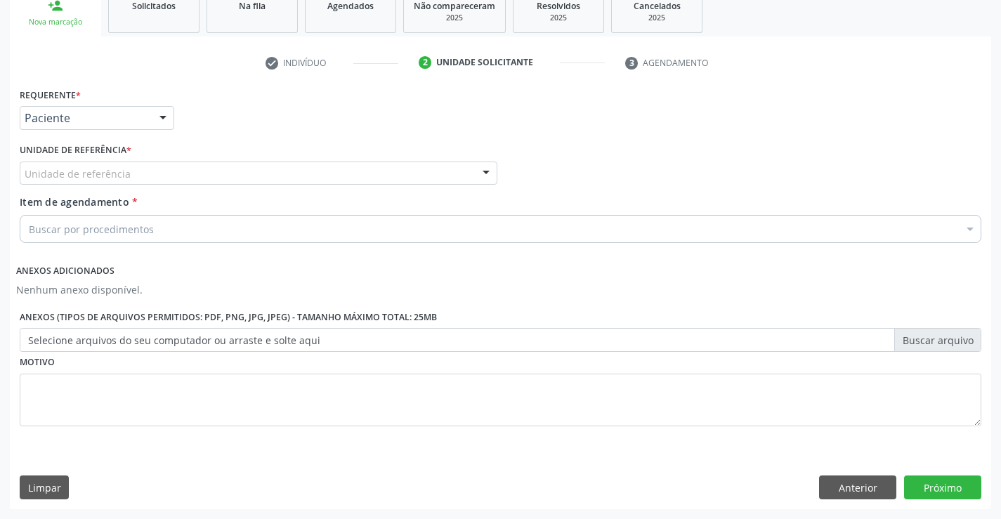
click at [238, 155] on div "Unidade de referência * Unidade de referência Unidade Basica de Saude da Famili…" at bounding box center [259, 162] width 478 height 45
click at [238, 170] on div "Unidade de referência" at bounding box center [259, 174] width 478 height 24
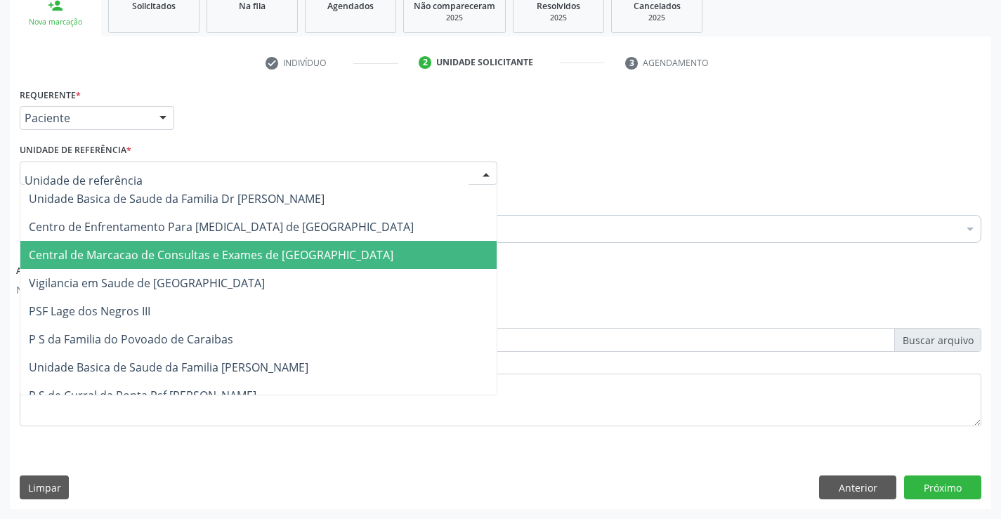
click at [242, 251] on span "Central de Marcacao de Consultas e Exames de [GEOGRAPHIC_DATA]" at bounding box center [211, 254] width 365 height 15
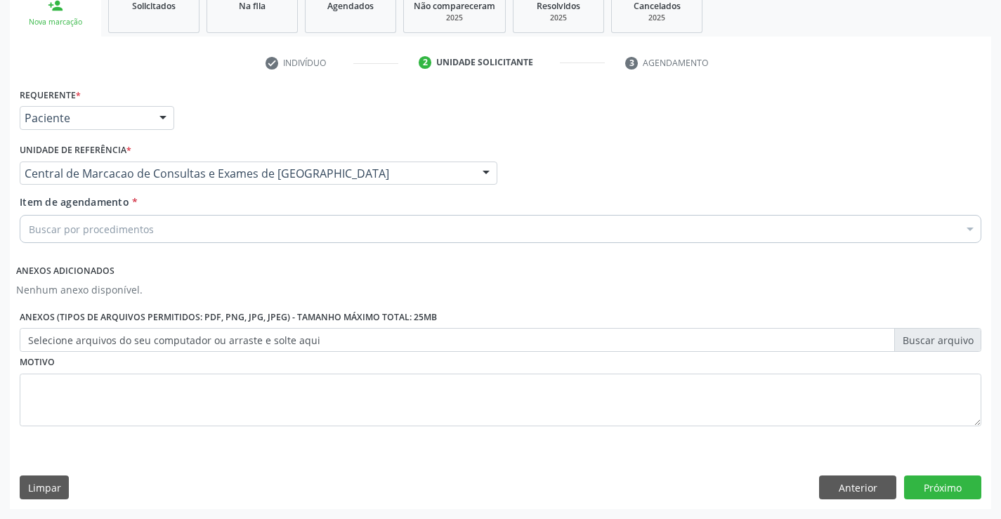
click at [273, 228] on div "Buscar por procedimentos" at bounding box center [501, 229] width 962 height 28
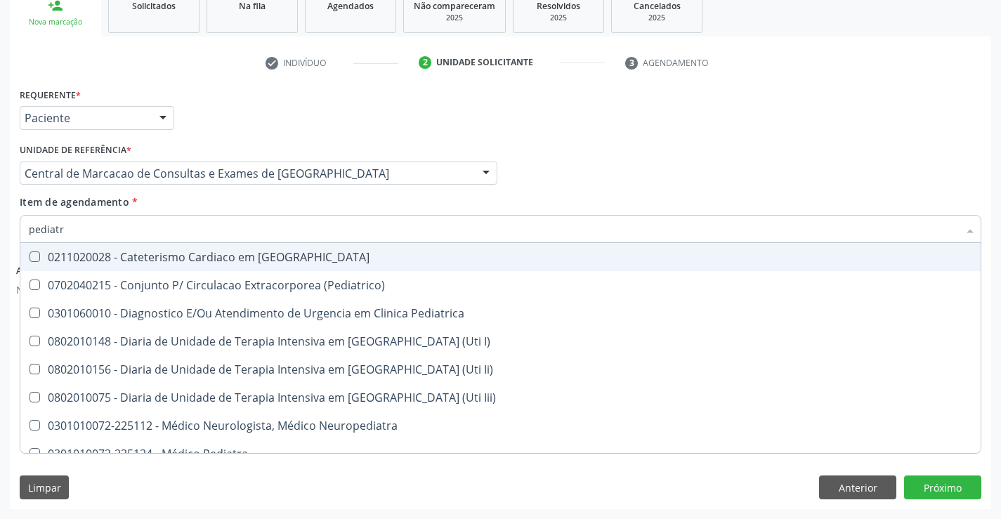
type input "pediatra"
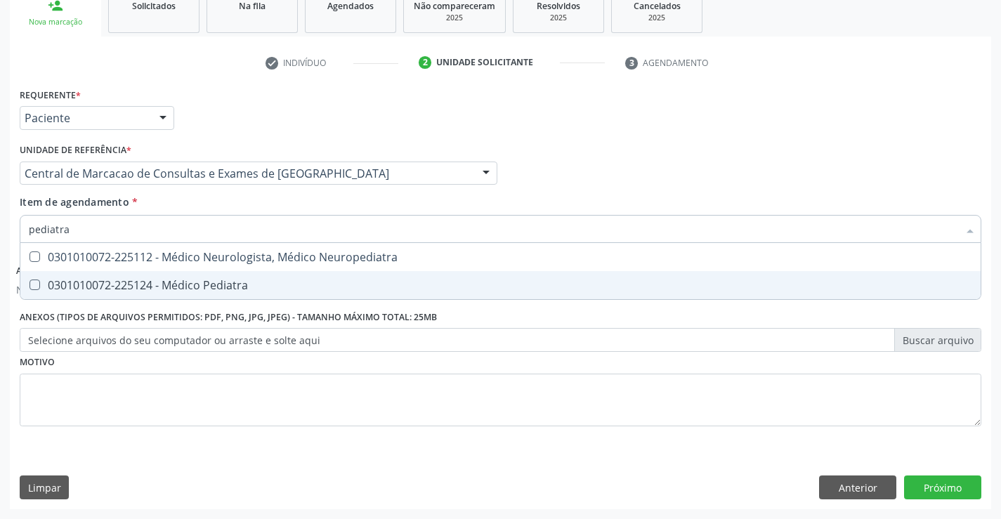
click at [238, 280] on div "0301010072-225124 - Médico Pediatra" at bounding box center [501, 285] width 944 height 11
checkbox Pediatra "true"
click at [933, 488] on button "Próximo" at bounding box center [942, 488] width 77 height 24
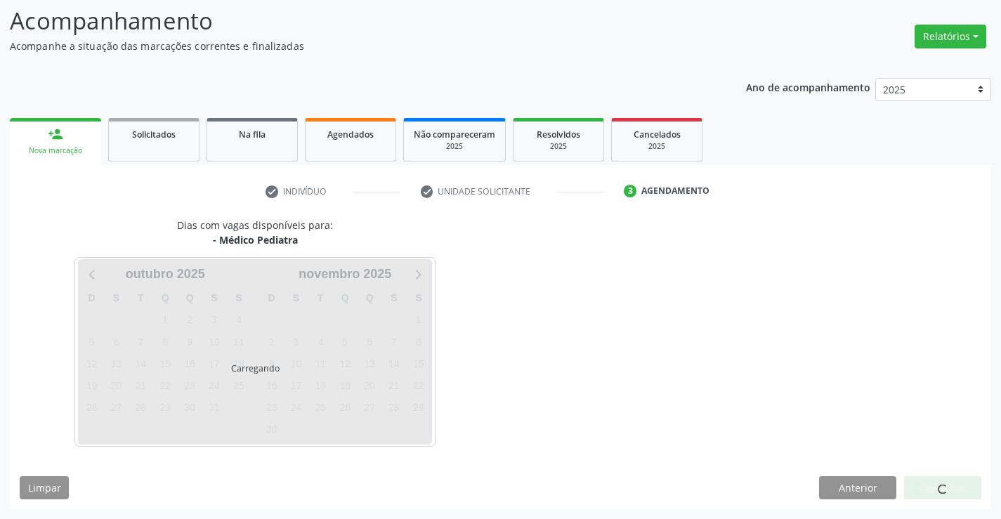
scroll to position [92, 0]
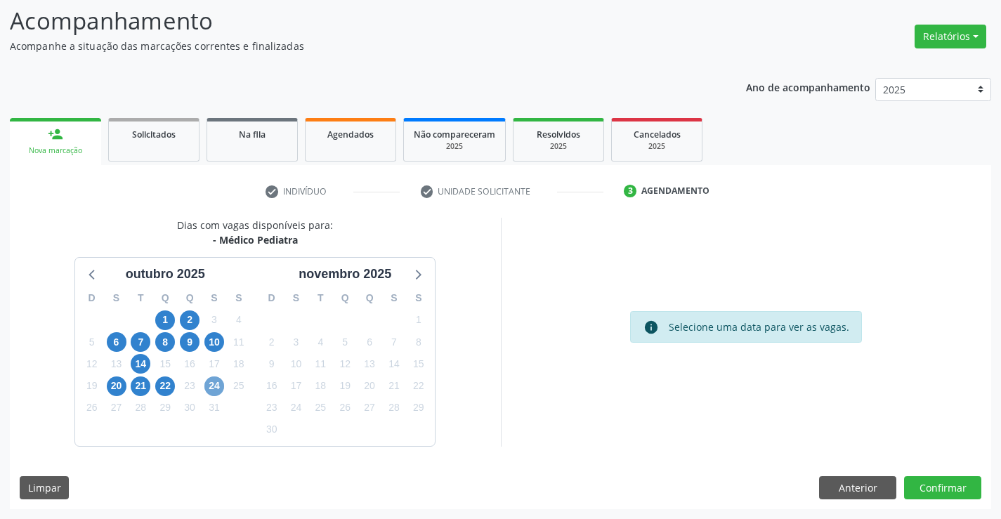
click at [221, 380] on span "24" at bounding box center [214, 387] width 20 height 20
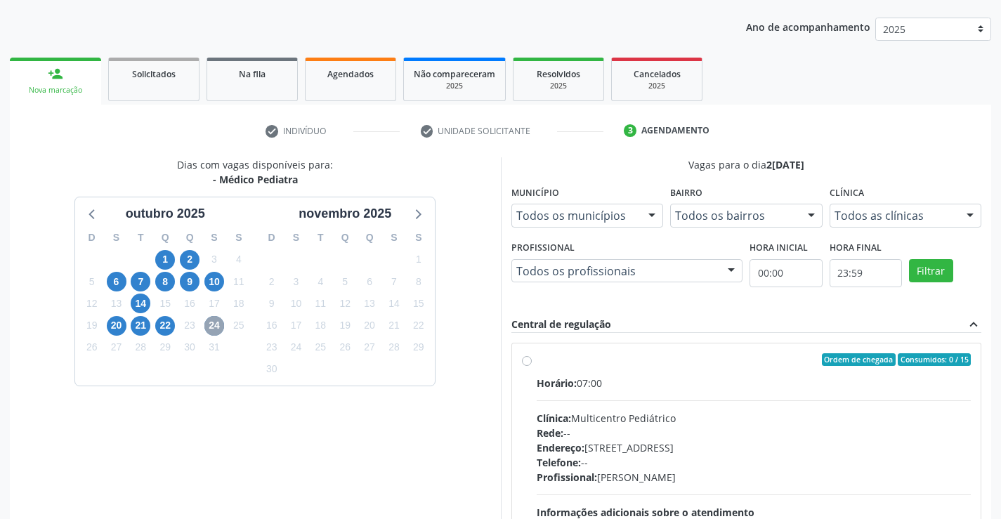
scroll to position [0, 0]
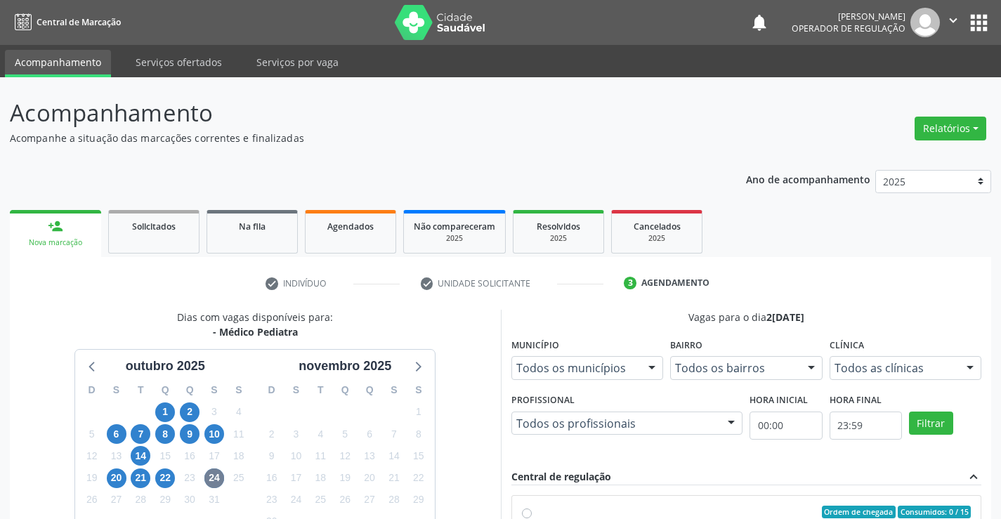
click at [59, 237] on link "person_add Nova marcação" at bounding box center [55, 233] width 91 height 47
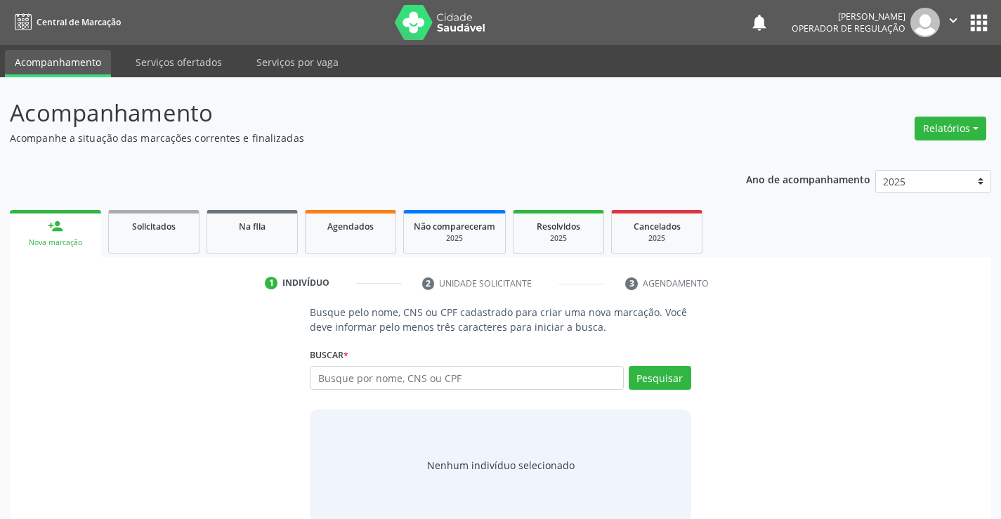
click at [480, 379] on input "text" at bounding box center [466, 378] width 313 height 24
click at [465, 376] on input "text" at bounding box center [466, 378] width 313 height 24
type input "702900501625979"
click at [670, 375] on button "Pesquisar" at bounding box center [660, 378] width 63 height 24
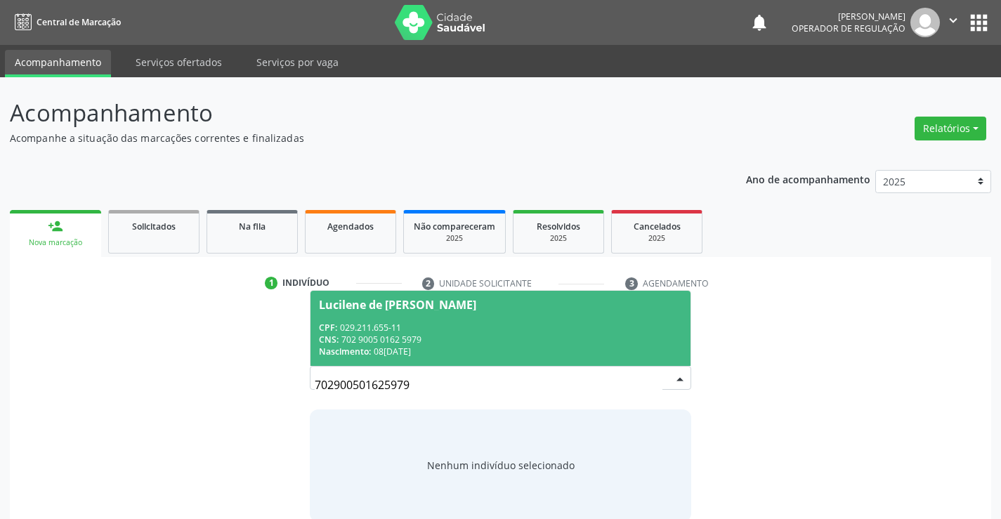
click at [474, 323] on div "CPF: 029.211.655-11" at bounding box center [500, 328] width 363 height 12
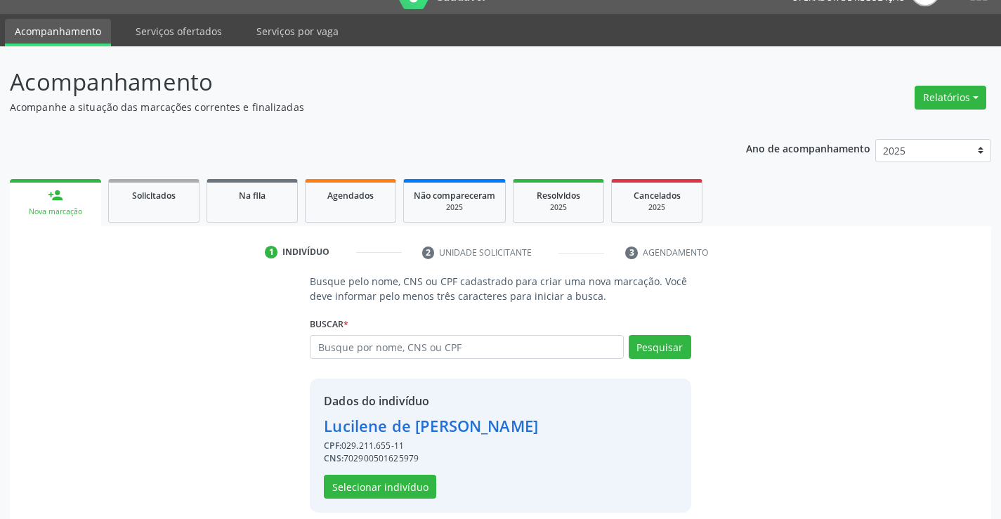
scroll to position [44, 0]
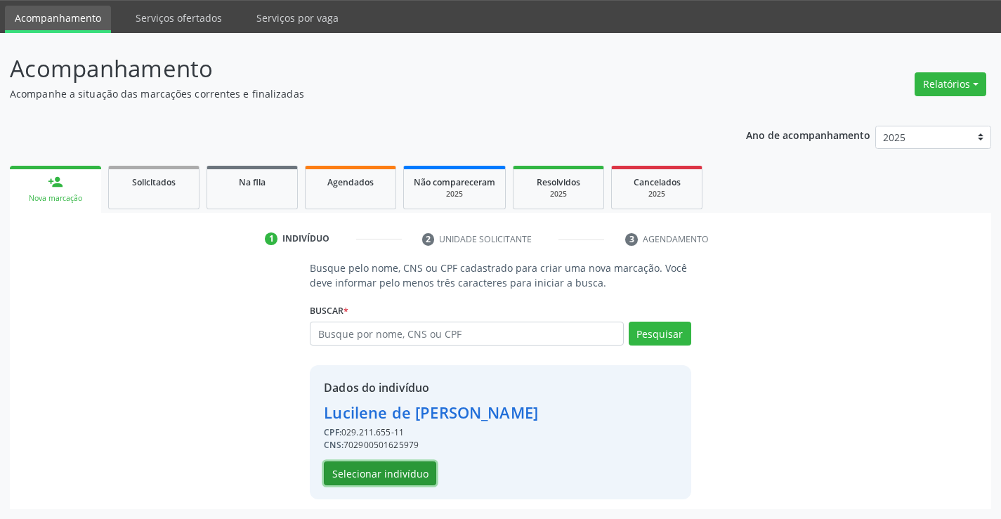
click at [395, 476] on button "Selecionar indivíduo" at bounding box center [380, 474] width 112 height 24
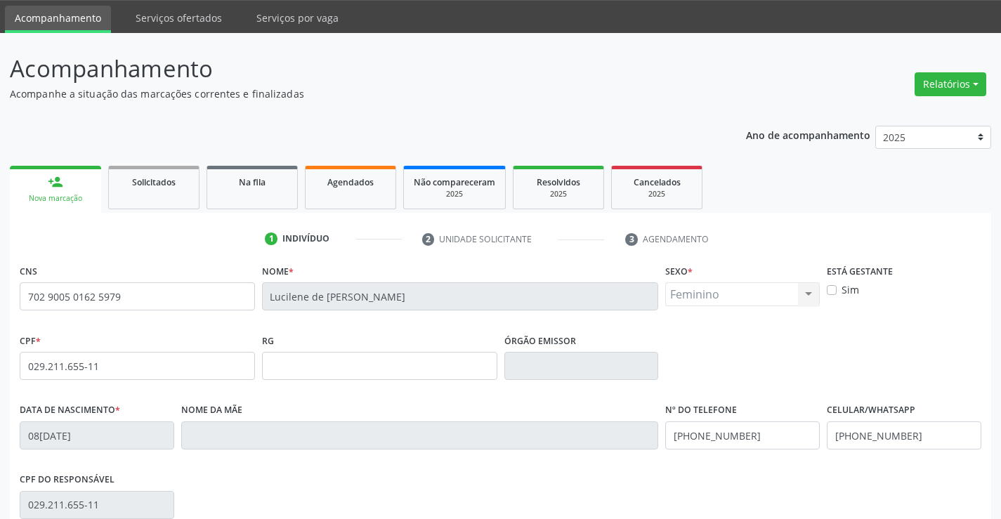
scroll to position [242, 0]
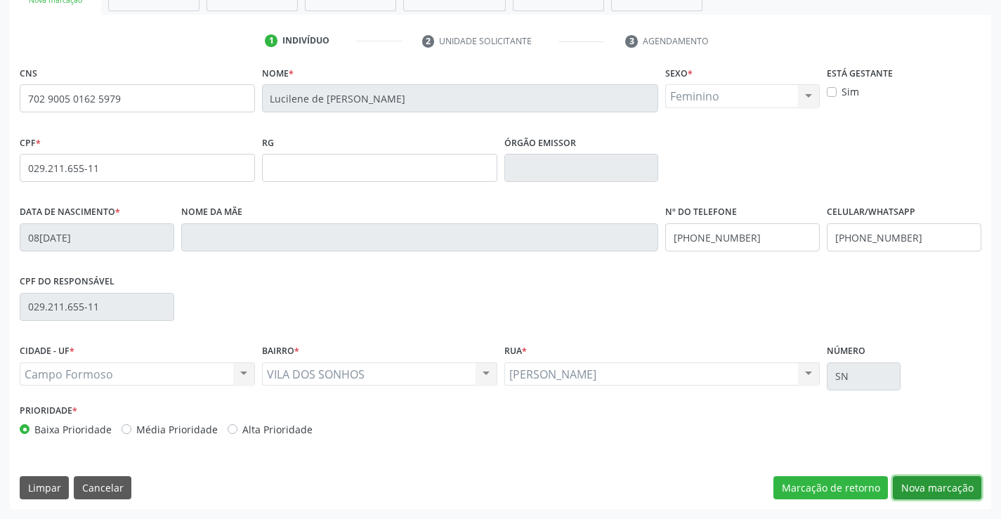
click at [934, 484] on button "Nova marcação" at bounding box center [937, 488] width 89 height 24
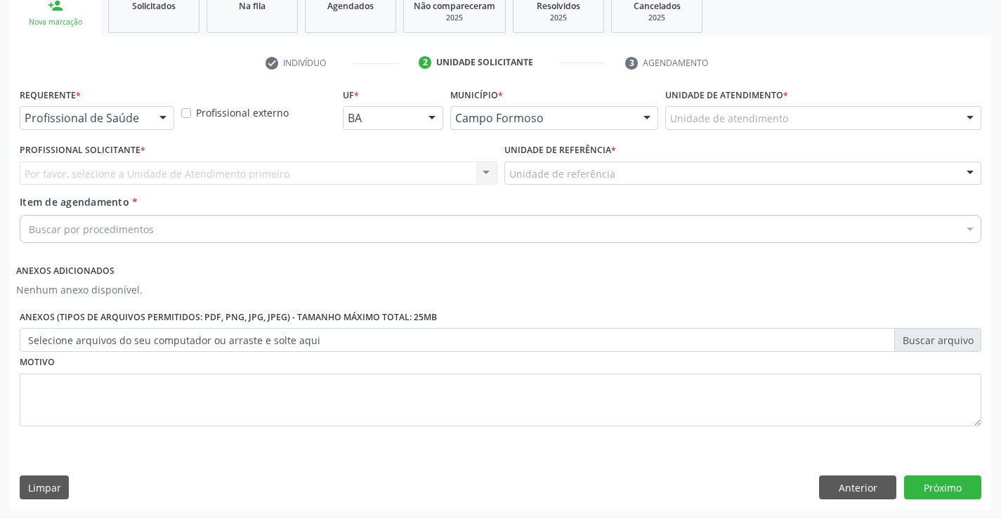
scroll to position [221, 0]
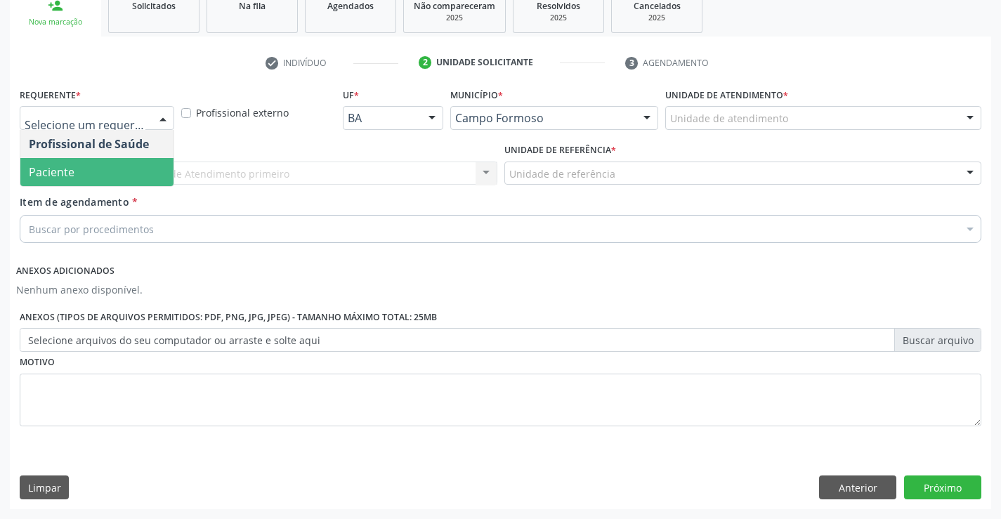
click at [77, 170] on span "Paciente" at bounding box center [96, 172] width 153 height 28
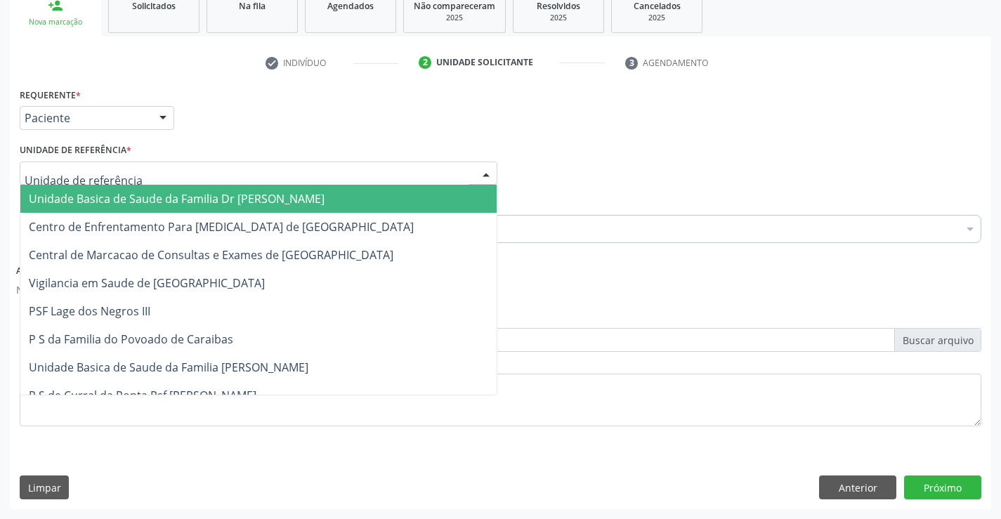
click at [98, 199] on span "Unidade Basica de Saude da Familia Dr [PERSON_NAME]" at bounding box center [177, 198] width 296 height 15
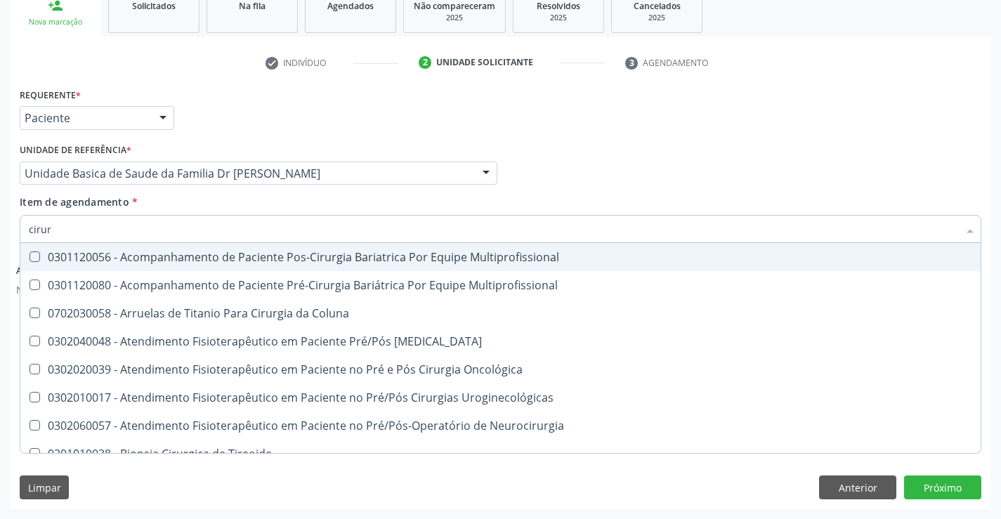
type input "cirurg"
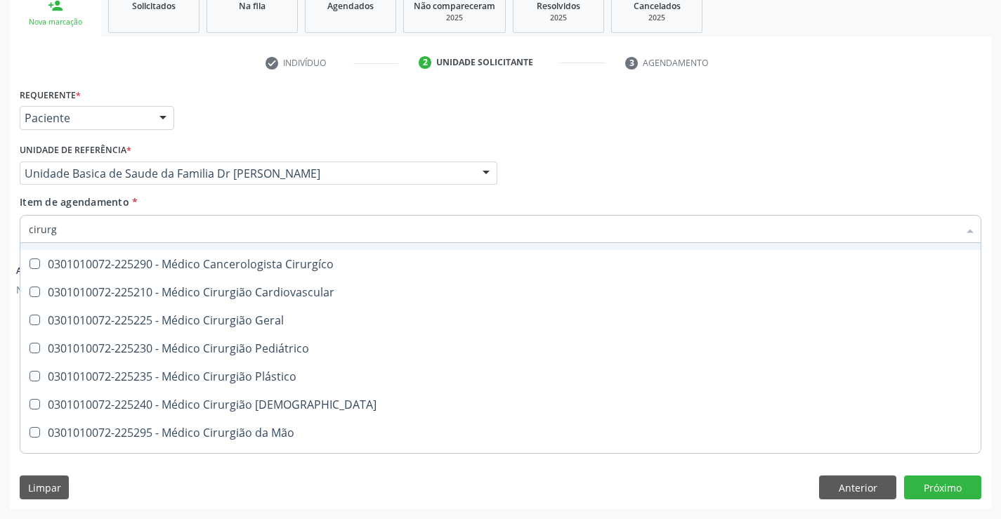
scroll to position [2389, 0]
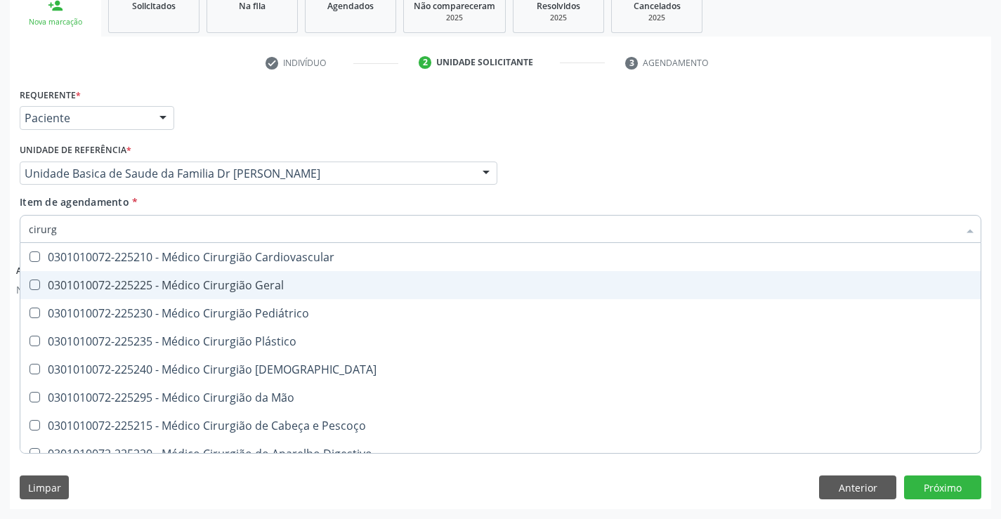
click at [276, 287] on div "0301010072-225225 - Médico Cirurgião Geral" at bounding box center [501, 285] width 944 height 11
checkbox Geral "true"
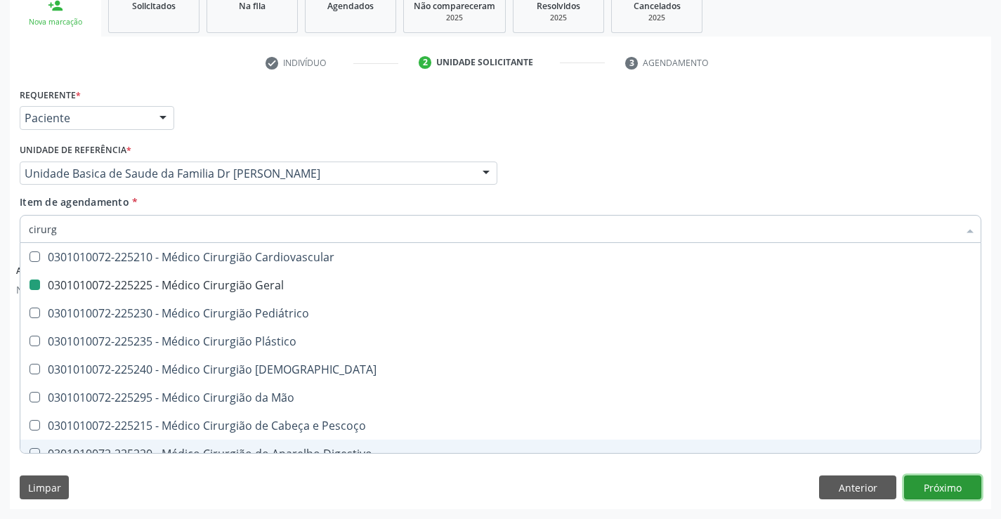
click at [942, 481] on button "Próximo" at bounding box center [942, 488] width 77 height 24
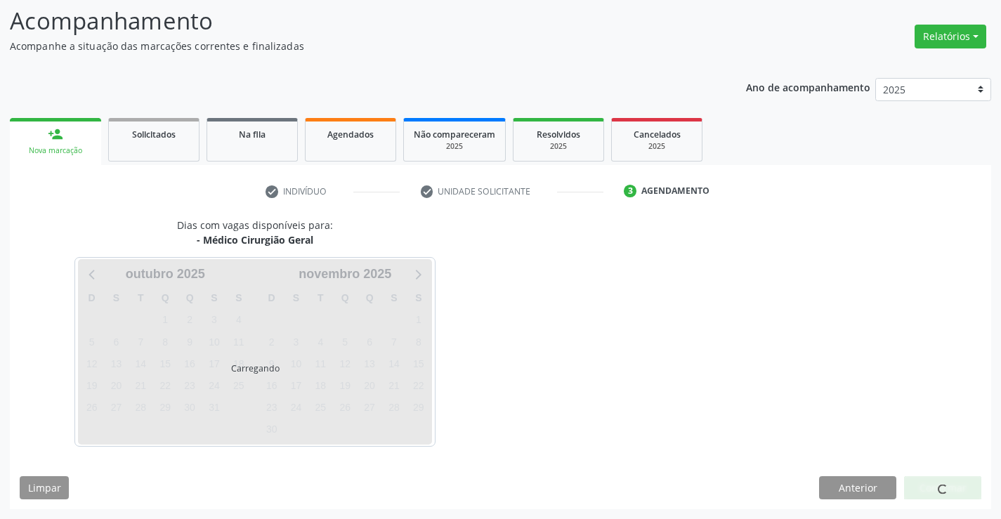
scroll to position [0, 0]
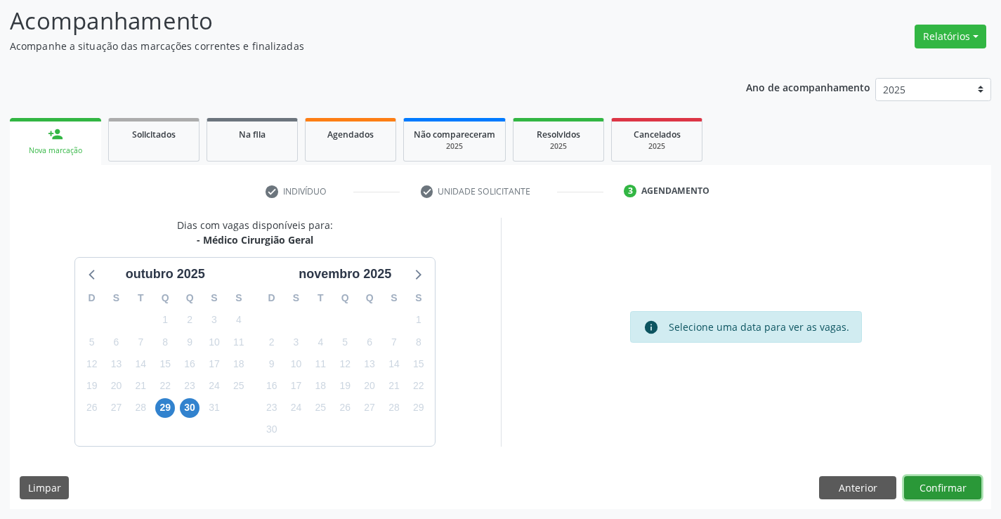
click at [940, 484] on button "Confirmar" at bounding box center [942, 488] width 77 height 24
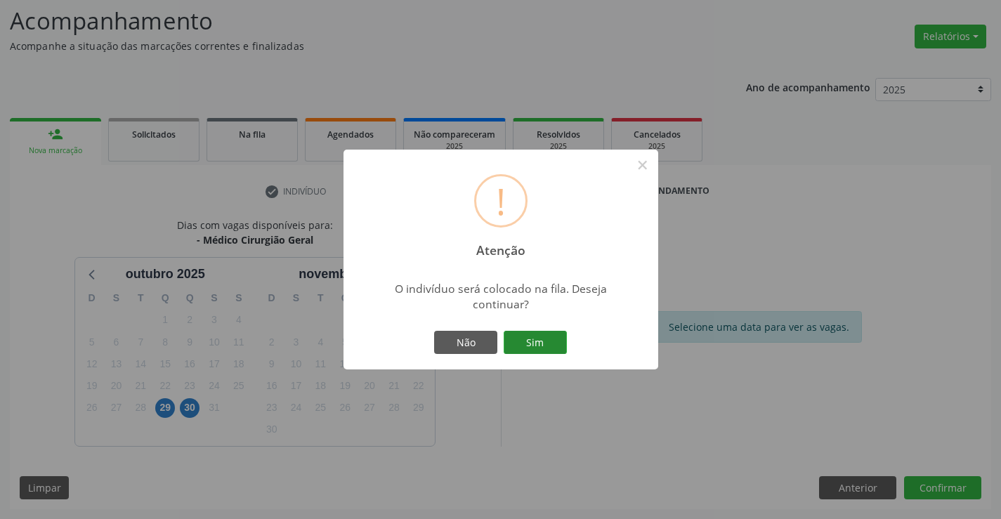
click at [511, 343] on button "Sim" at bounding box center [535, 343] width 63 height 24
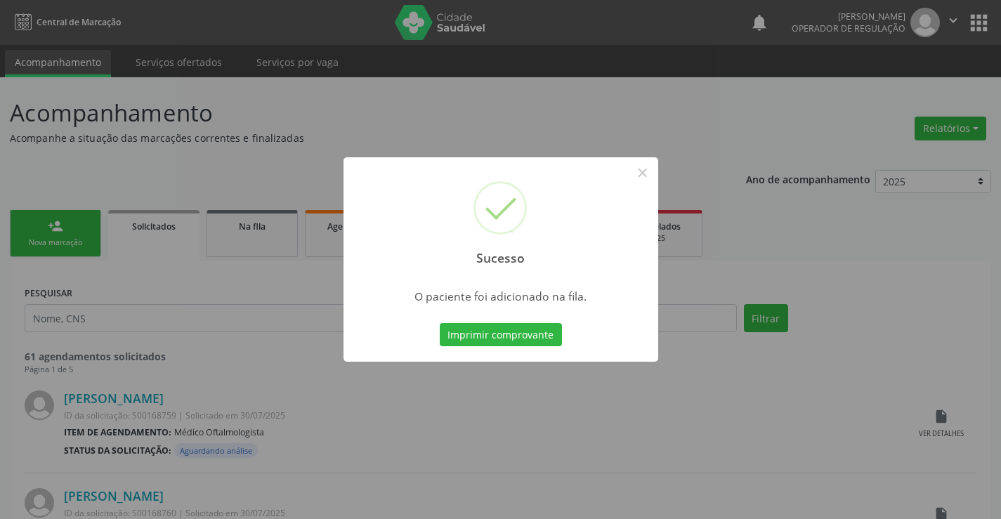
click at [511, 343] on button "Imprimir comprovante" at bounding box center [501, 335] width 122 height 24
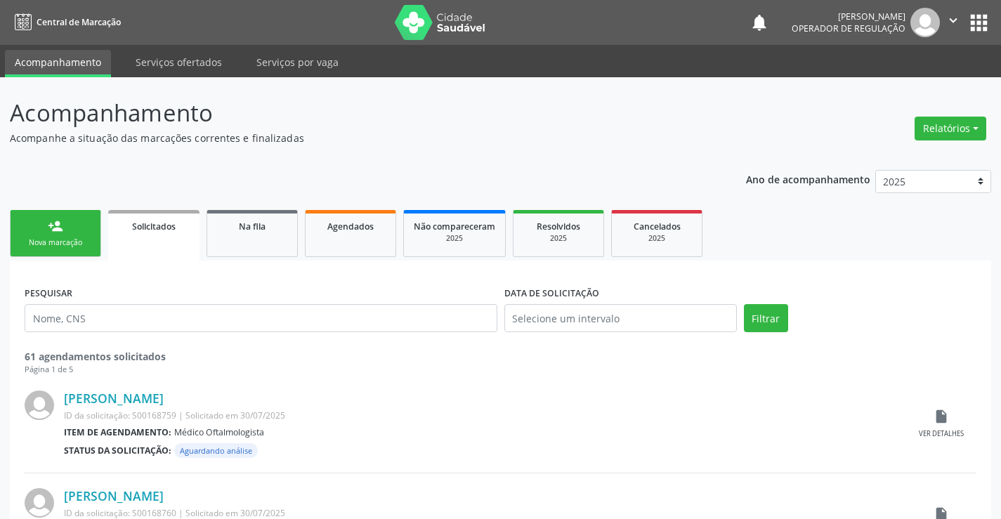
click at [49, 232] on div "person_add" at bounding box center [55, 226] width 15 height 15
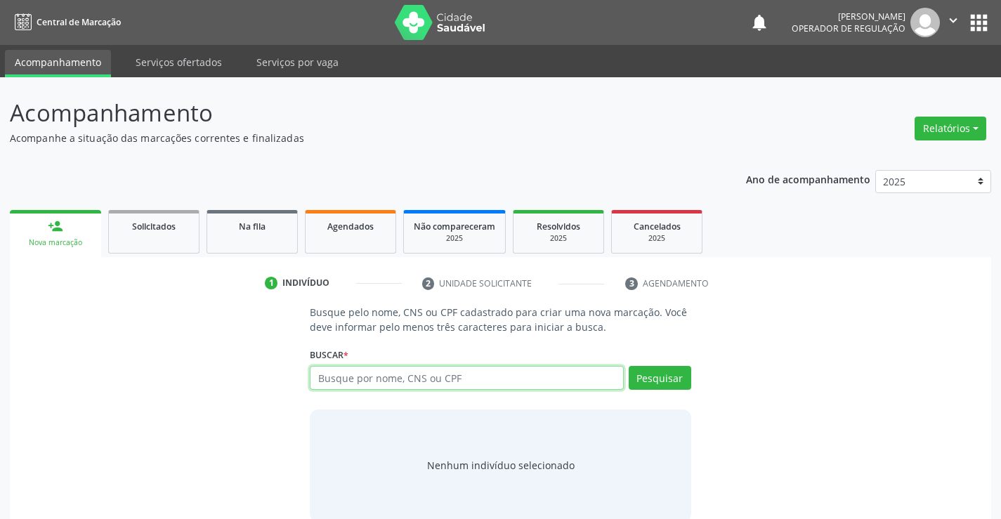
click at [436, 371] on input "text" at bounding box center [466, 378] width 313 height 24
type input "700500599058951"
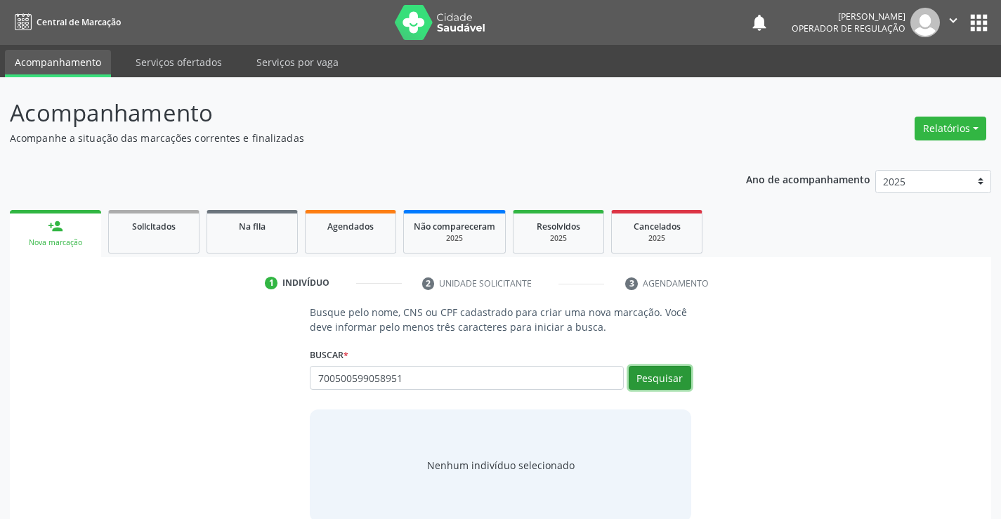
click at [663, 374] on button "Pesquisar" at bounding box center [660, 378] width 63 height 24
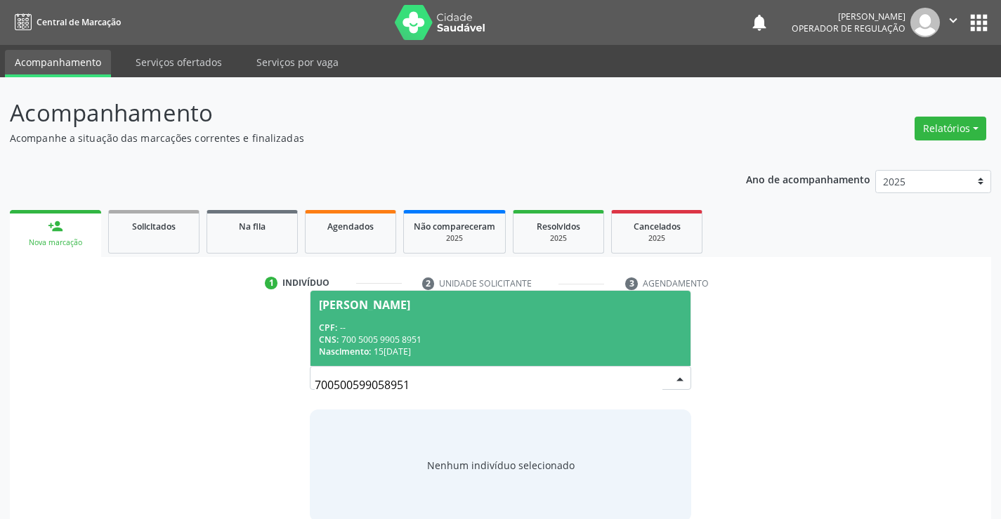
click at [493, 318] on span "[PERSON_NAME] CPF: -- CNS: 700 5005 9905 8951 Nascimento: 1[DATE]" at bounding box center [500, 328] width 379 height 75
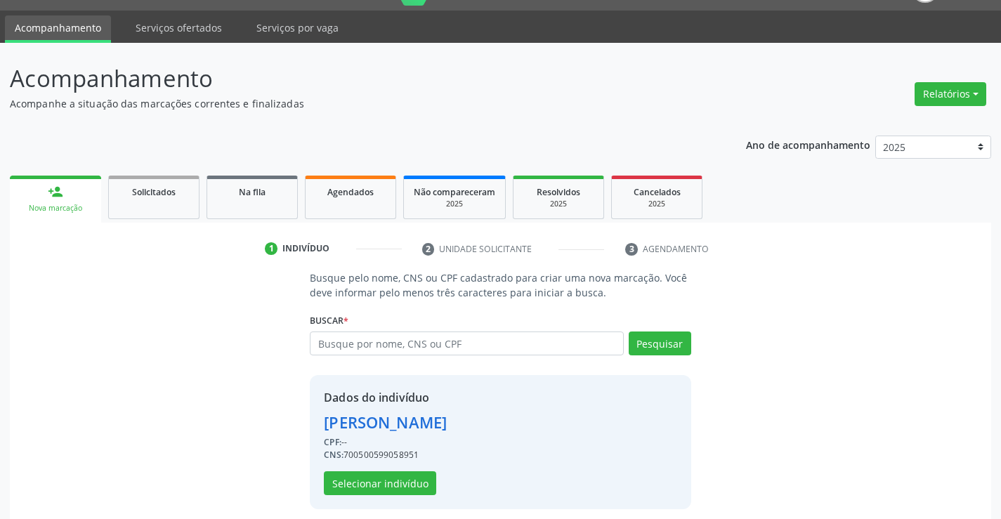
scroll to position [44, 0]
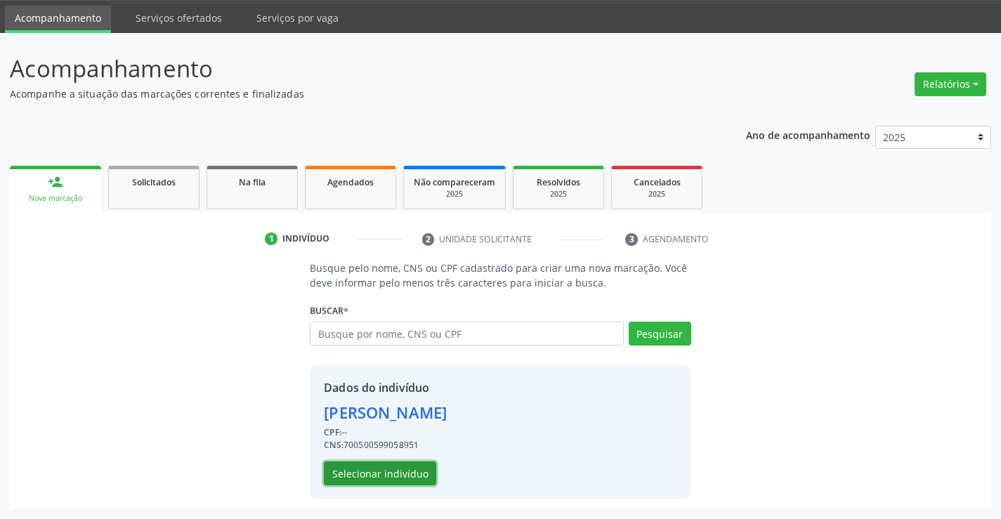
click at [380, 469] on button "Selecionar indivíduo" at bounding box center [380, 474] width 112 height 24
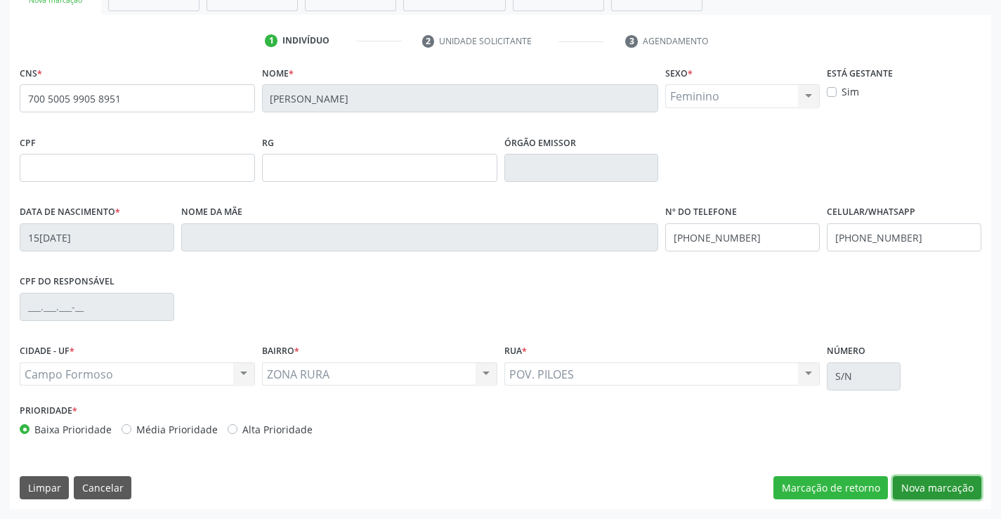
click at [930, 481] on button "Nova marcação" at bounding box center [937, 488] width 89 height 24
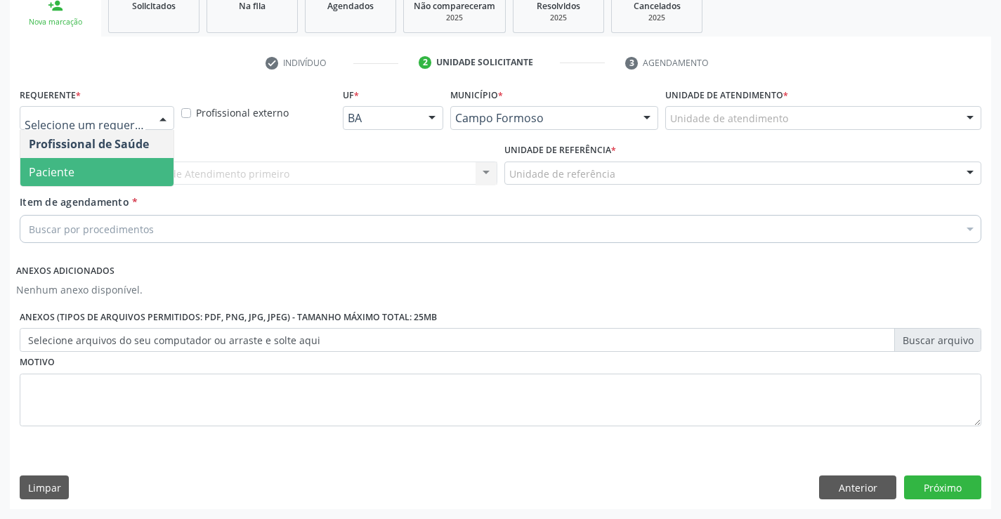
click at [80, 171] on span "Paciente" at bounding box center [96, 172] width 153 height 28
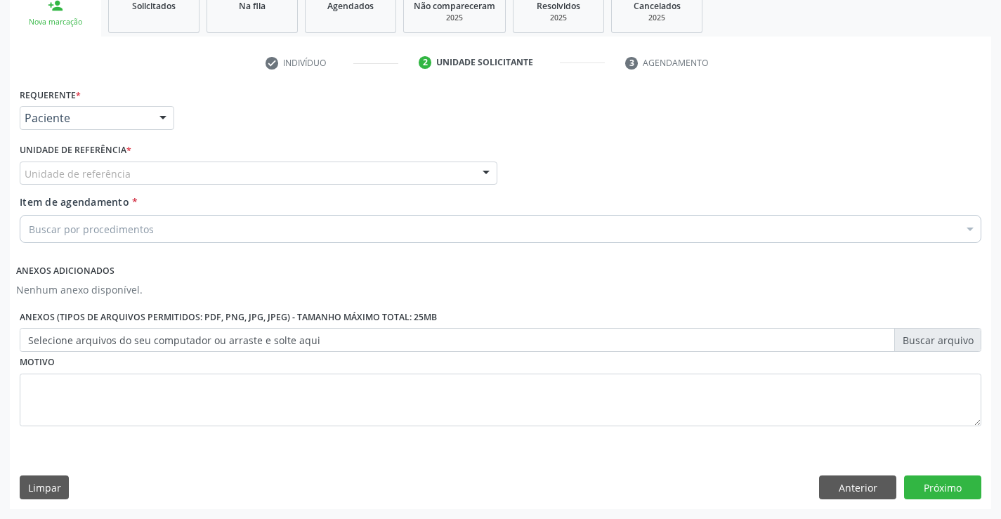
click at [86, 181] on div "Unidade de referência" at bounding box center [259, 174] width 478 height 24
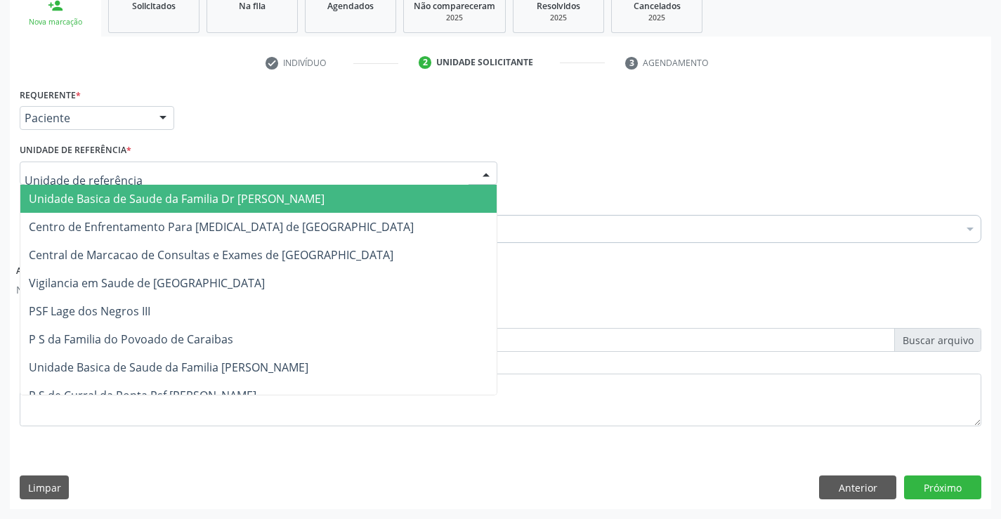
click at [141, 198] on span "Unidade Basica de Saude da Familia Dr [PERSON_NAME]" at bounding box center [177, 198] width 296 height 15
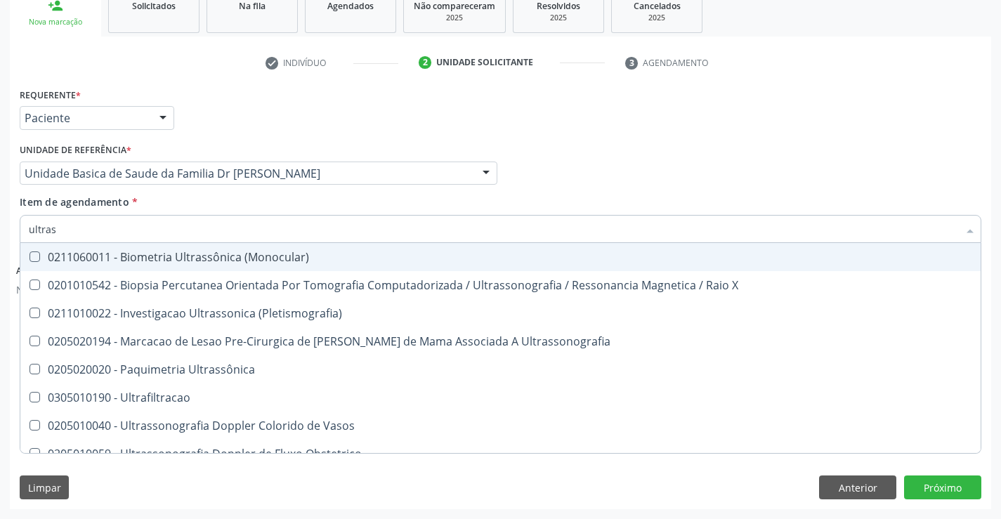
type input "ultrass"
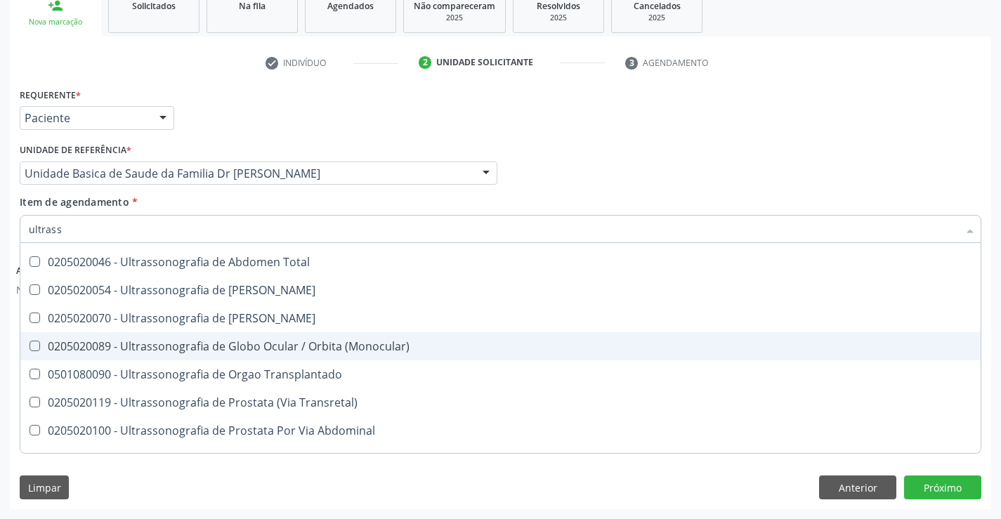
scroll to position [422, 0]
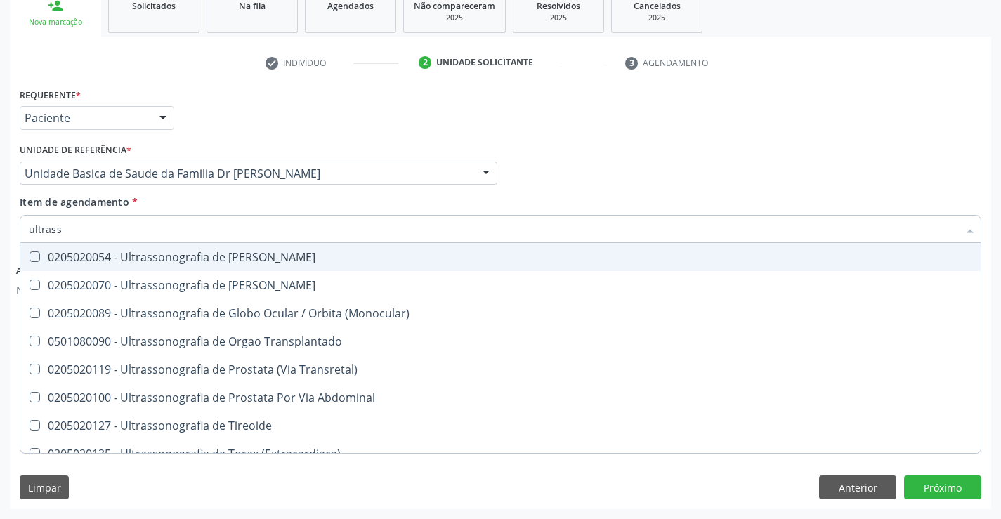
click at [350, 255] on div "0205020054 - Ultrassonografia de [PERSON_NAME]" at bounding box center [501, 257] width 944 height 11
checkbox Urinario "true"
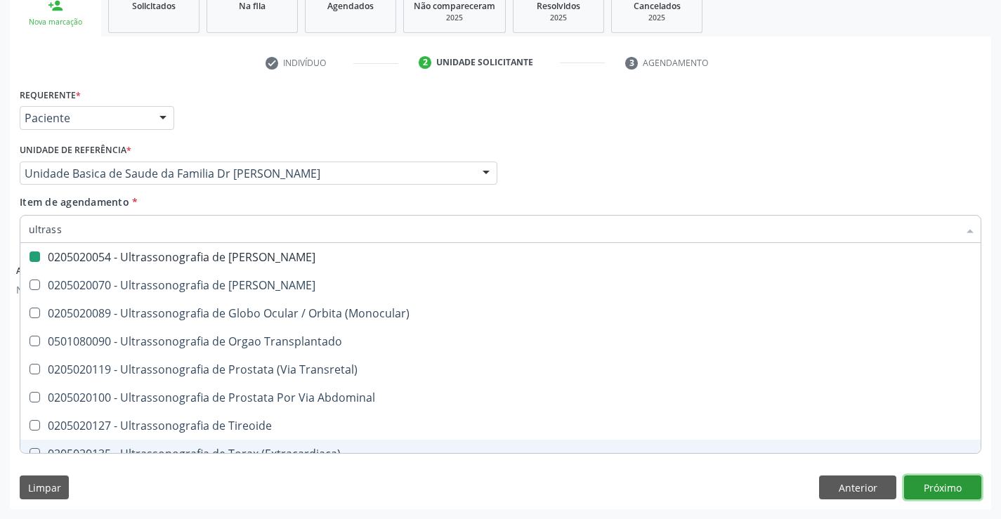
click at [944, 480] on button "Próximo" at bounding box center [942, 488] width 77 height 24
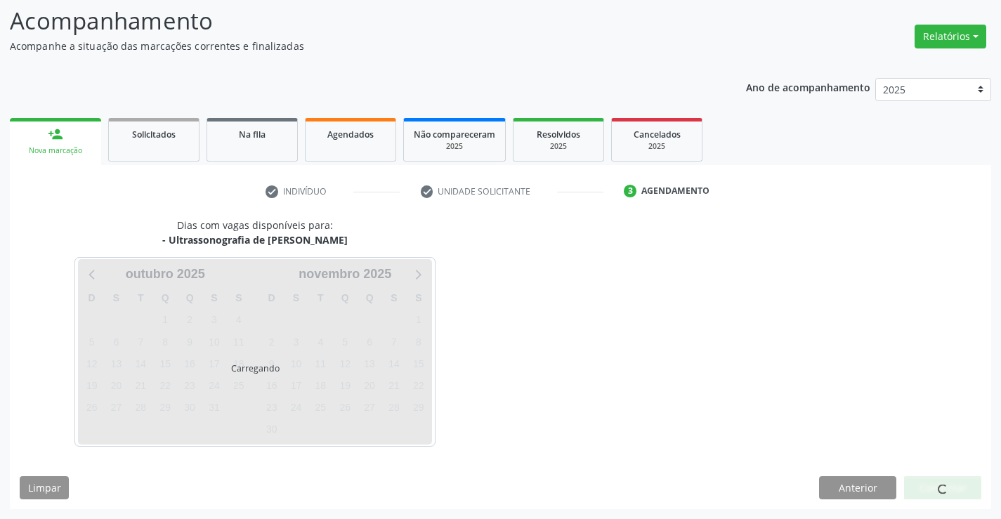
scroll to position [0, 0]
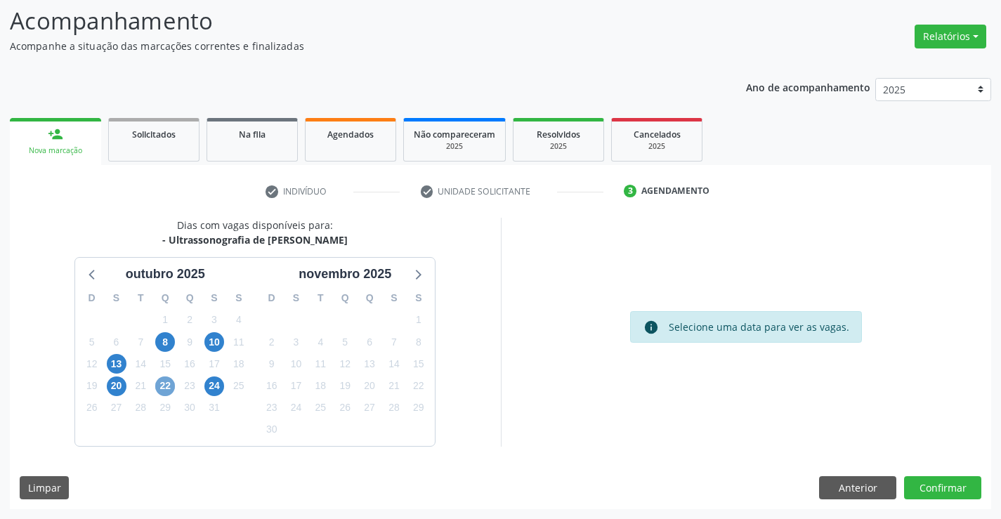
click at [167, 384] on span "22" at bounding box center [165, 387] width 20 height 20
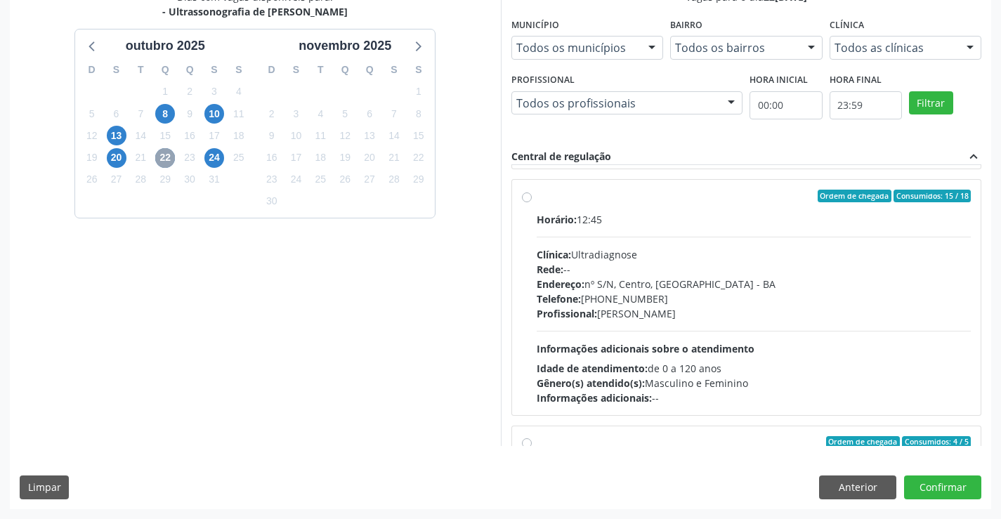
scroll to position [492, 0]
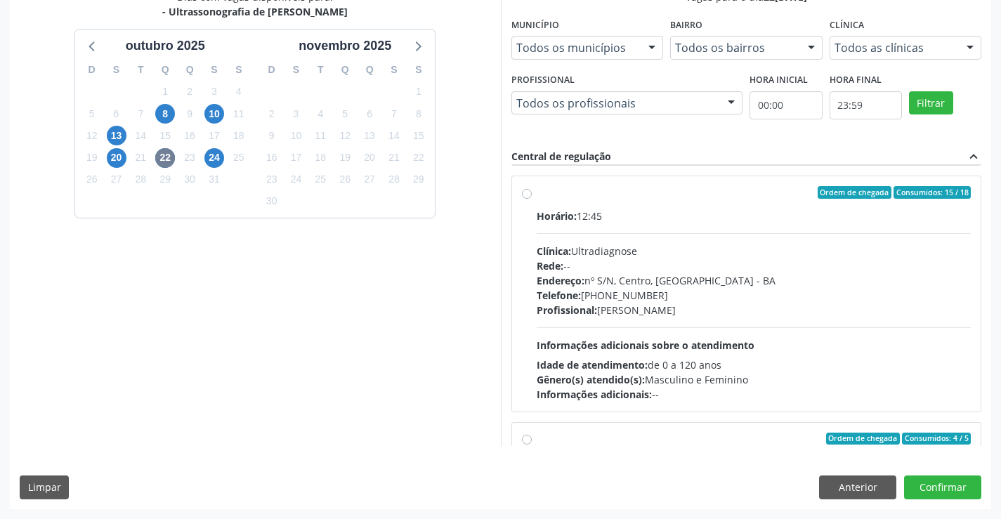
click at [698, 211] on div "Horário: 12:45" at bounding box center [754, 216] width 435 height 15
click at [532, 199] on input "Ordem de chegada Consumidos: 15 / 18 Horário: 12:45 Clínica: Ultradiagnose Rede…" at bounding box center [527, 192] width 10 height 13
radio input "true"
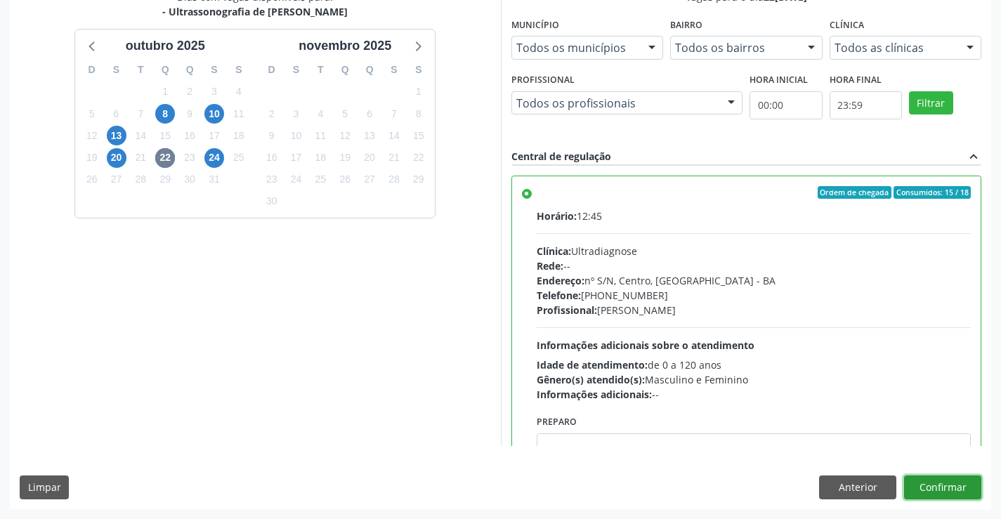
click at [939, 484] on button "Confirmar" at bounding box center [942, 488] width 77 height 24
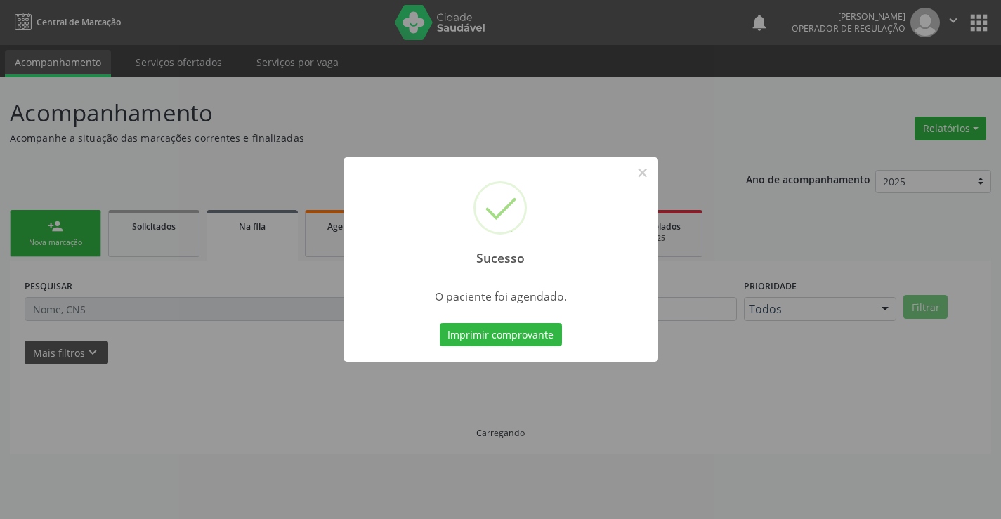
scroll to position [0, 0]
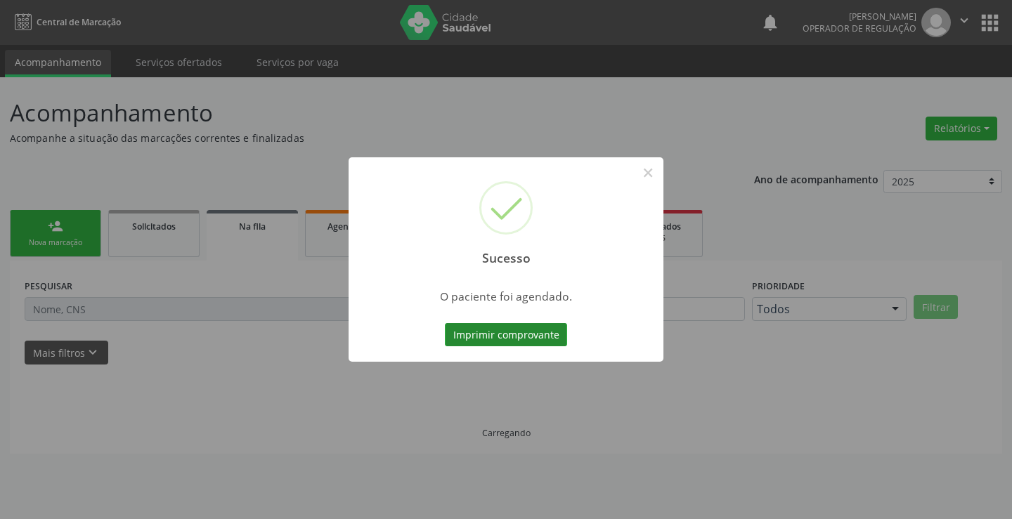
click at [535, 327] on button "Imprimir comprovante" at bounding box center [506, 335] width 122 height 24
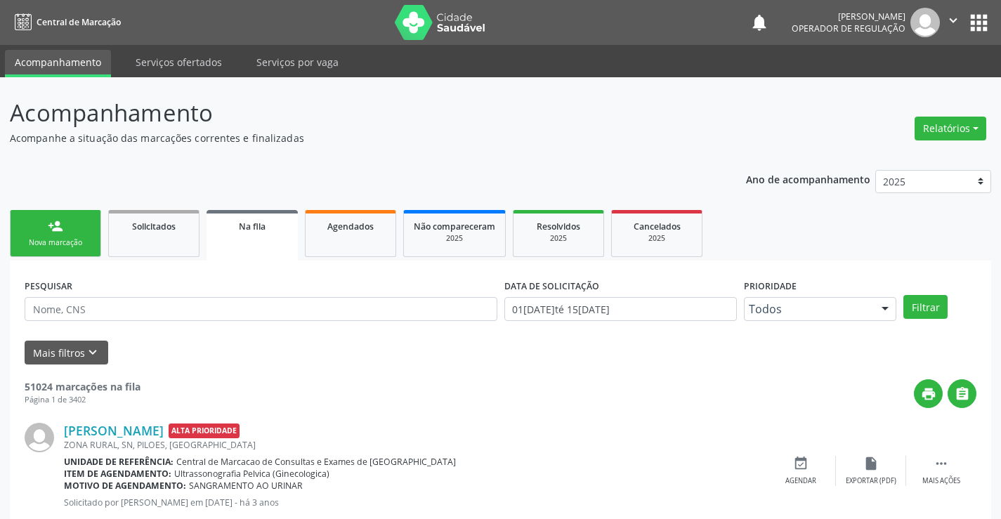
click at [69, 237] on div "Nova marcação" at bounding box center [55, 242] width 70 height 11
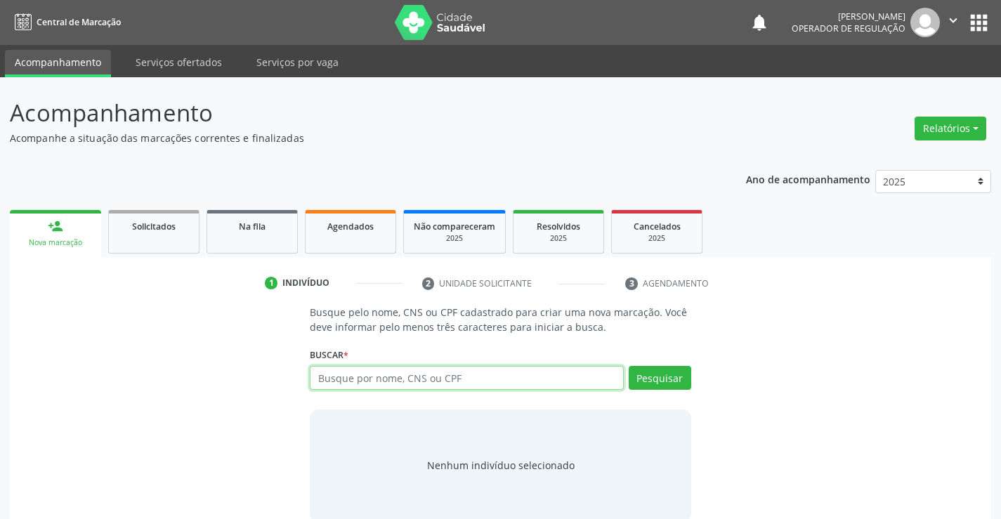
click at [449, 377] on input "text" at bounding box center [466, 378] width 313 height 24
type input "709506644972970"
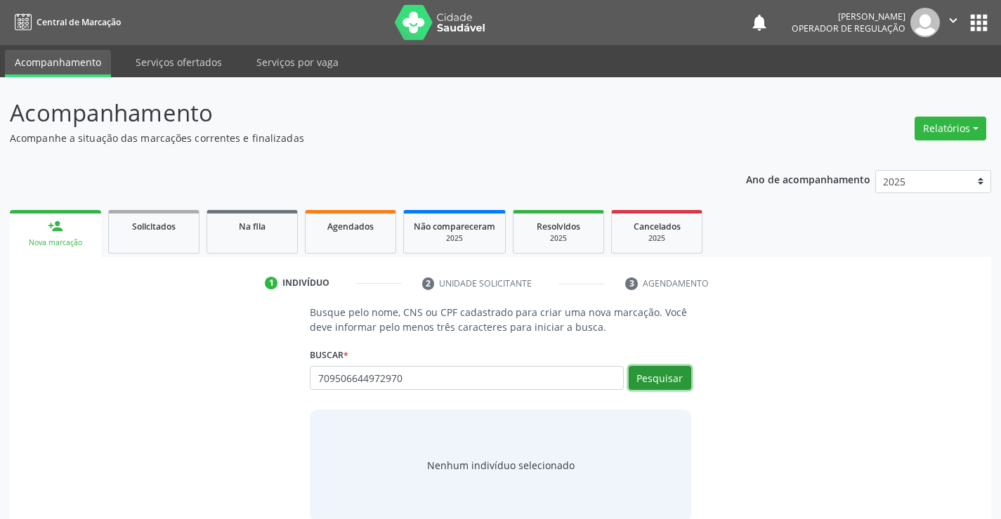
drag, startPoint x: 662, startPoint y: 374, endPoint x: 670, endPoint y: 368, distance: 10.0
click at [670, 368] on button "Pesquisar" at bounding box center [660, 378] width 63 height 24
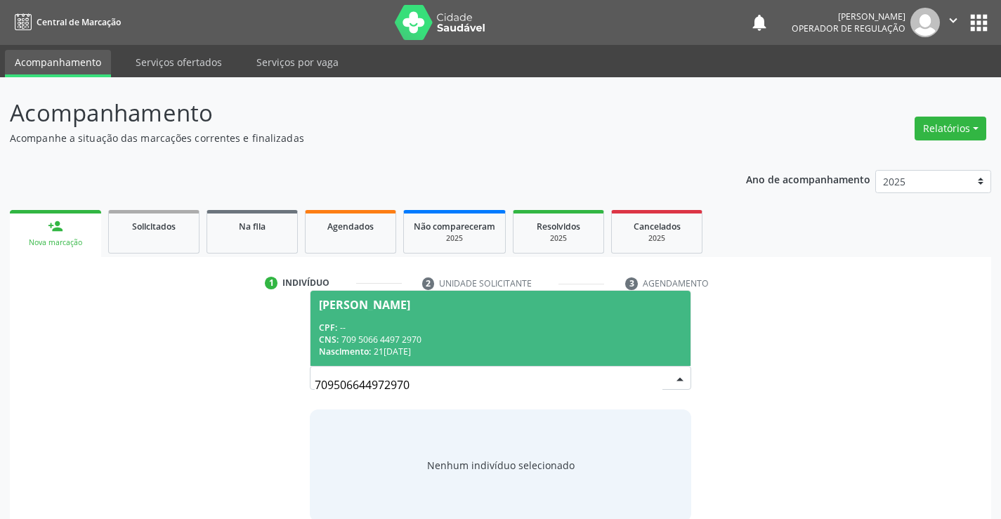
click at [445, 323] on div "CPF: --" at bounding box center [500, 328] width 363 height 12
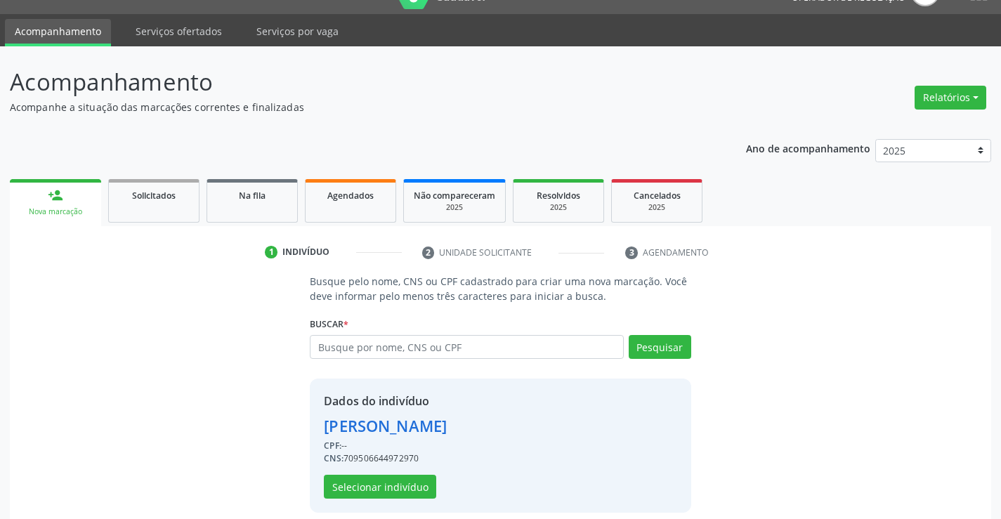
scroll to position [44, 0]
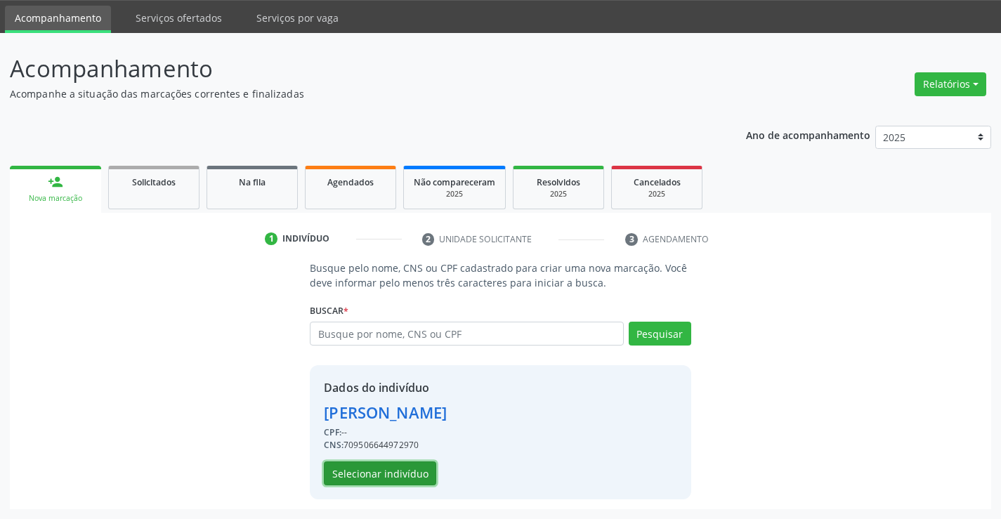
click at [381, 474] on button "Selecionar indivíduo" at bounding box center [380, 474] width 112 height 24
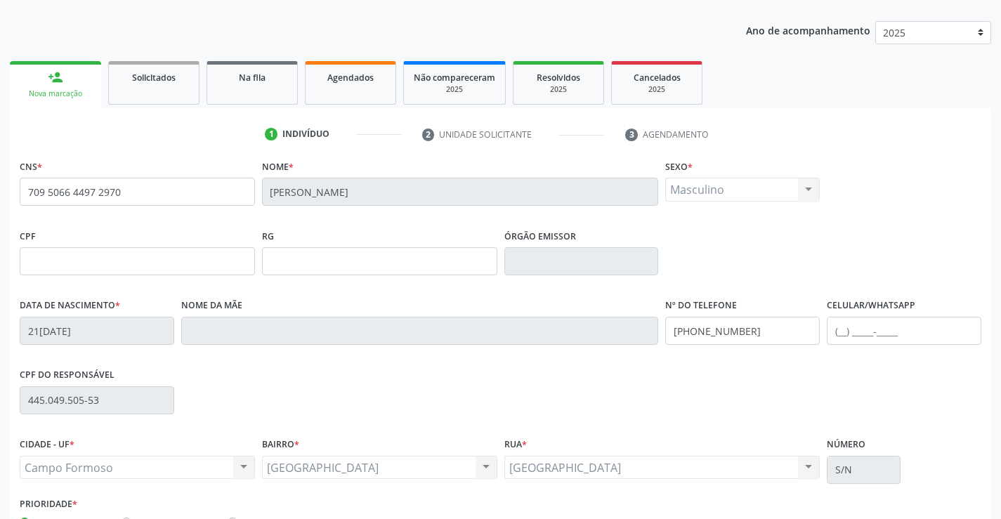
scroll to position [242, 0]
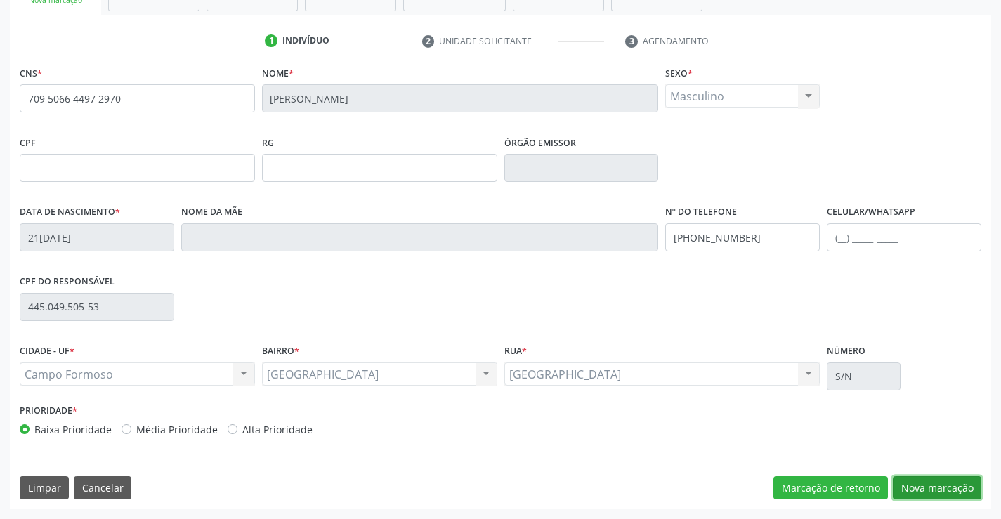
click at [936, 478] on button "Nova marcação" at bounding box center [937, 488] width 89 height 24
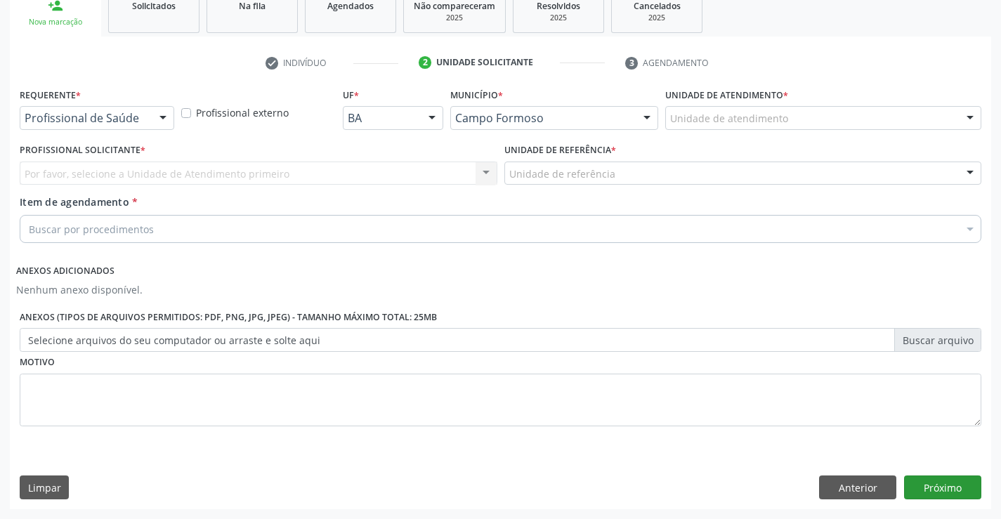
scroll to position [221, 0]
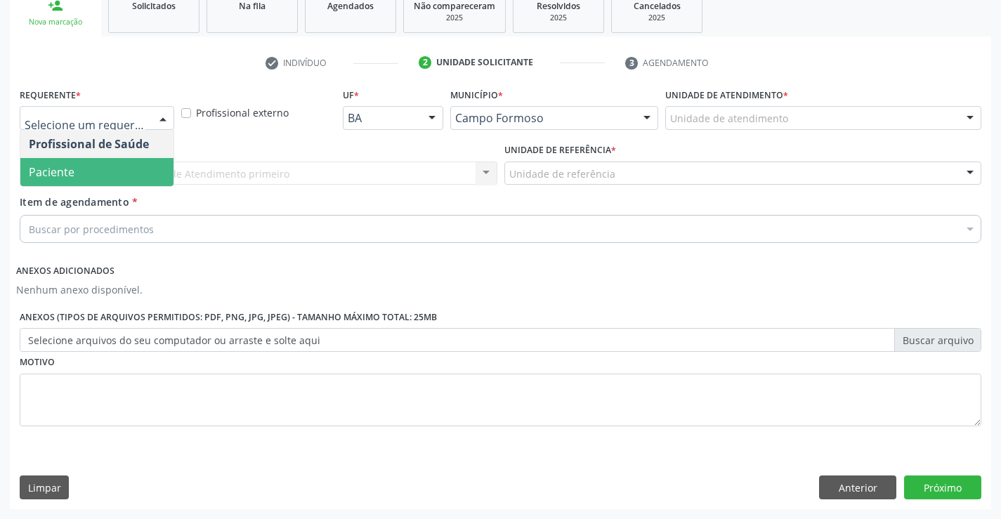
click at [84, 171] on span "Paciente" at bounding box center [96, 172] width 153 height 28
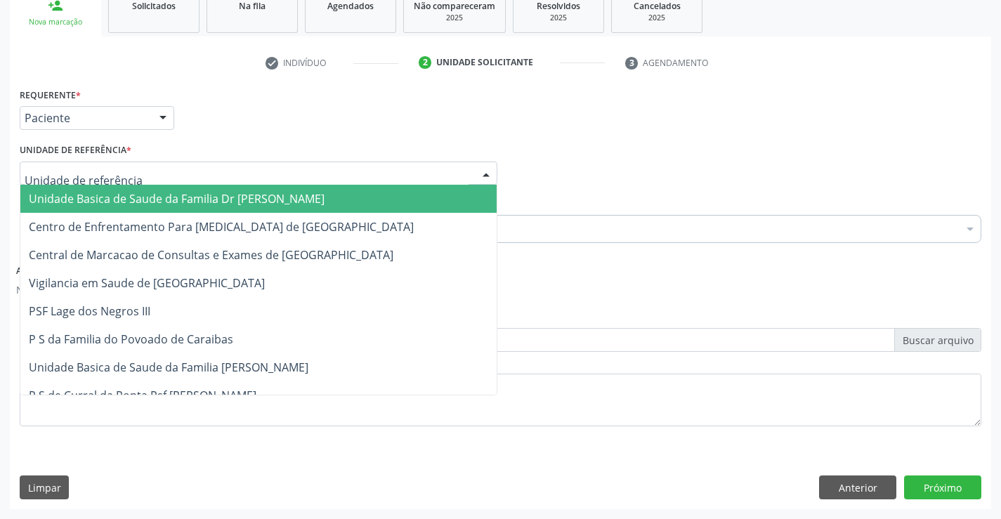
click at [115, 197] on span "Unidade Basica de Saude da Familia Dr [PERSON_NAME]" at bounding box center [177, 198] width 296 height 15
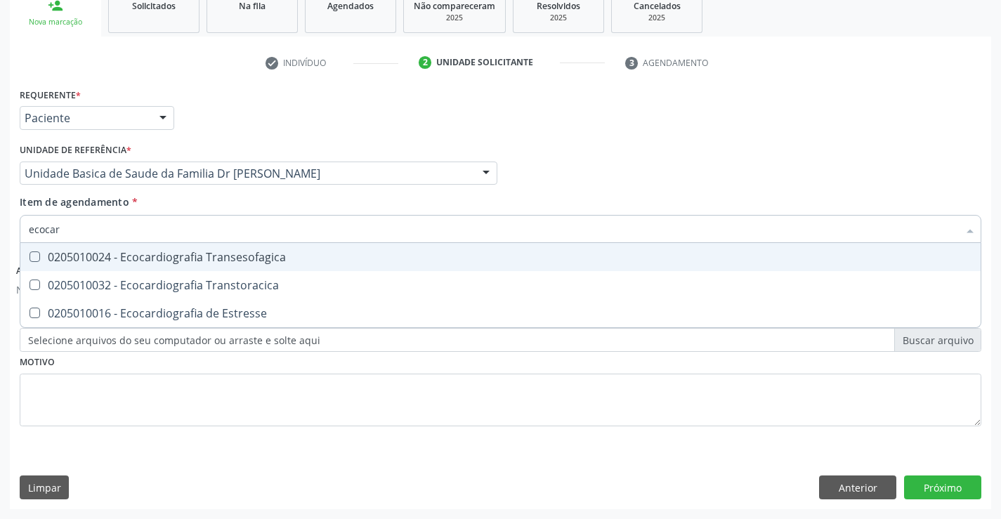
type input "ecocard"
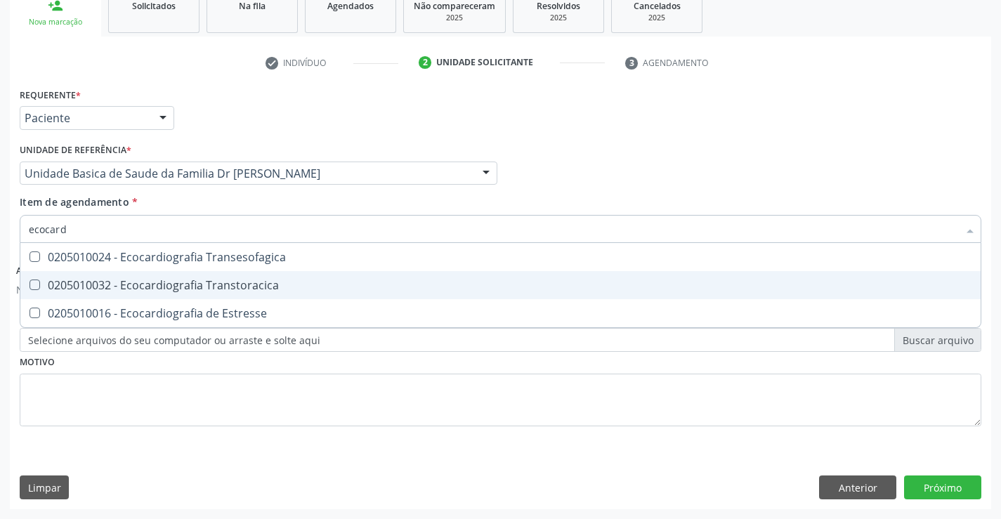
click at [183, 280] on div "0205010032 - Ecocardiografia Transtoracica" at bounding box center [501, 285] width 944 height 11
checkbox Transtoracica "true"
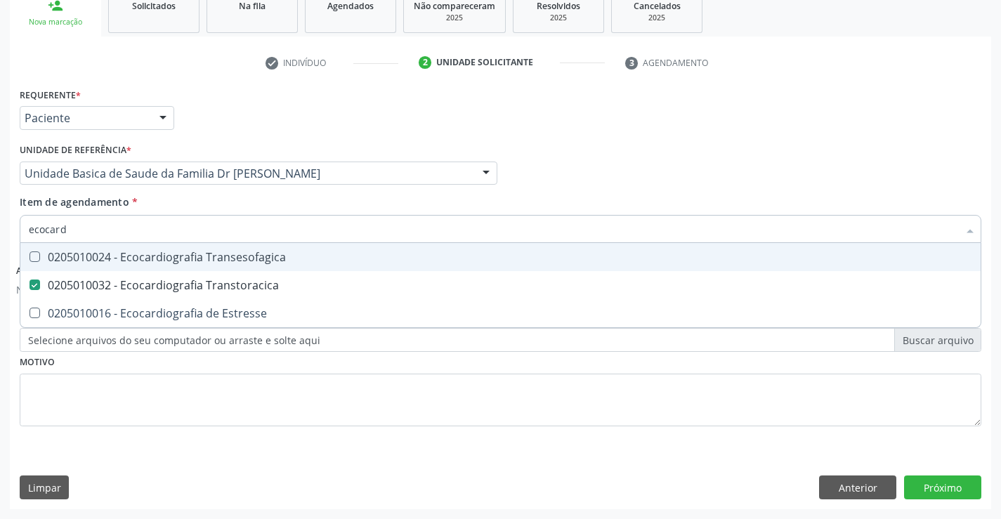
click at [181, 145] on div "Unidade de referência * Unidade Basica de Saude da Familia Dr [PERSON_NAME] Uni…" at bounding box center [259, 162] width 478 height 45
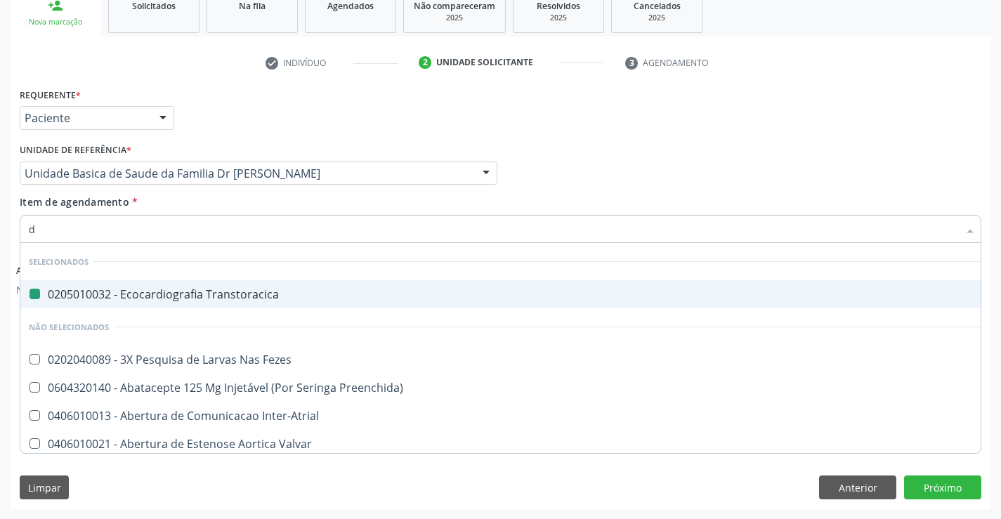
type input "do"
checkbox Transtoracica "false"
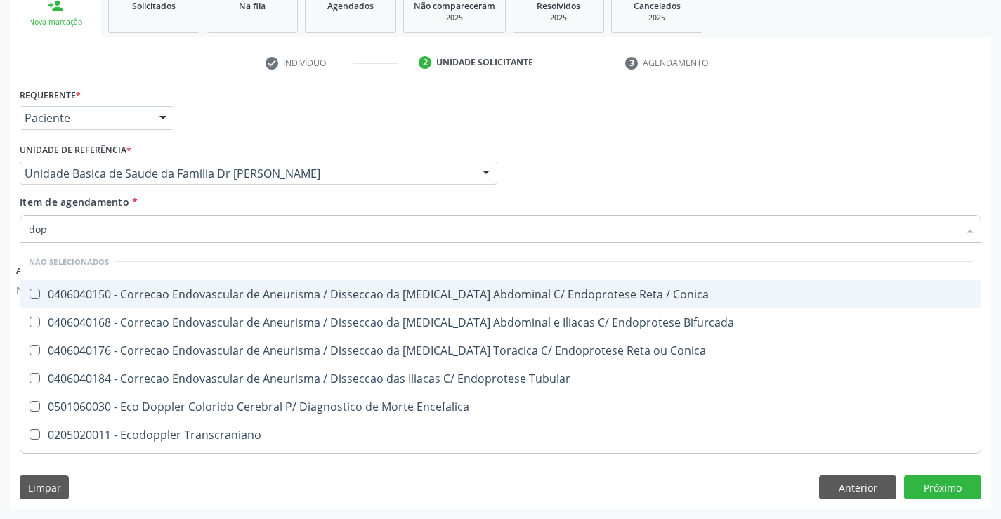
type input "dopp"
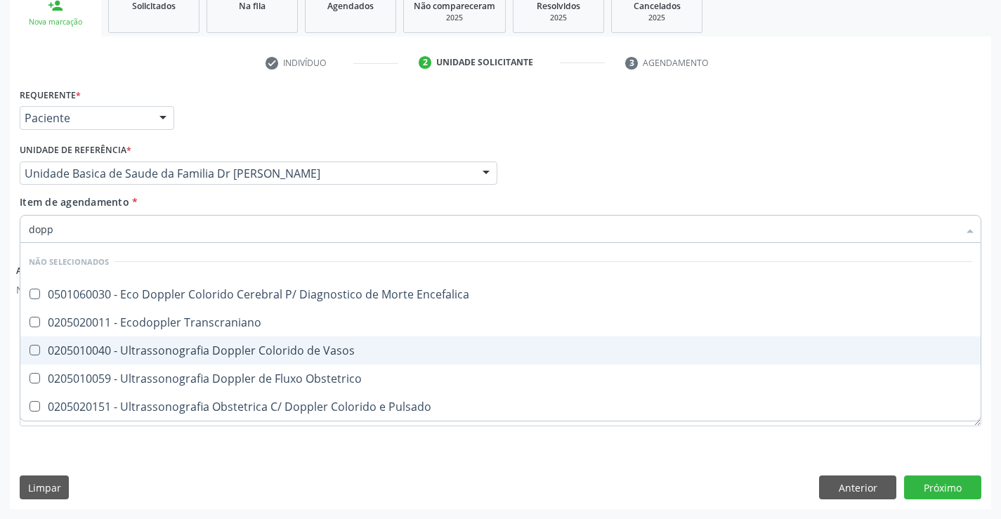
click at [232, 358] on span "0205010040 - Ultrassonografia Doppler Colorido de Vasos" at bounding box center [500, 351] width 960 height 28
checkbox Vasos "true"
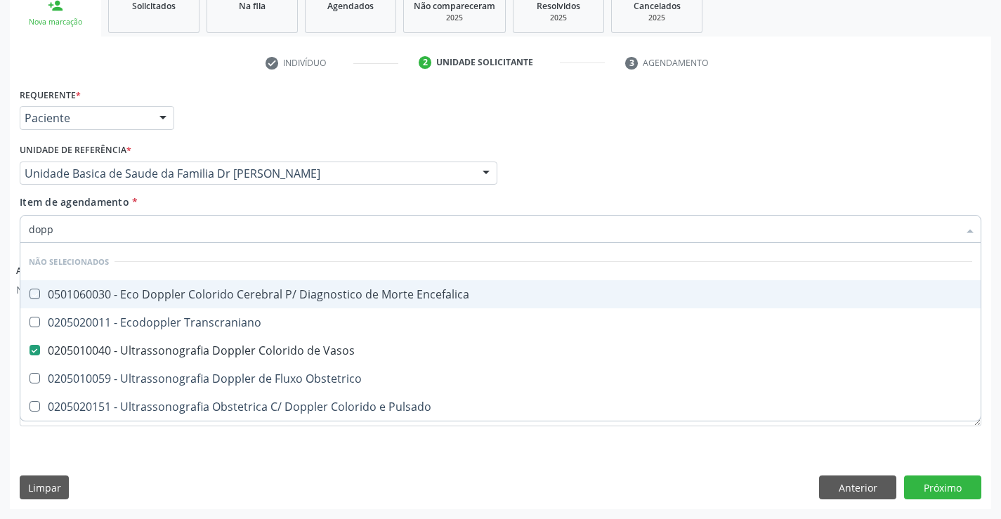
click at [206, 209] on div "Item de agendamento * dopp Desfazer seleção Não selecionados 0501060030 - Eco D…" at bounding box center [501, 217] width 962 height 44
checkbox Encefalica "true"
checkbox Transcraniano "true"
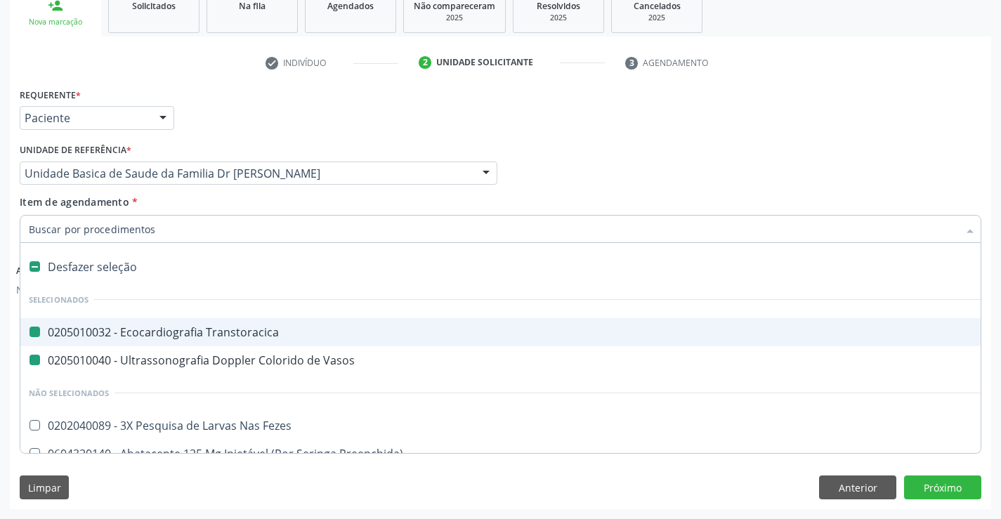
type input "h"
checkbox Transtoracica "false"
checkbox Vasos "false"
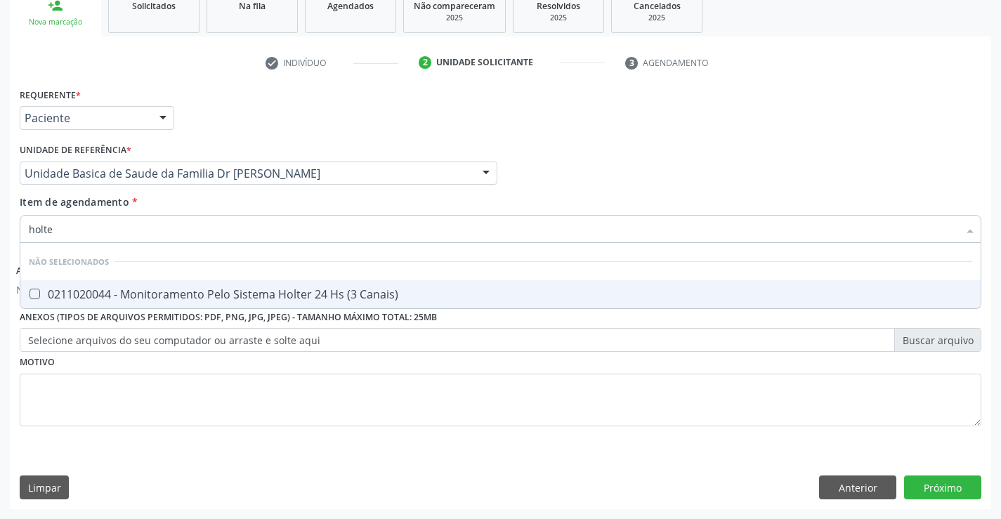
type input "holter"
click at [221, 297] on div "0211020044 - Monitoramento Pelo Sistema Holter 24 Hs (3 Canais)" at bounding box center [501, 294] width 944 height 11
checkbox Canais\) "true"
click at [939, 482] on button "Próximo" at bounding box center [942, 488] width 77 height 24
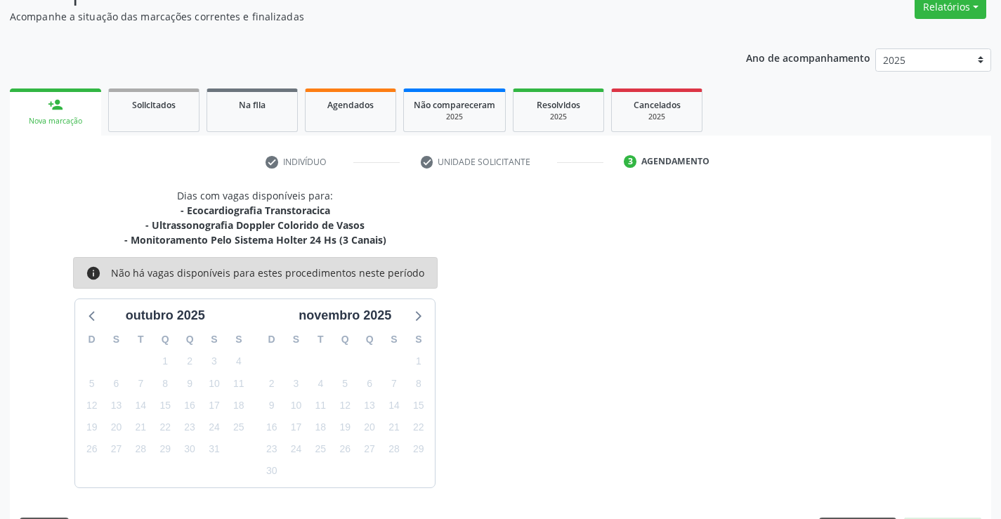
scroll to position [163, 0]
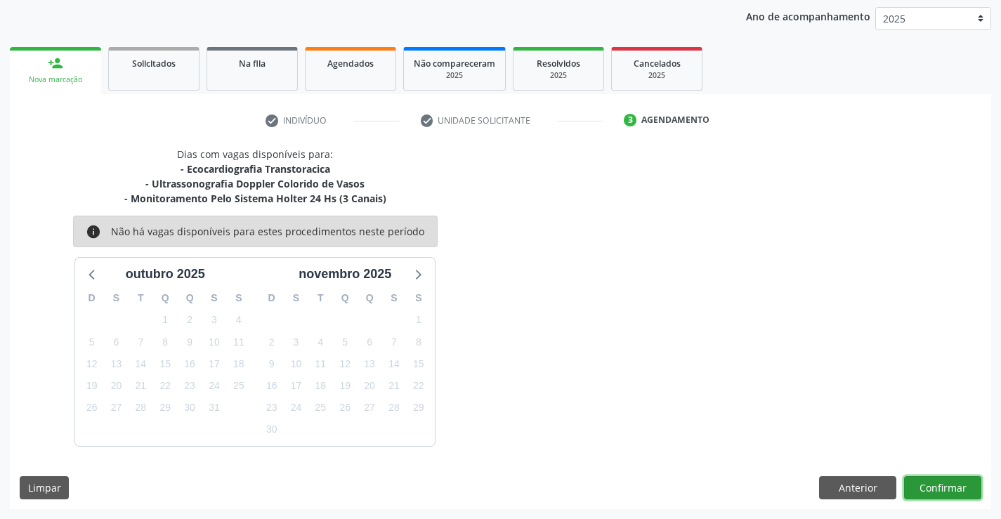
click at [939, 482] on button "Confirmar" at bounding box center [942, 488] width 77 height 24
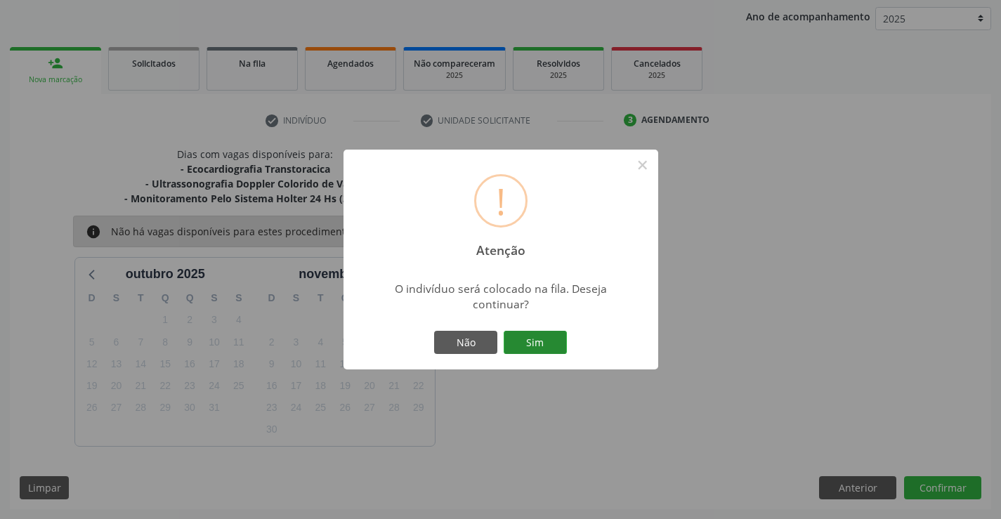
click at [541, 340] on button "Sim" at bounding box center [535, 343] width 63 height 24
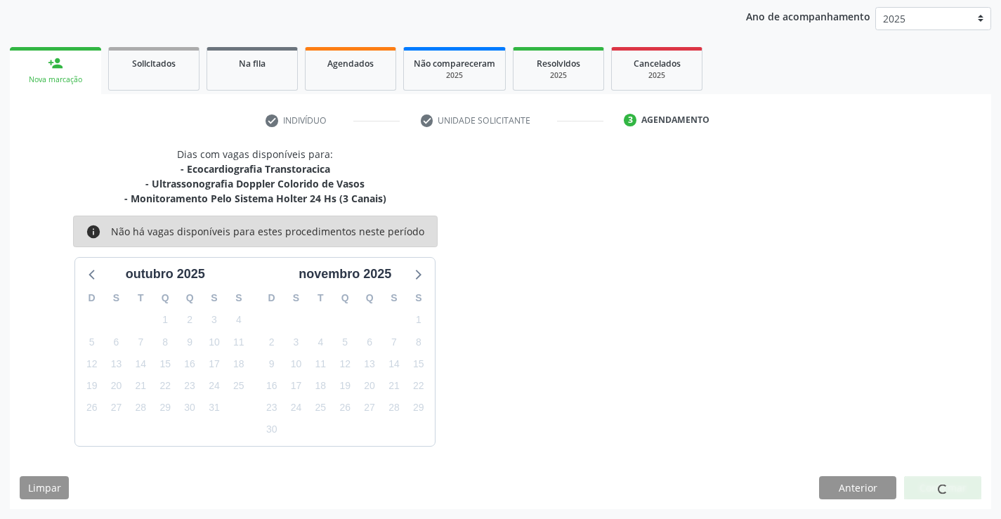
scroll to position [0, 0]
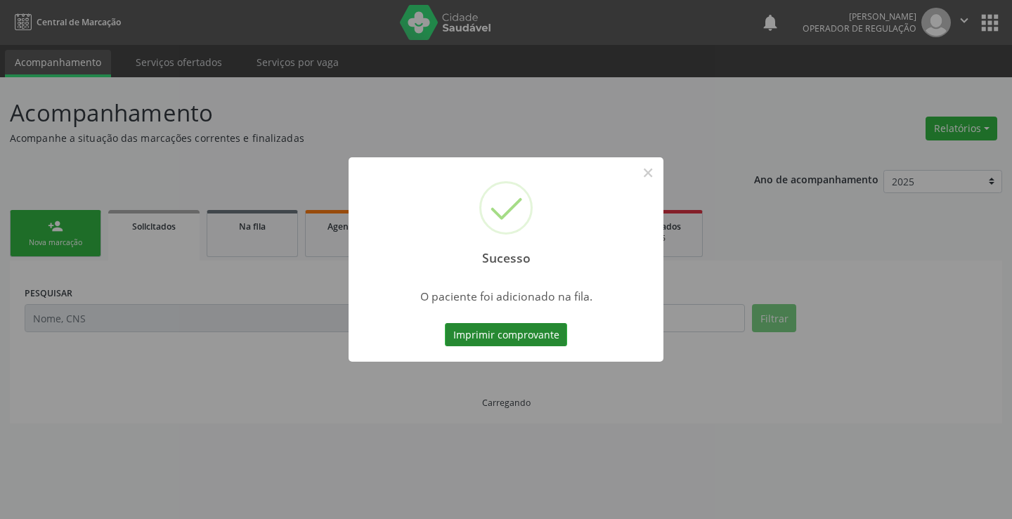
click at [493, 326] on button "Imprimir comprovante" at bounding box center [506, 335] width 122 height 24
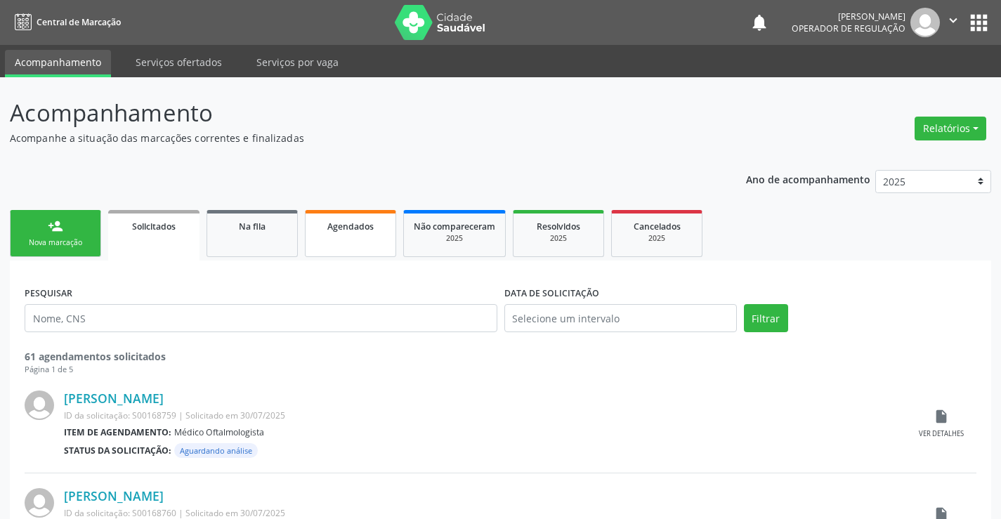
click at [370, 237] on link "Agendados" at bounding box center [350, 233] width 91 height 47
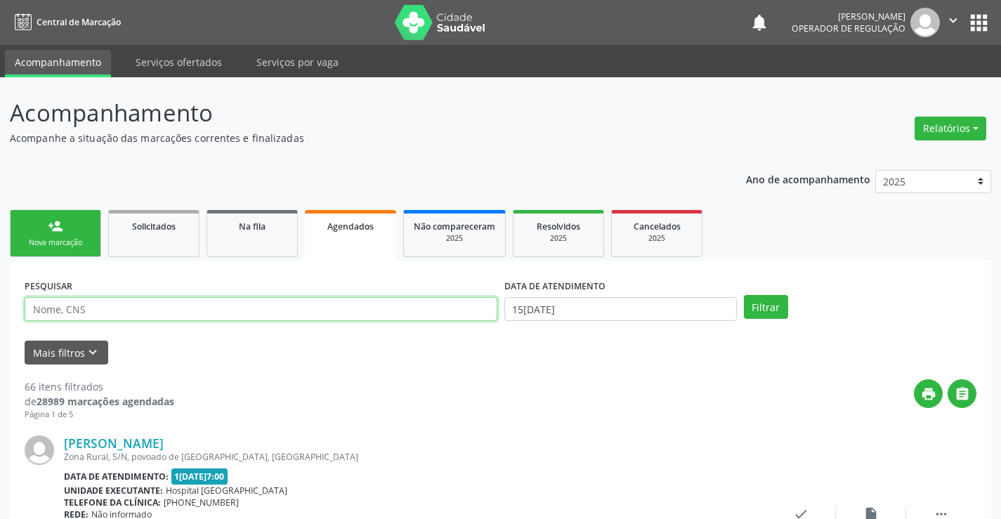
click at [336, 313] on input "text" at bounding box center [261, 309] width 473 height 24
type input "704801026248744"
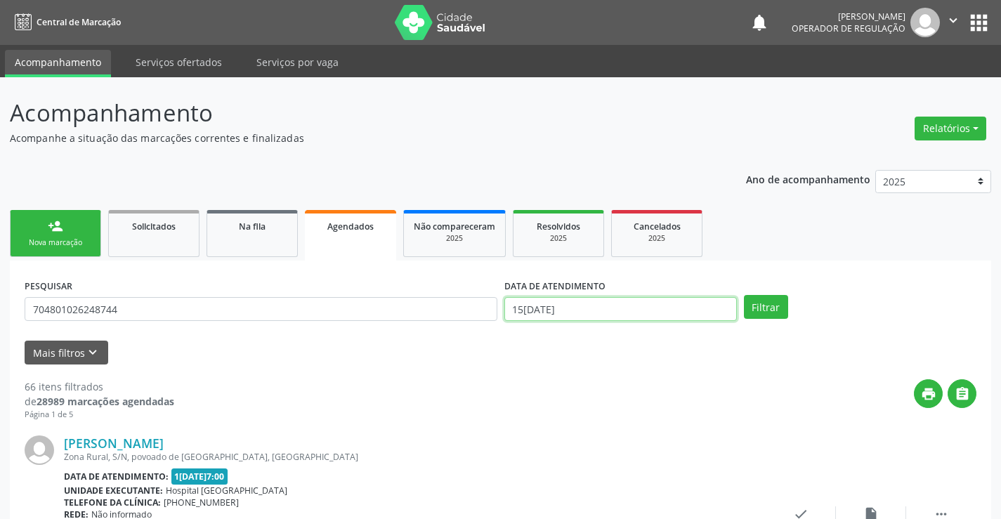
click at [563, 302] on input "15[DATE]" at bounding box center [620, 309] width 233 height 24
click at [763, 300] on button "Filtrar" at bounding box center [766, 307] width 44 height 24
click at [63, 239] on div "Nova marcação" at bounding box center [55, 242] width 70 height 11
